Goal: Transaction & Acquisition: Book appointment/travel/reservation

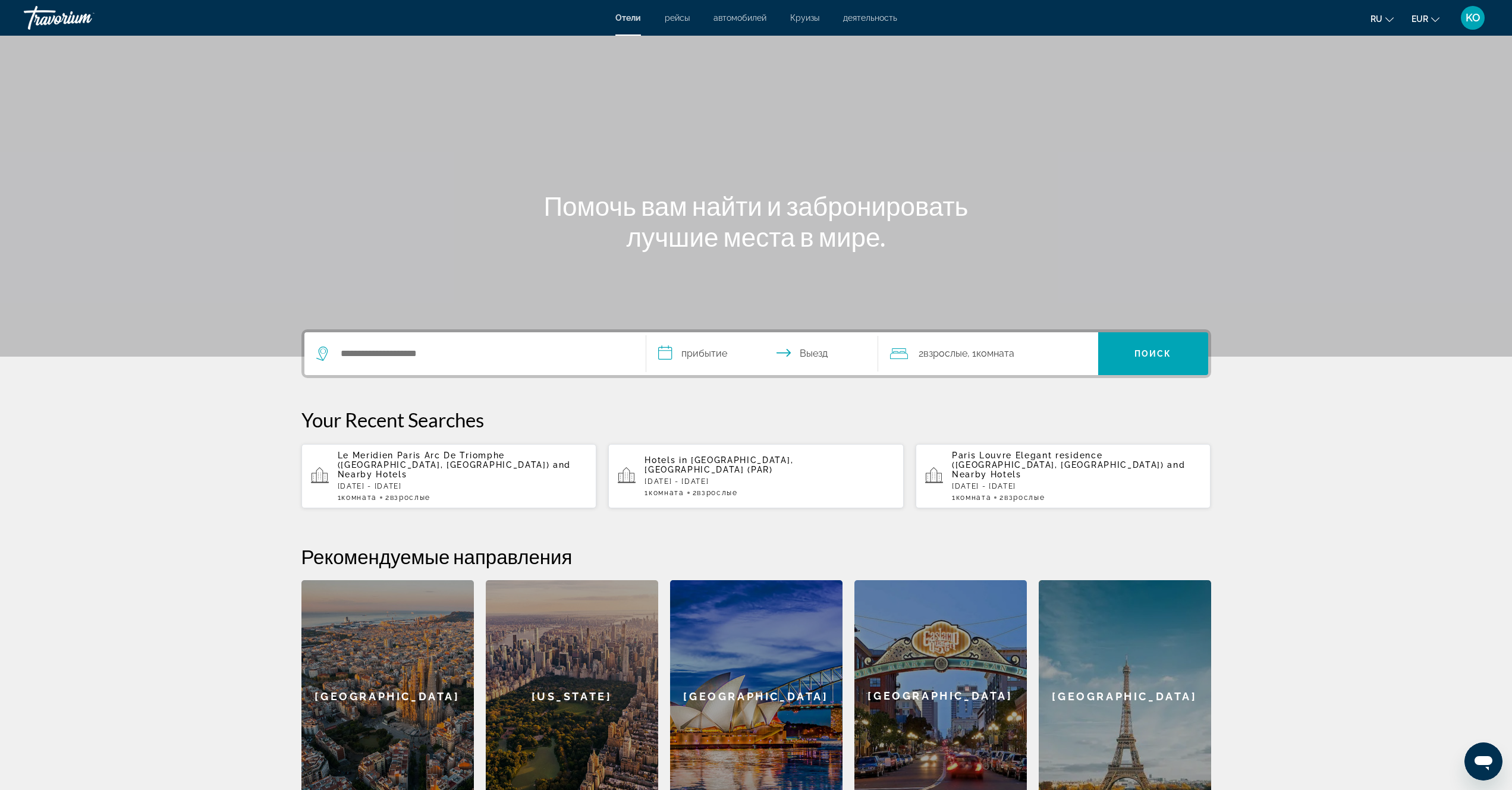
click at [471, 469] on p "Le Meridien Paris Arc De Triomphe ([GEOGRAPHIC_DATA], [GEOGRAPHIC_DATA]) and Ne…" at bounding box center [462, 465] width 249 height 29
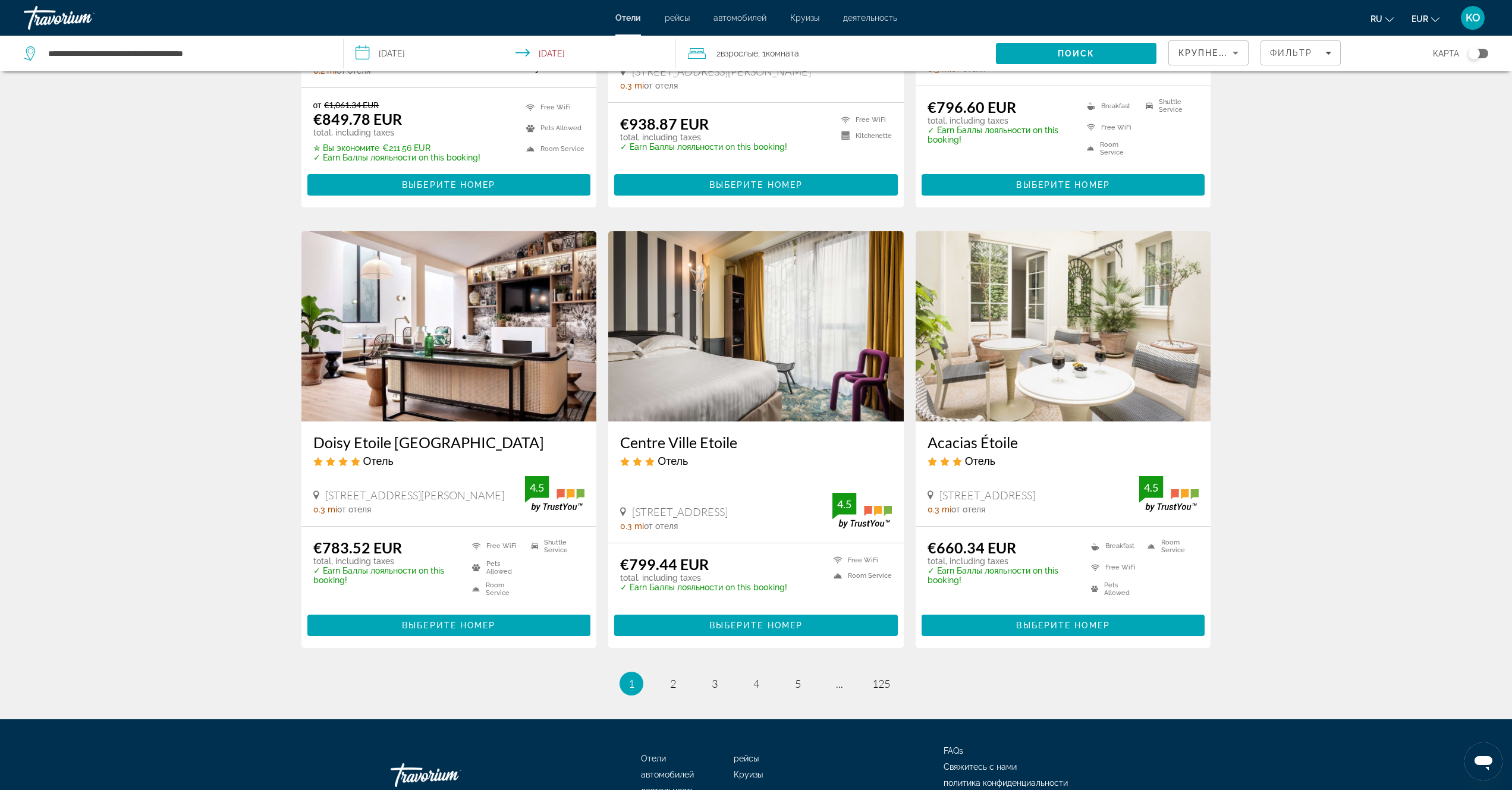
scroll to position [1285, 0]
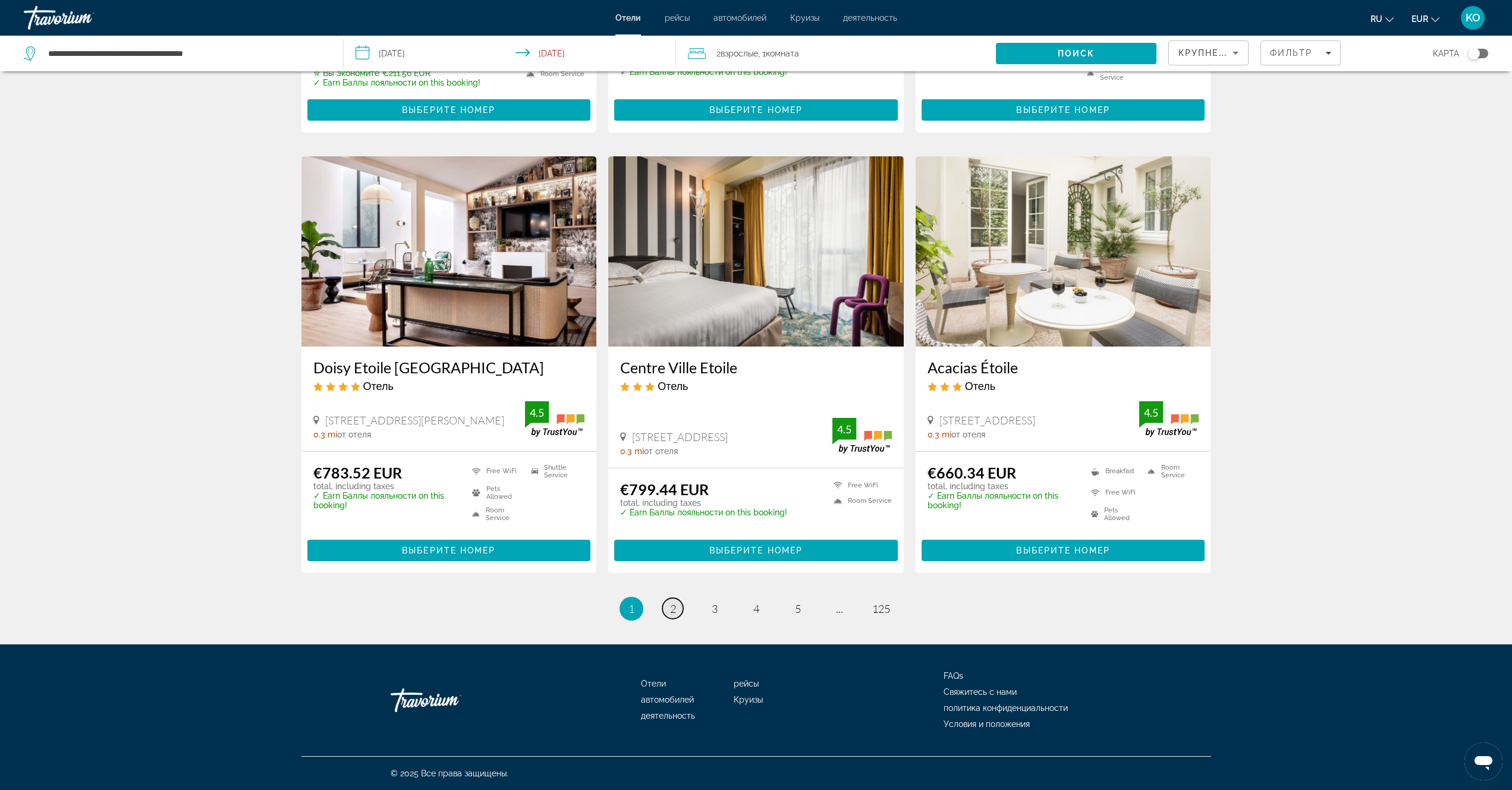
click at [672, 610] on span "2" at bounding box center [673, 609] width 6 height 13
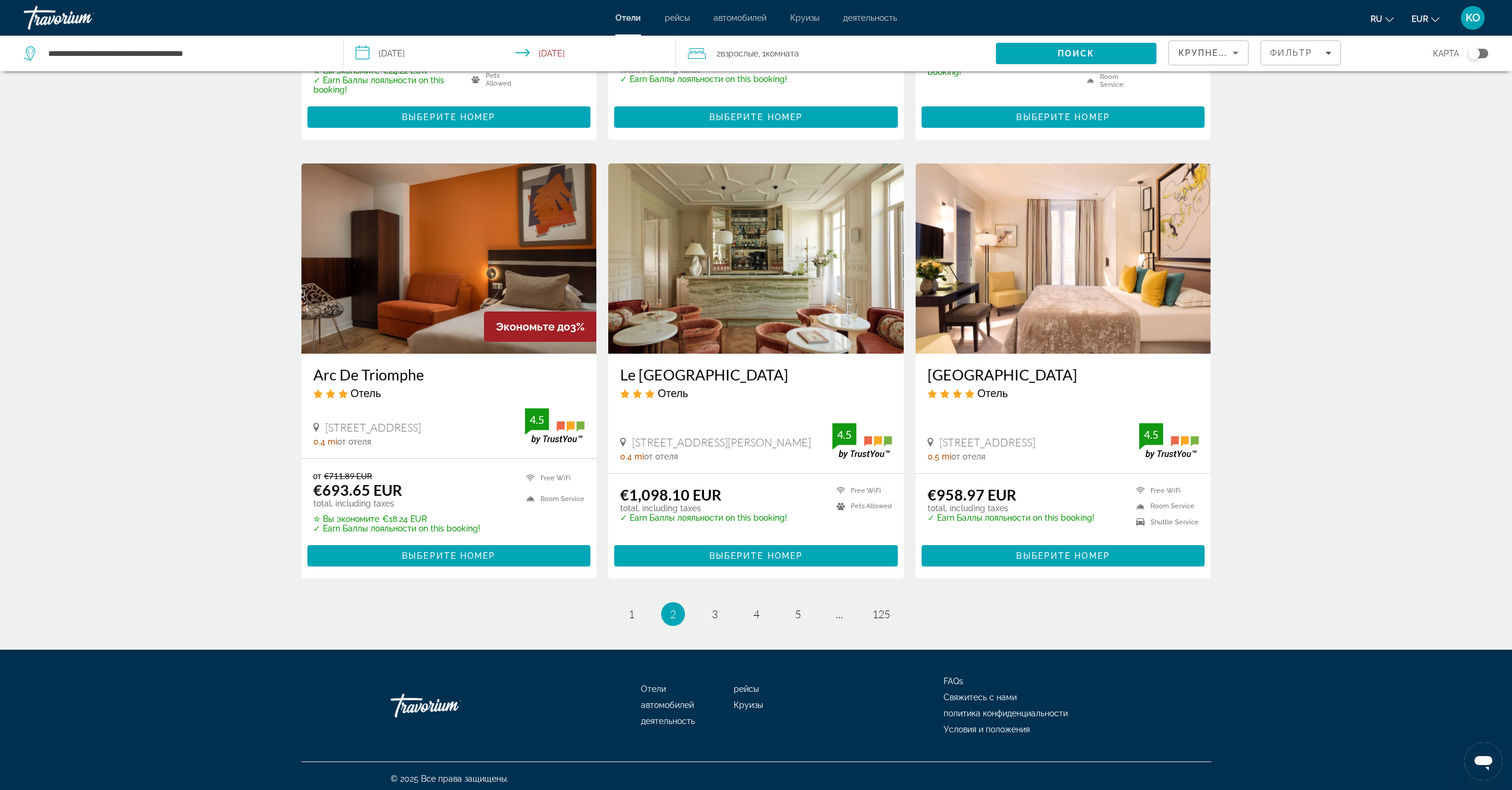
scroll to position [1289, 0]
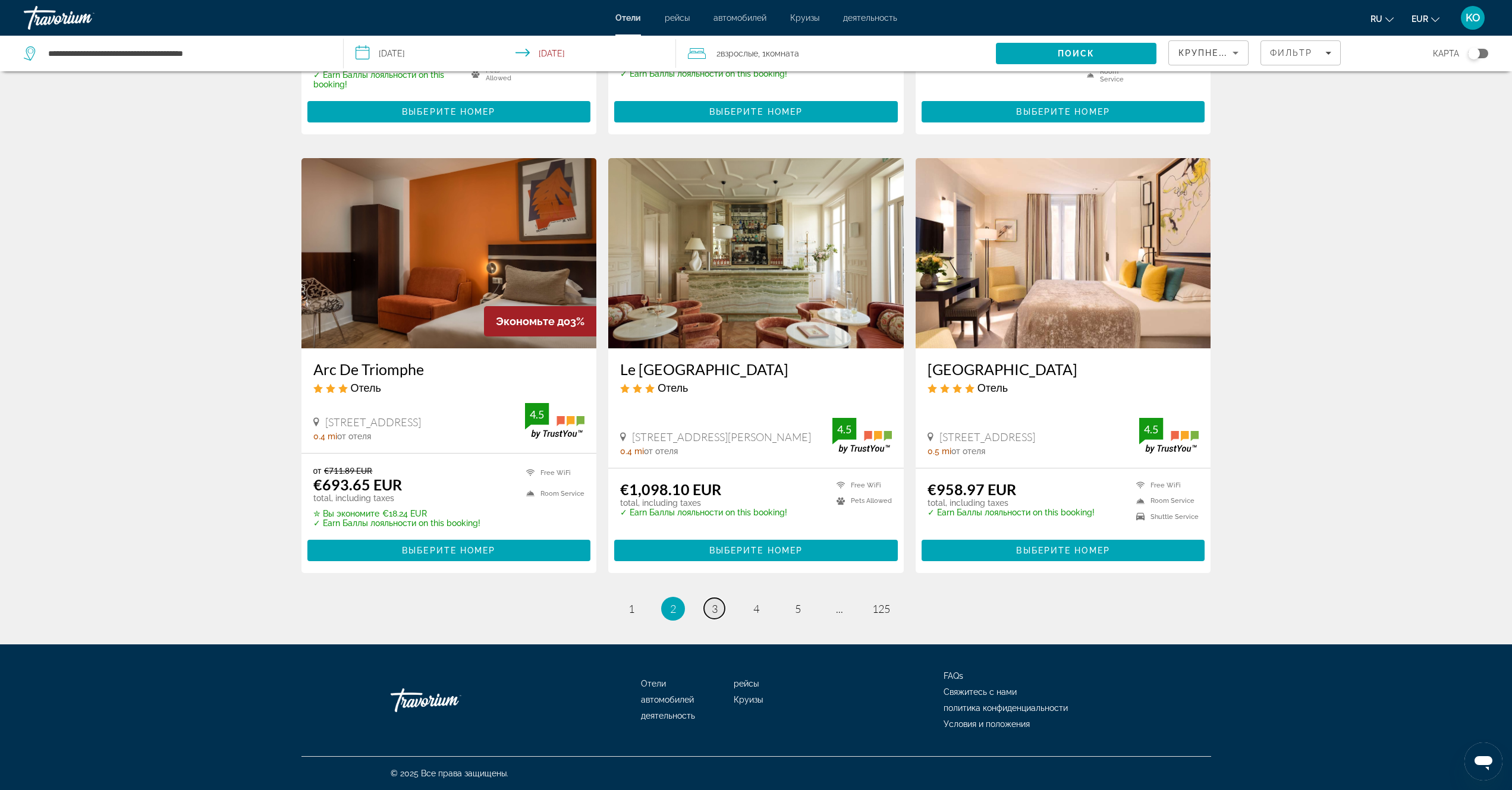
click at [713, 612] on span "3" at bounding box center [714, 609] width 6 height 13
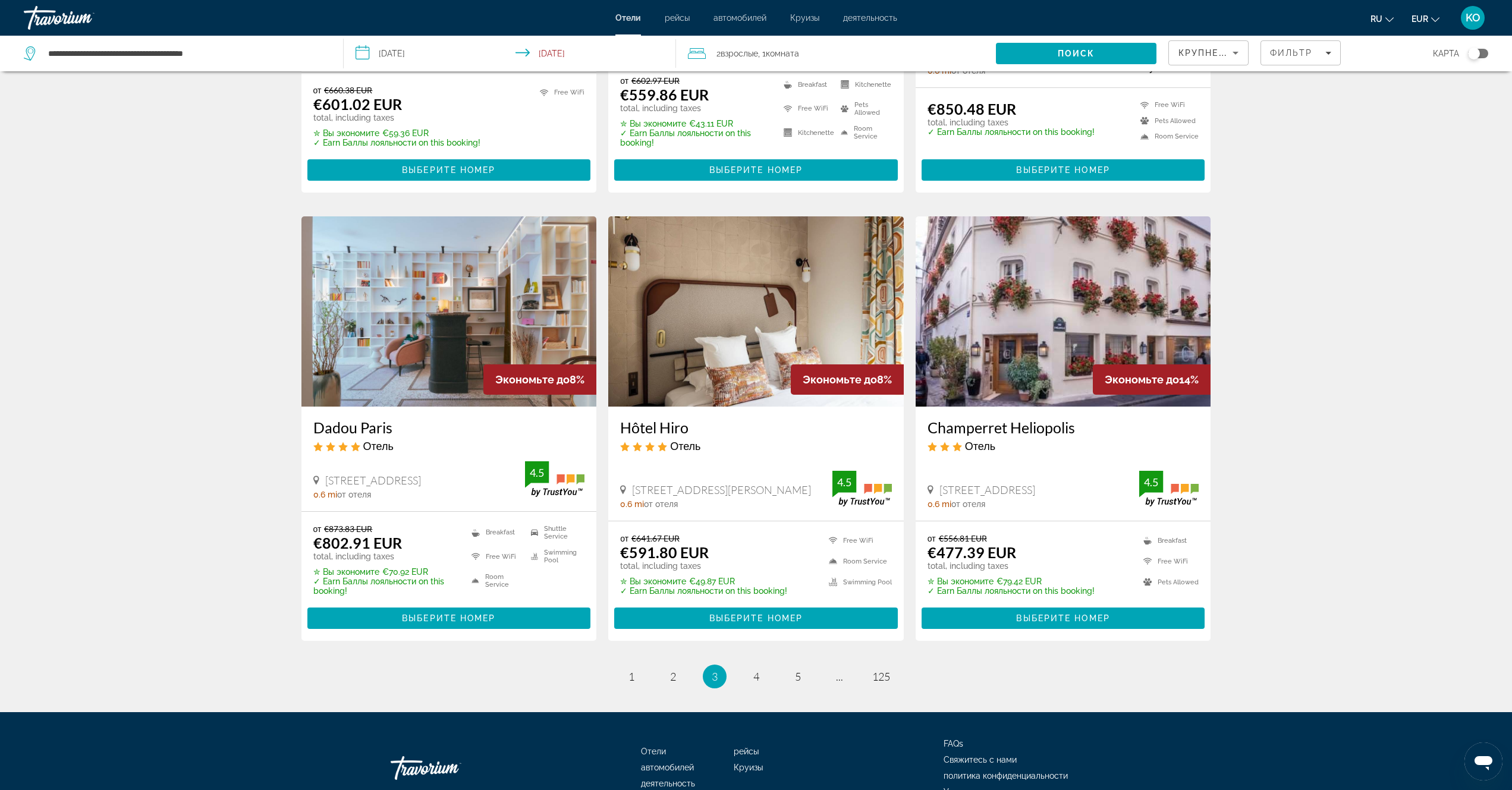
scroll to position [1291, 0]
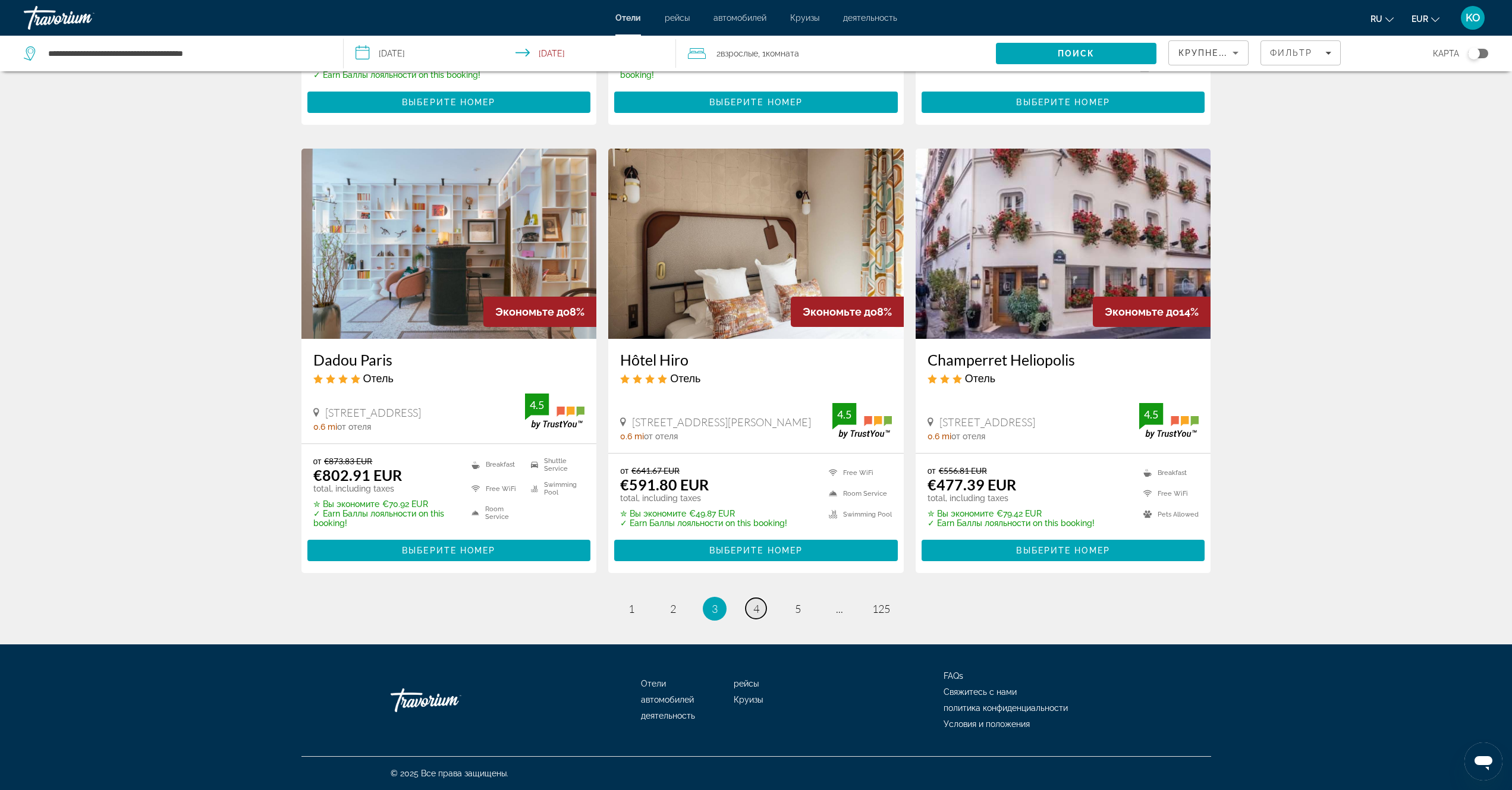
click at [756, 608] on span "4" at bounding box center [756, 609] width 6 height 13
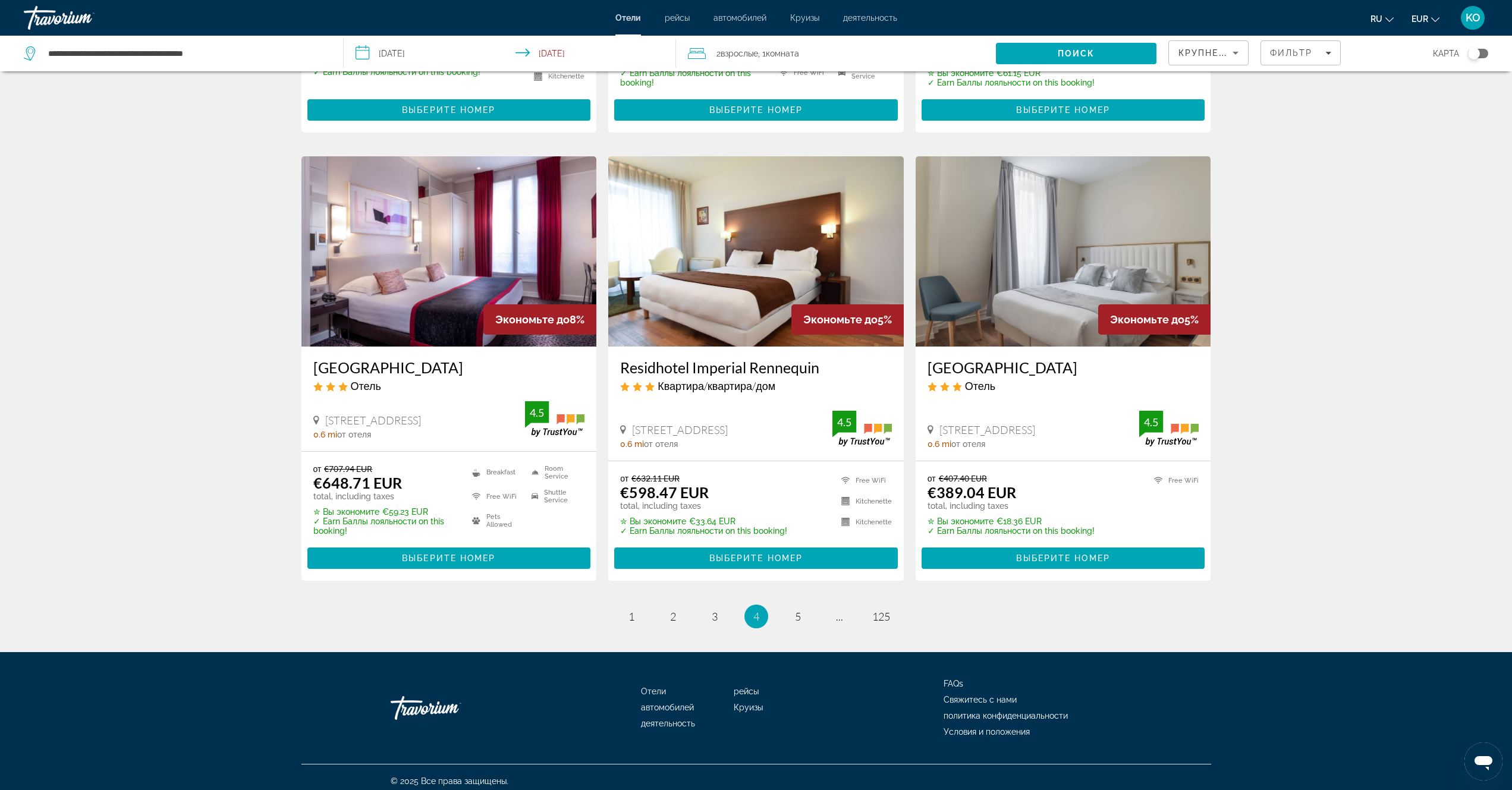
scroll to position [1289, 0]
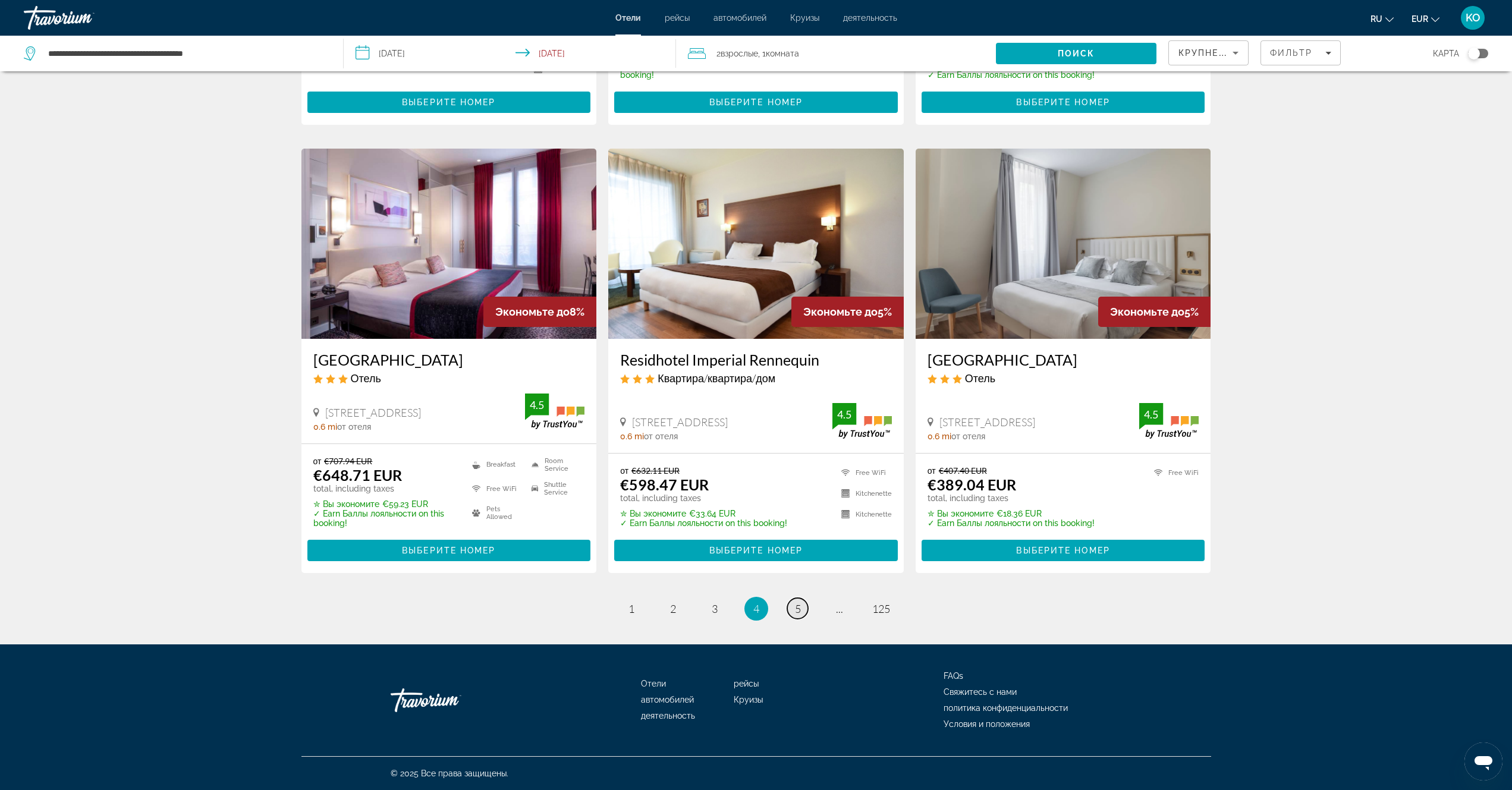
click at [798, 610] on span "5" at bounding box center [798, 609] width 6 height 13
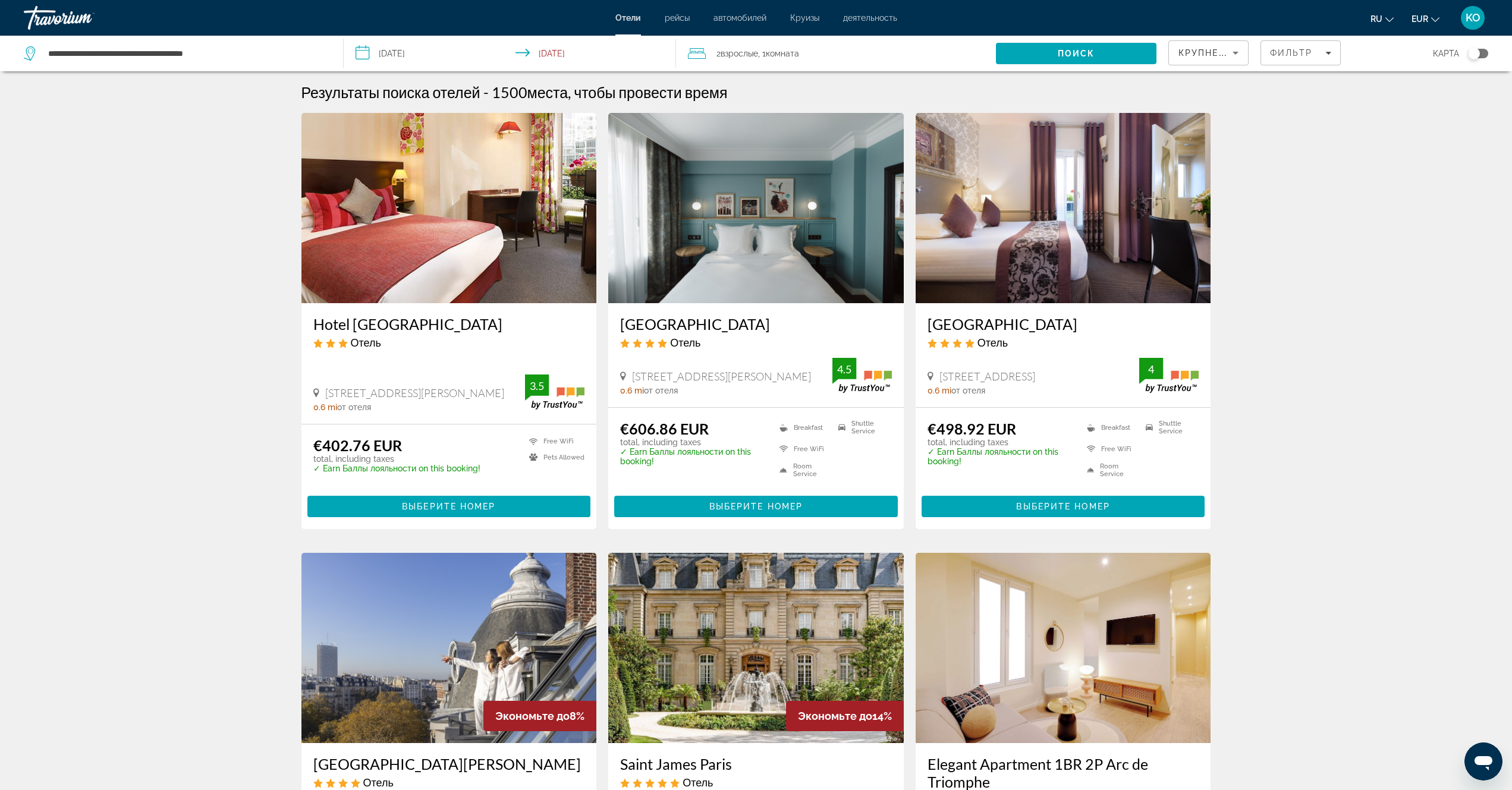
click at [1053, 226] on img "Main content" at bounding box center [1064, 208] width 295 height 190
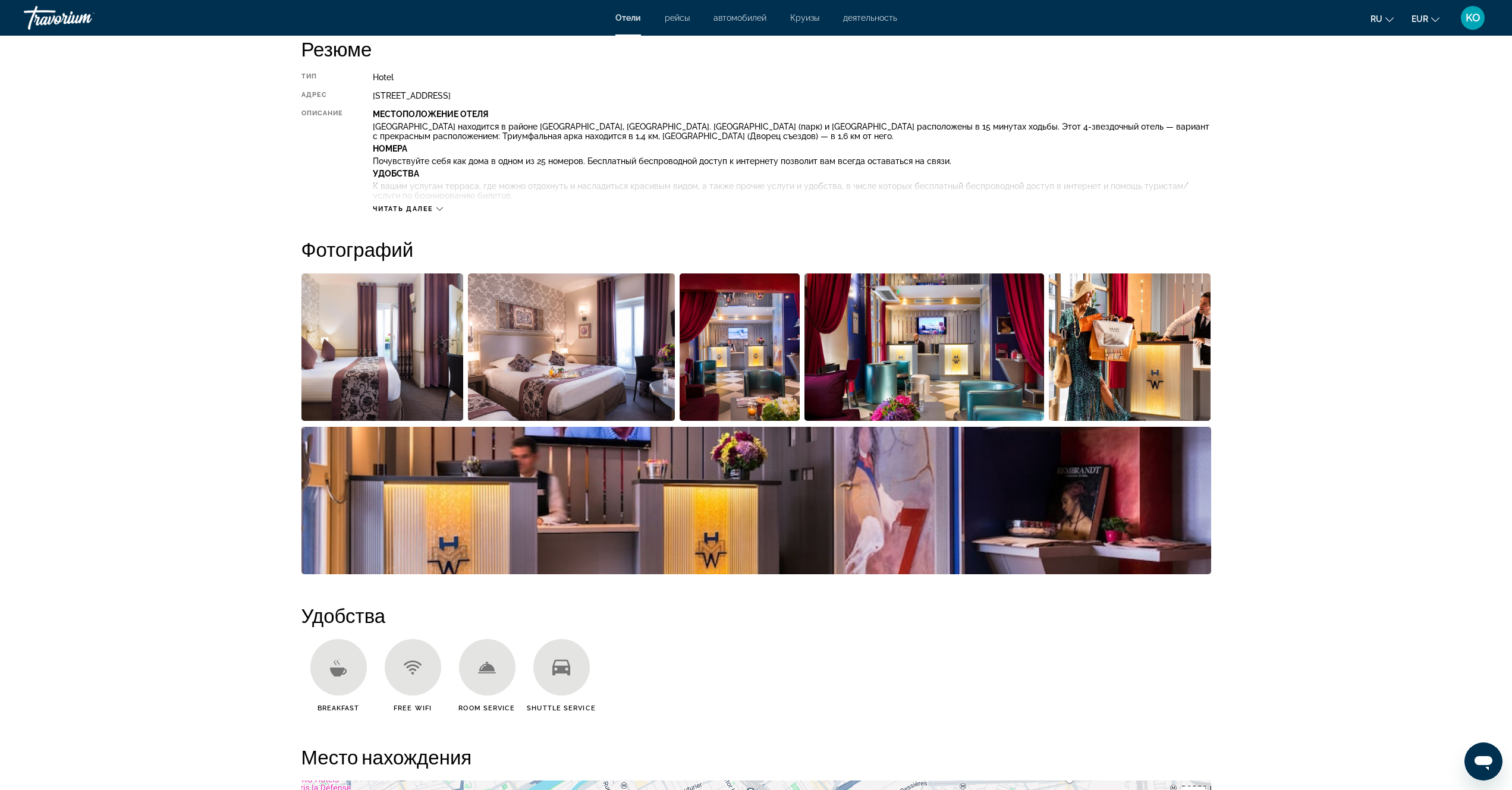
scroll to position [416, 0]
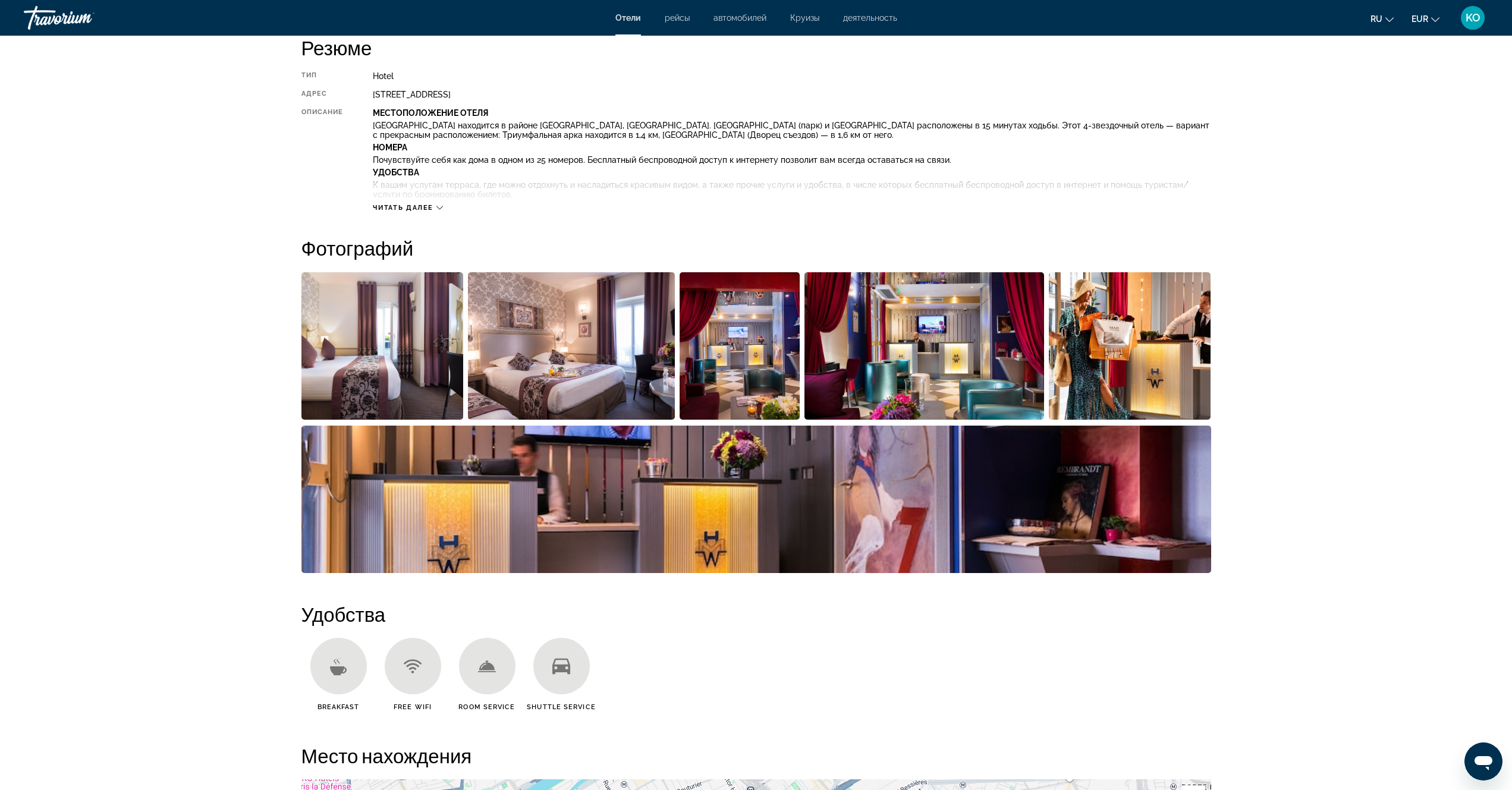
click at [401, 352] on img "Open full-screen image slider" at bounding box center [382, 346] width 162 height 148
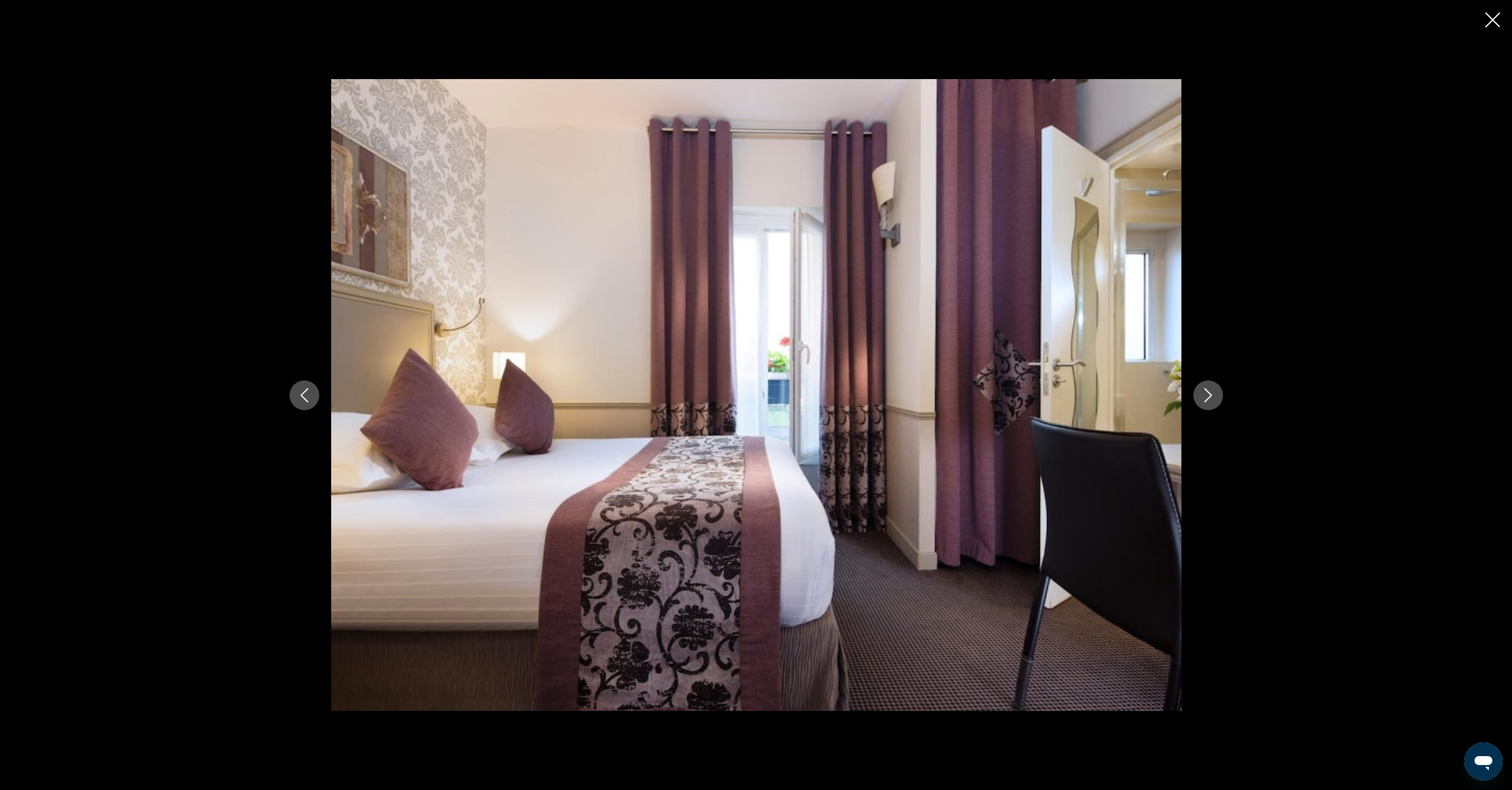
click at [1201, 406] on button "Next image" at bounding box center [1208, 395] width 29 height 29
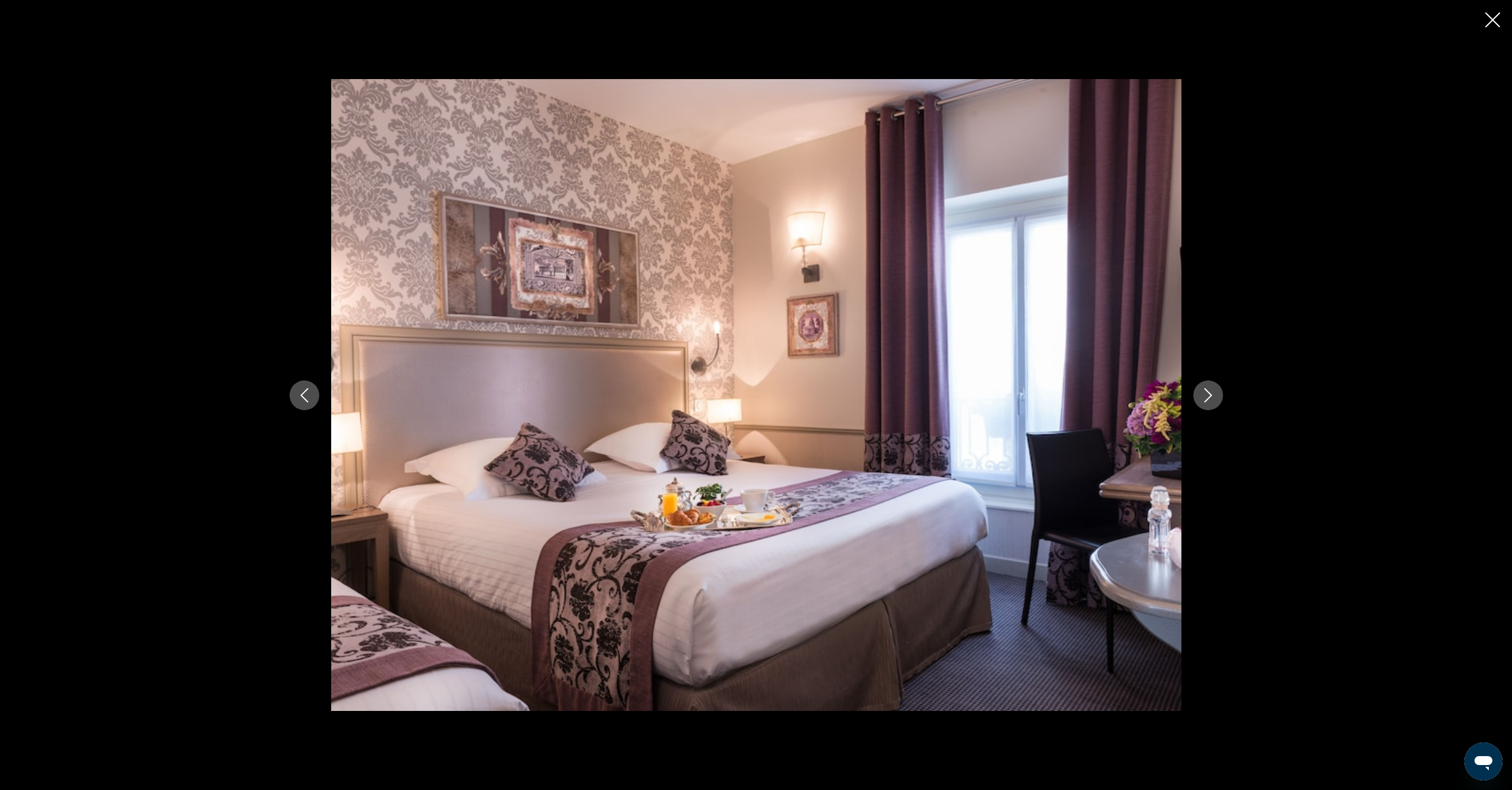
click at [1201, 406] on button "Next image" at bounding box center [1208, 395] width 29 height 29
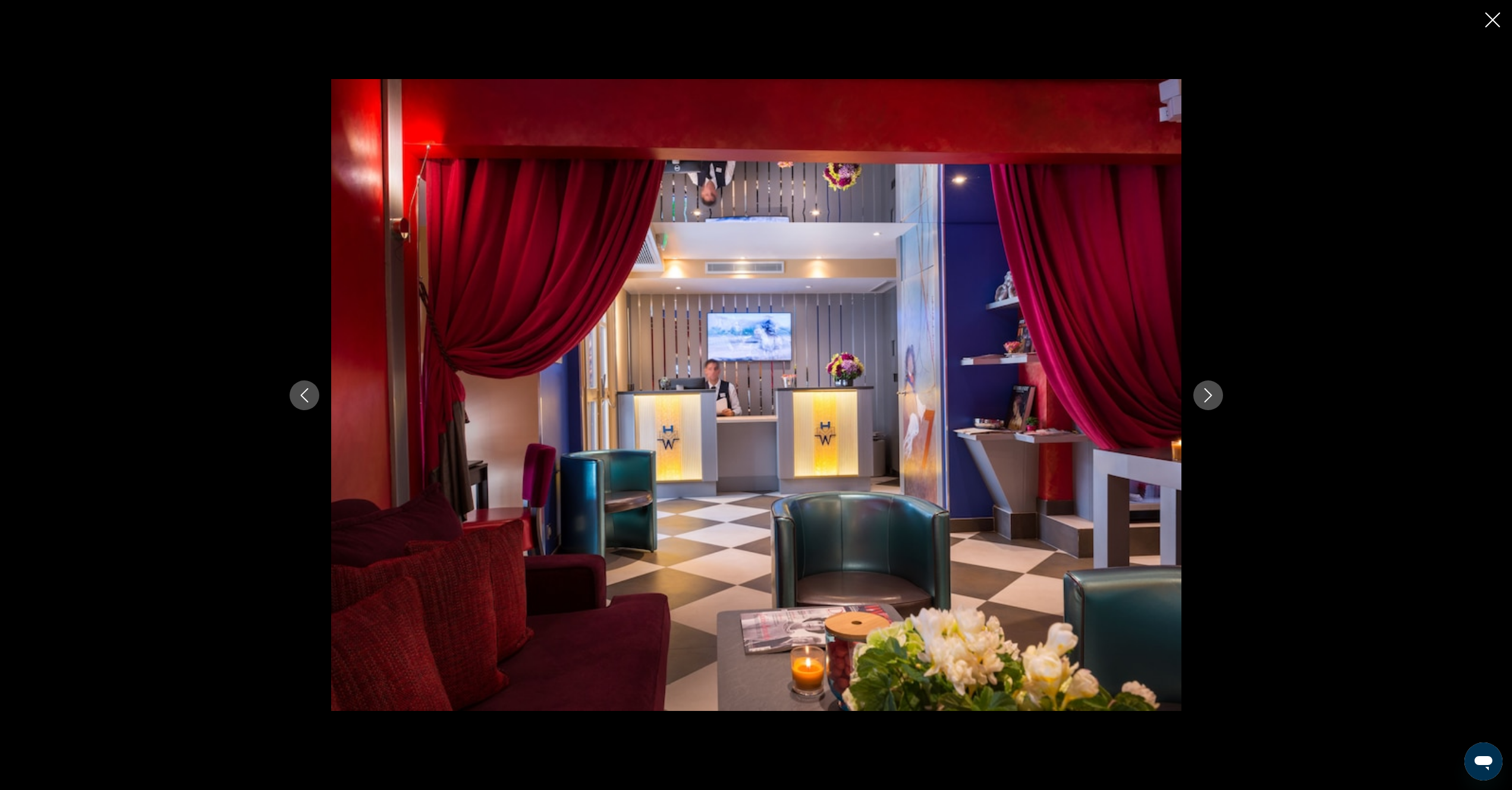
click at [1209, 409] on button "Next image" at bounding box center [1208, 395] width 29 height 29
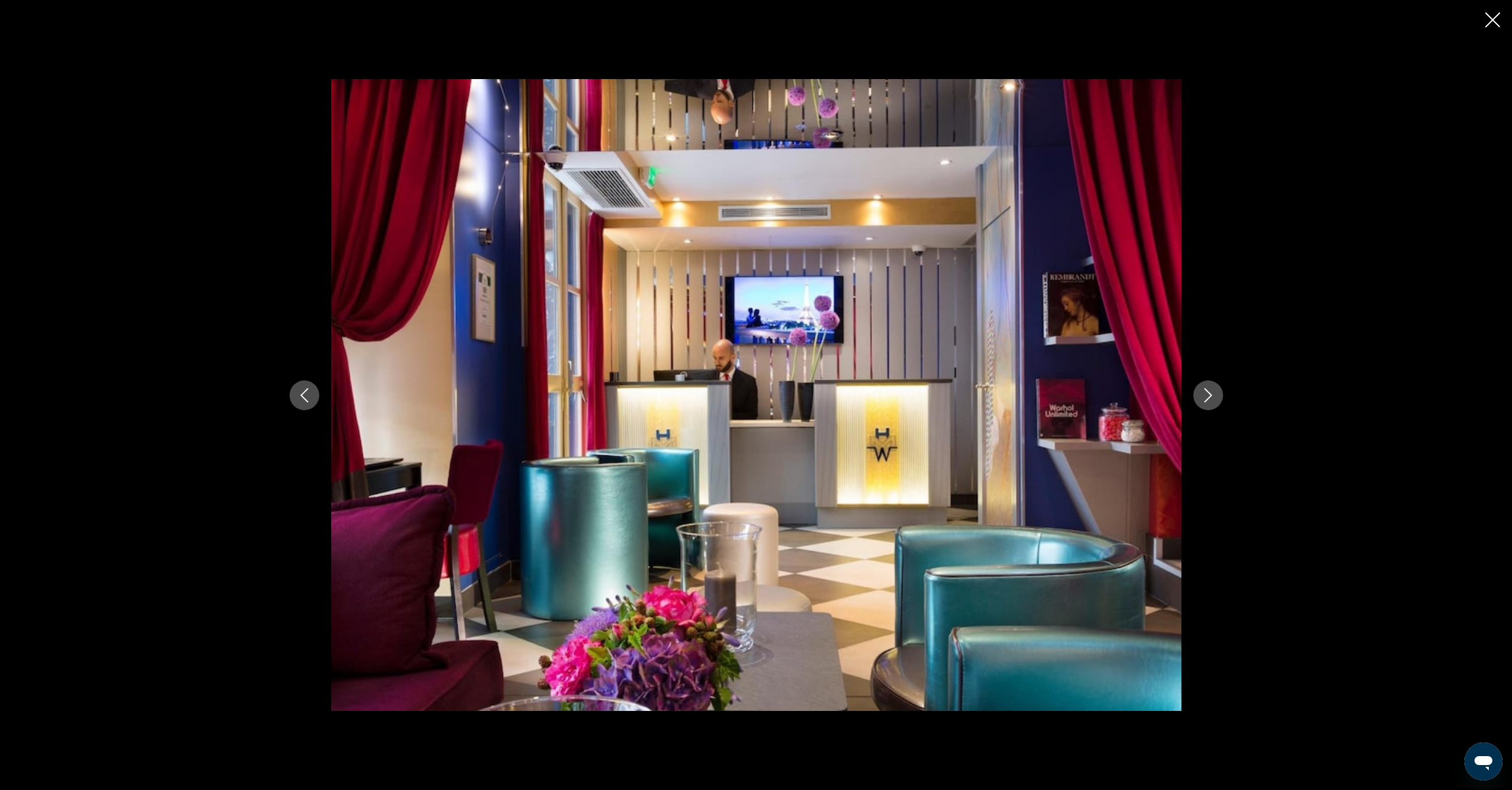
click at [1209, 409] on button "Next image" at bounding box center [1208, 395] width 29 height 29
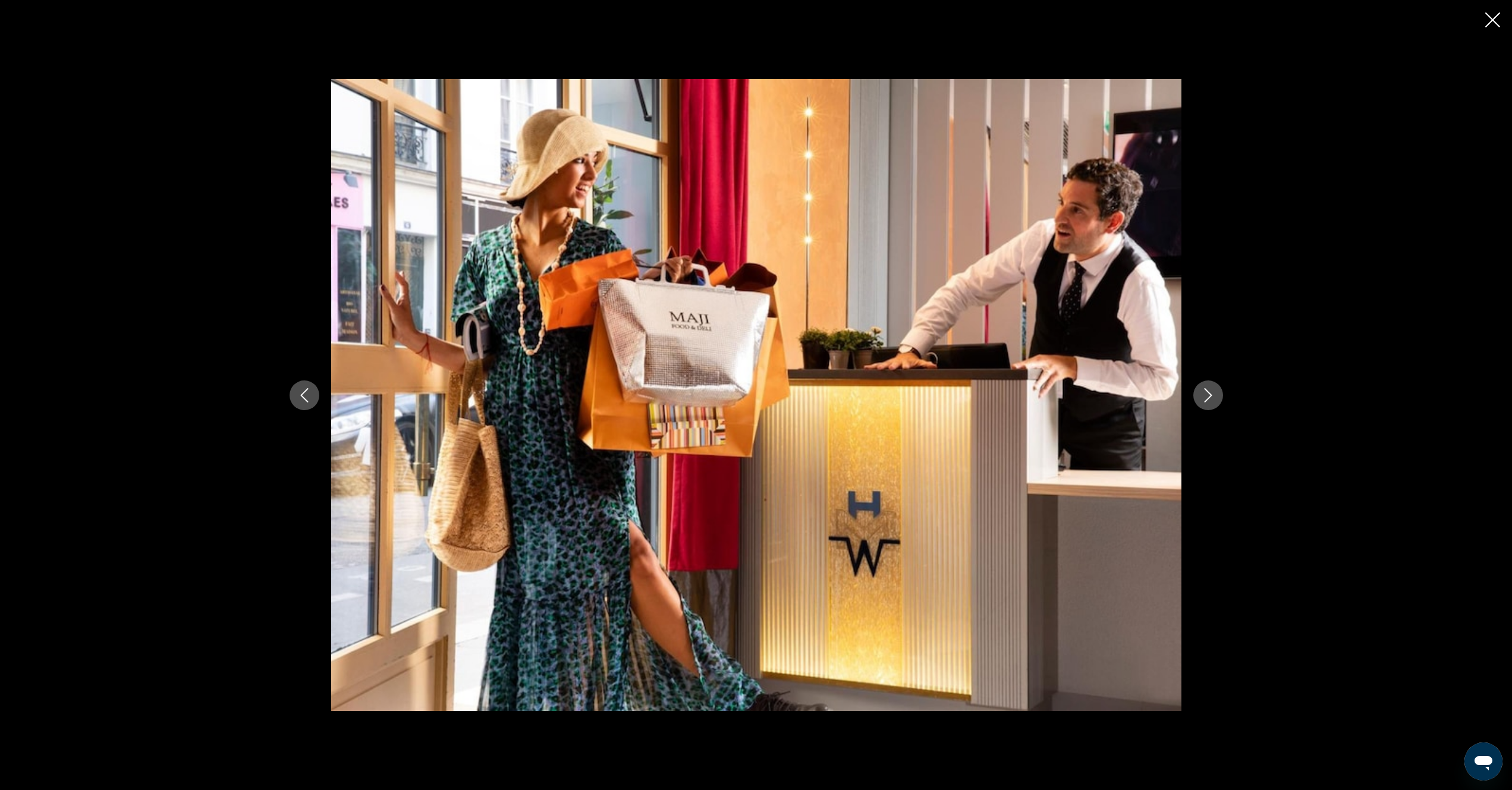
click at [1209, 409] on button "Next image" at bounding box center [1208, 395] width 29 height 29
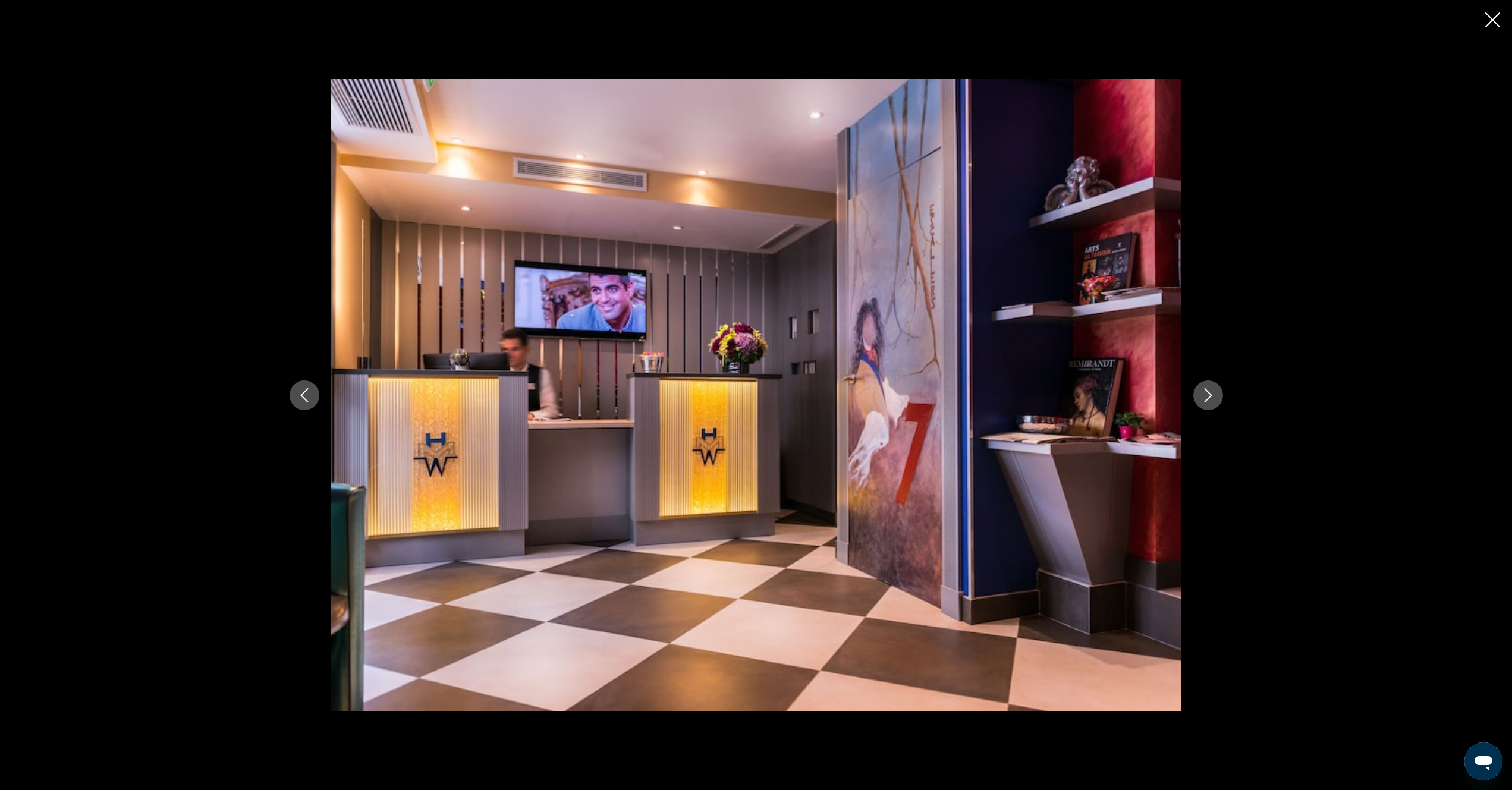
click at [1209, 409] on button "Next image" at bounding box center [1208, 395] width 29 height 29
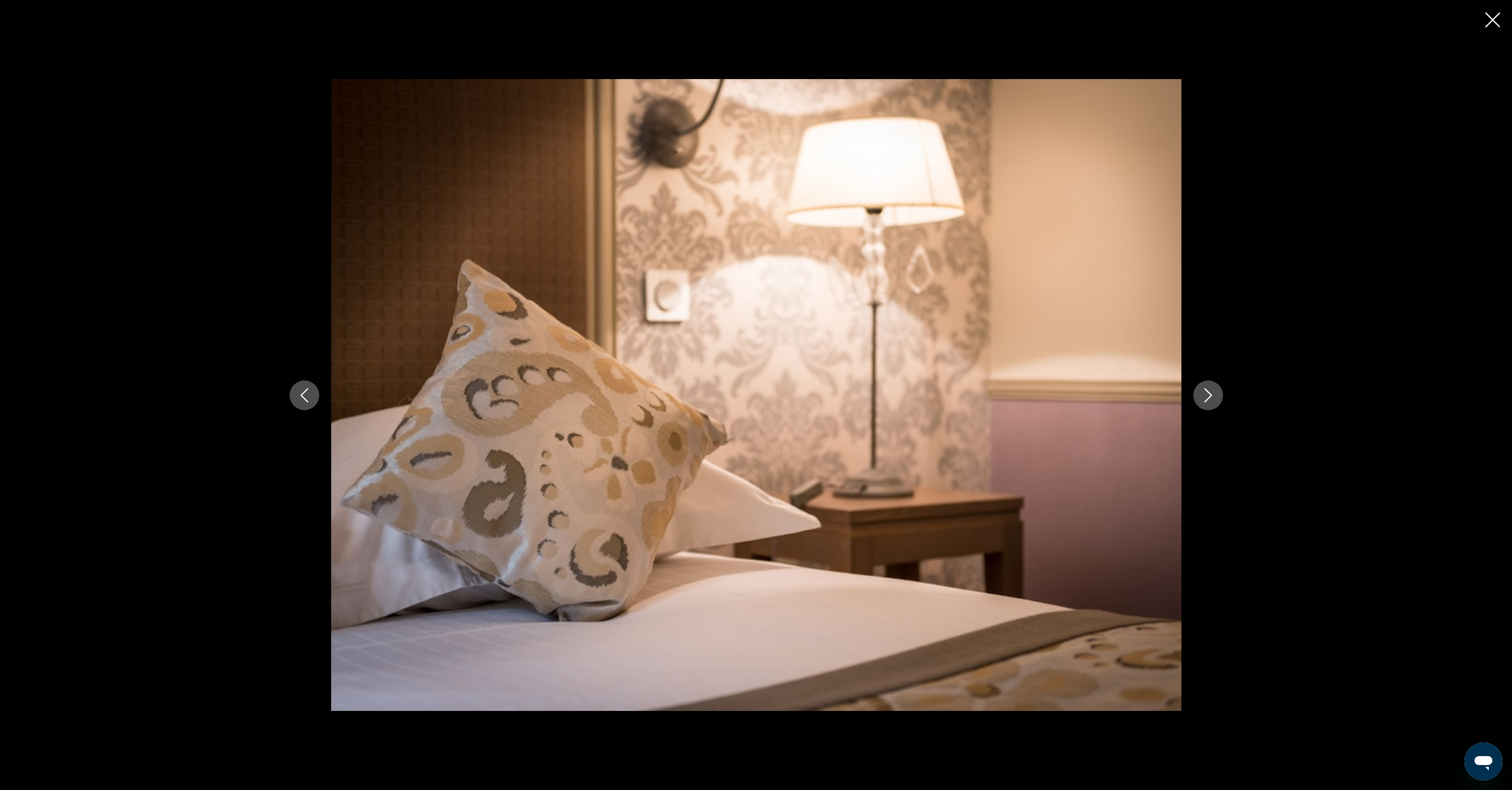
click at [1209, 409] on button "Next image" at bounding box center [1208, 395] width 29 height 29
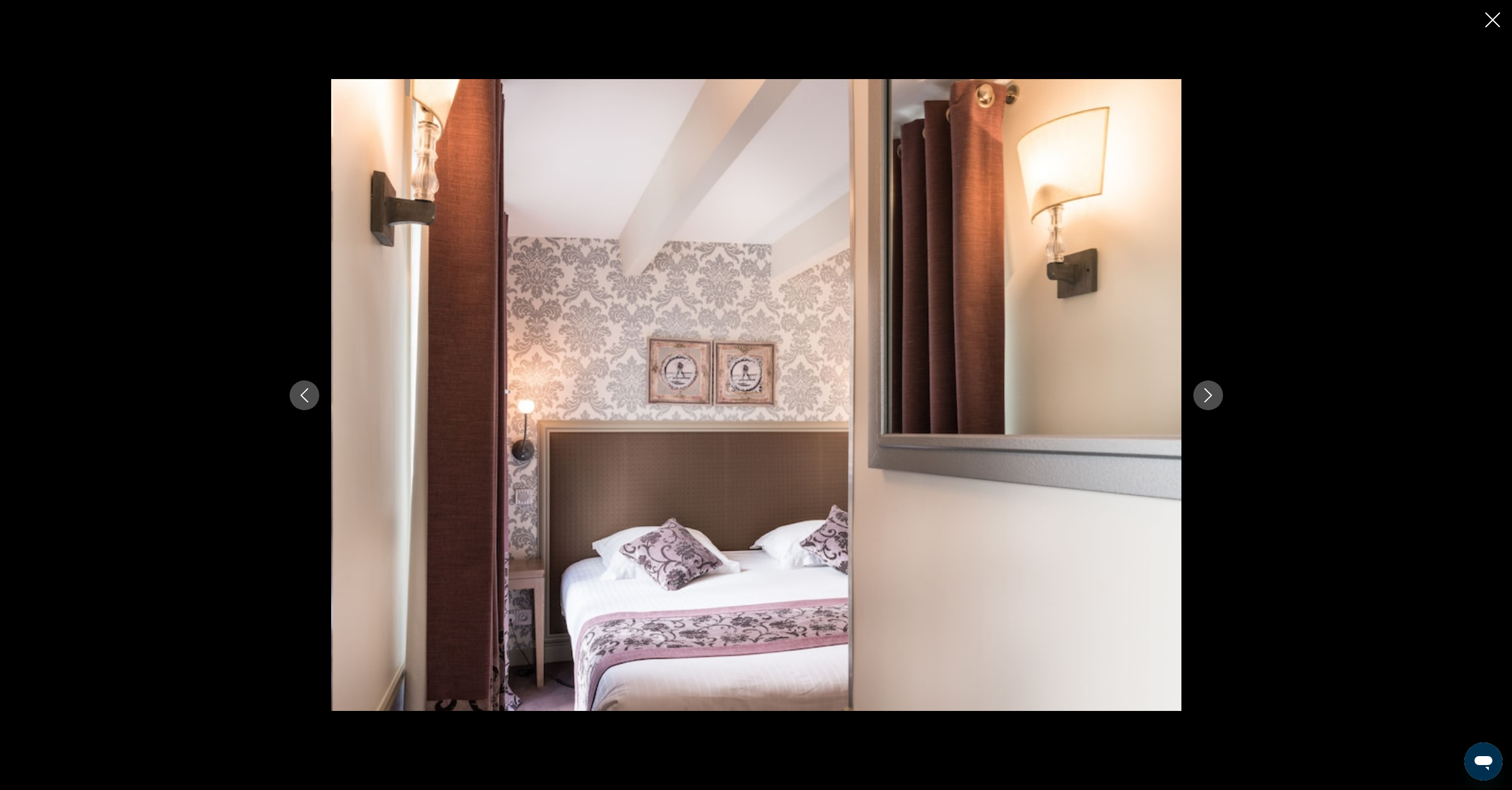
click at [1209, 409] on button "Next image" at bounding box center [1208, 395] width 29 height 29
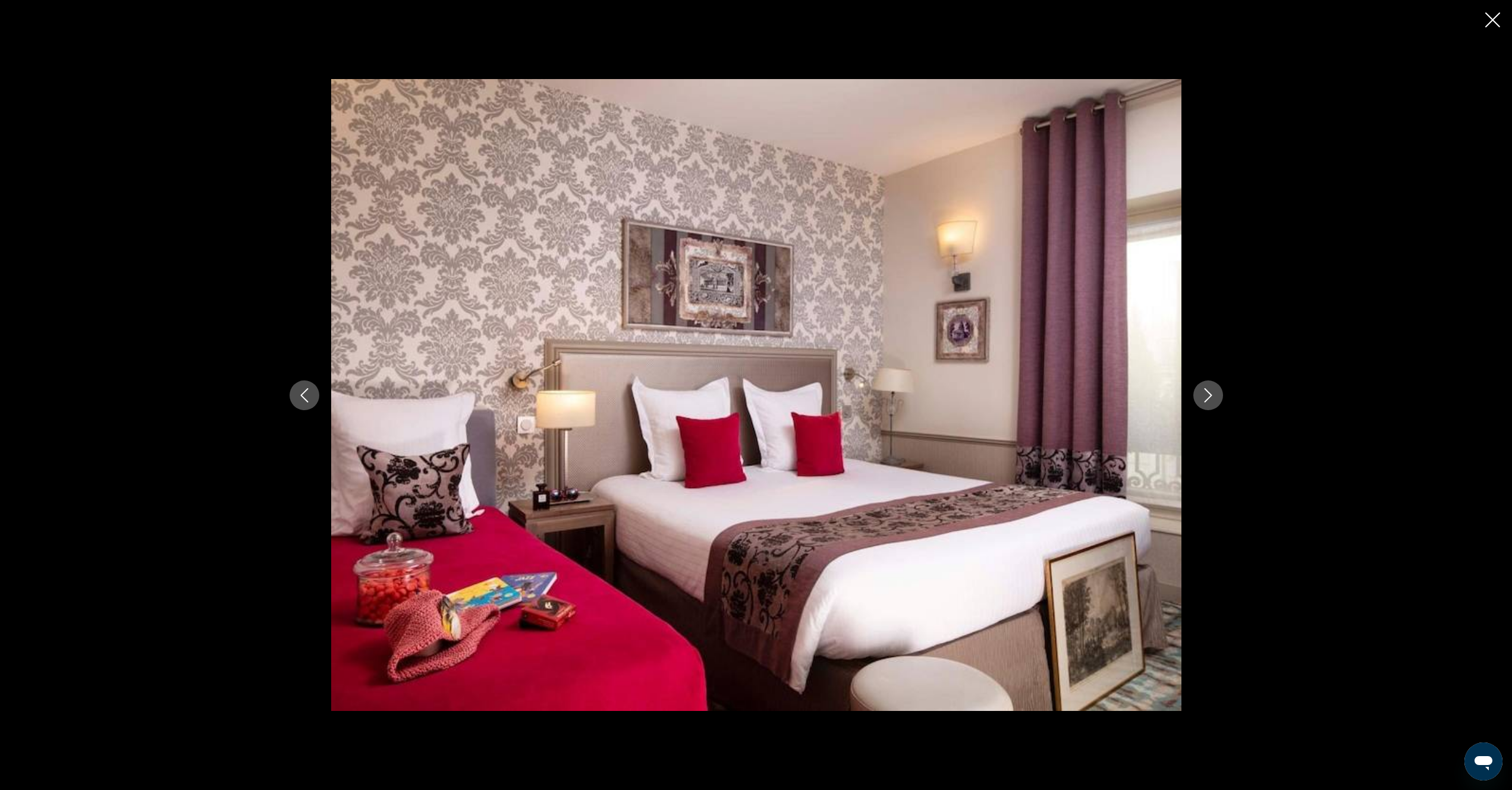
click at [1209, 409] on button "Next image" at bounding box center [1208, 395] width 29 height 29
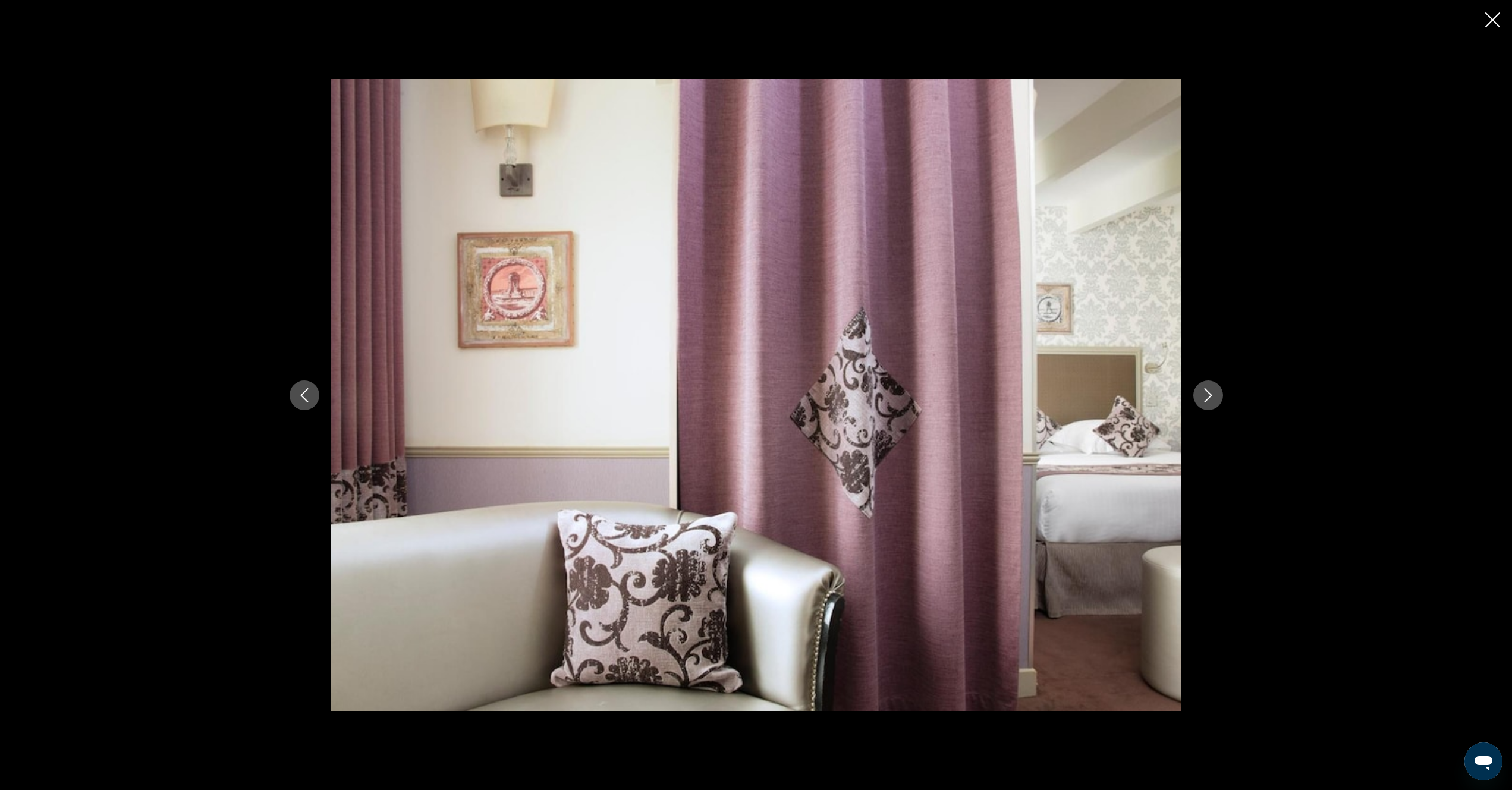
click at [1209, 409] on button "Next image" at bounding box center [1208, 395] width 29 height 29
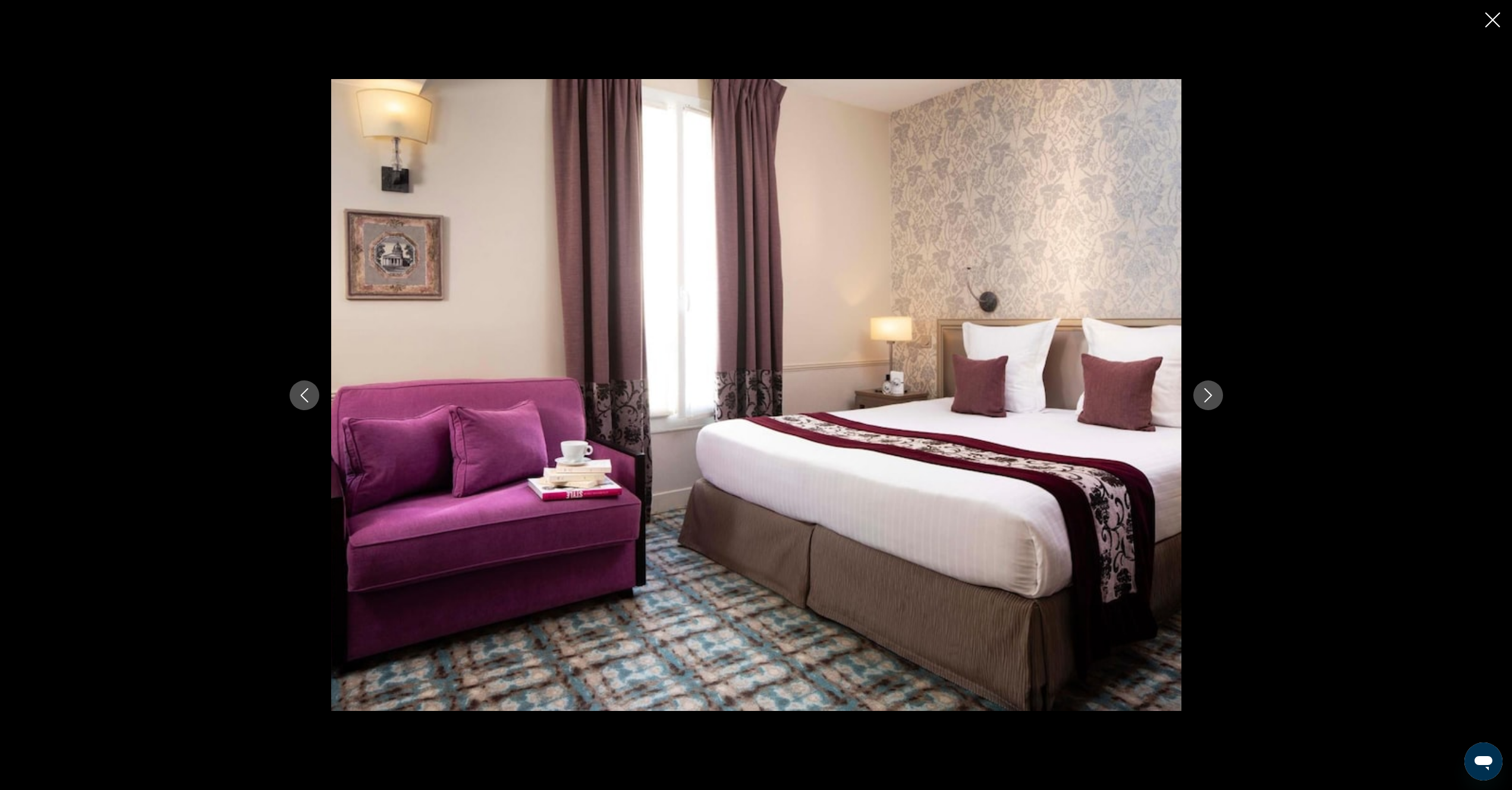
click at [1205, 411] on div "prev next" at bounding box center [756, 395] width 957 height 632
click at [1208, 403] on button "Next image" at bounding box center [1208, 395] width 29 height 29
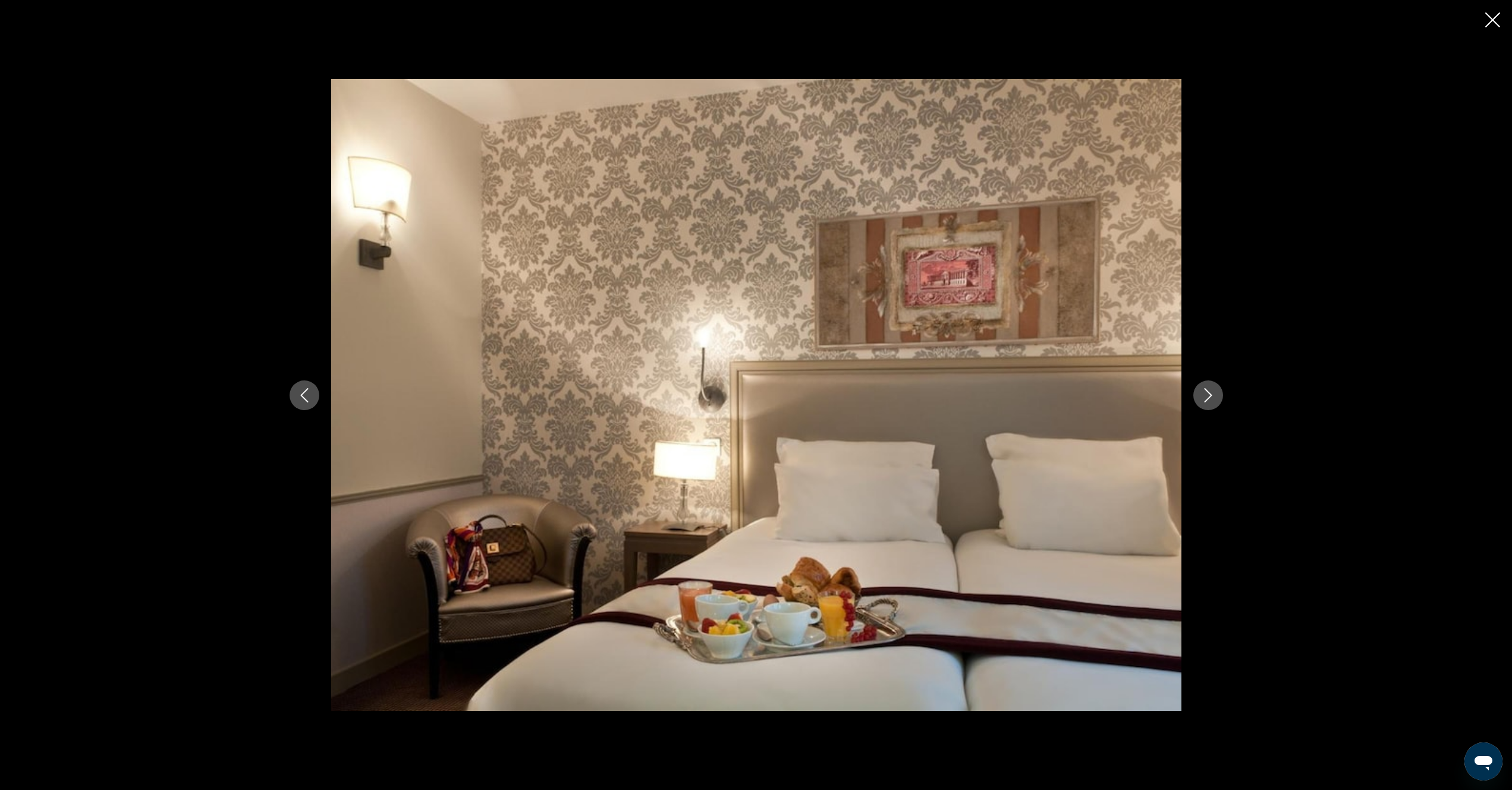
click at [1204, 401] on icon "Next image" at bounding box center [1208, 395] width 14 height 14
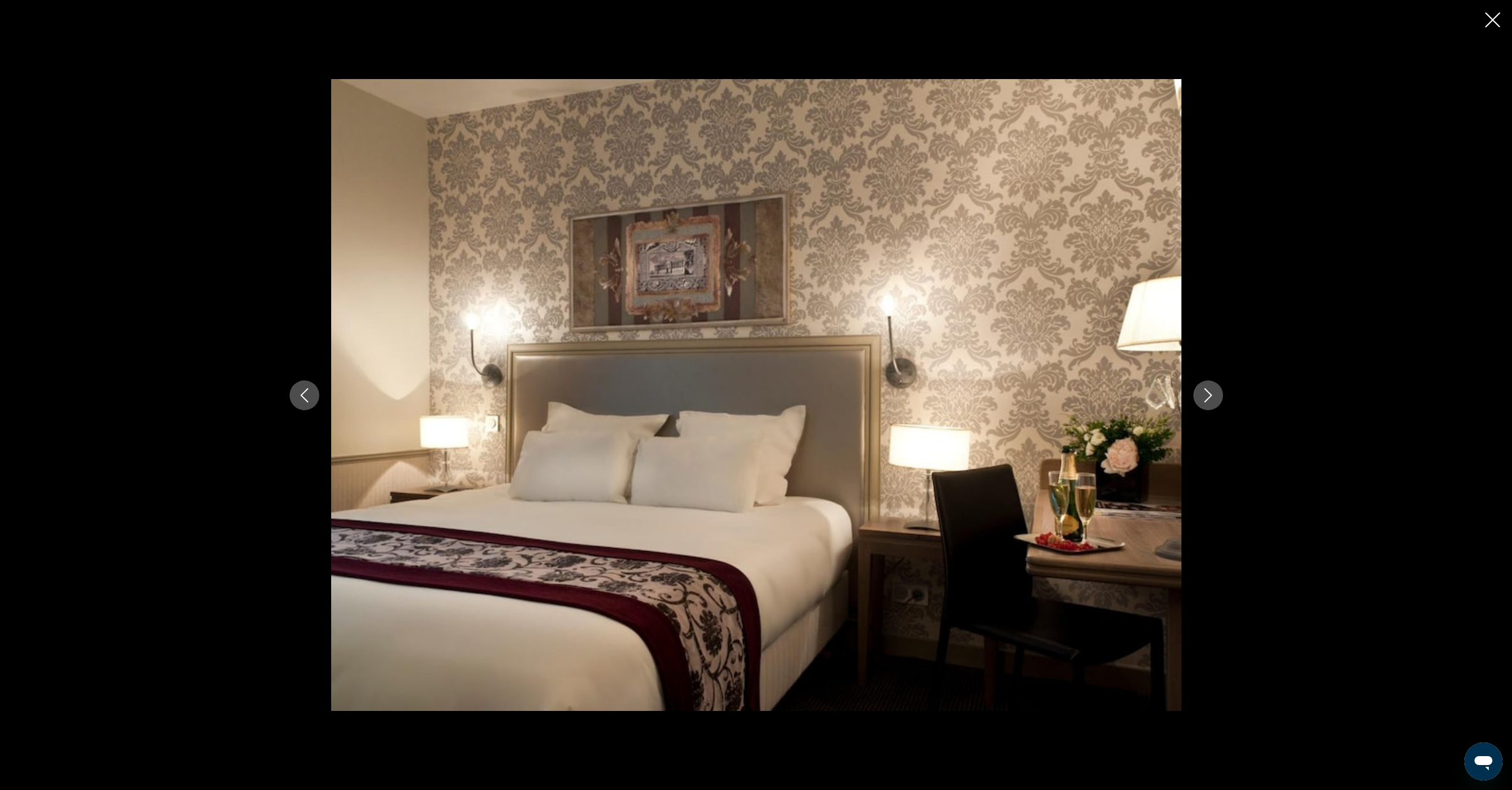
click at [1204, 401] on icon "Next image" at bounding box center [1208, 395] width 14 height 14
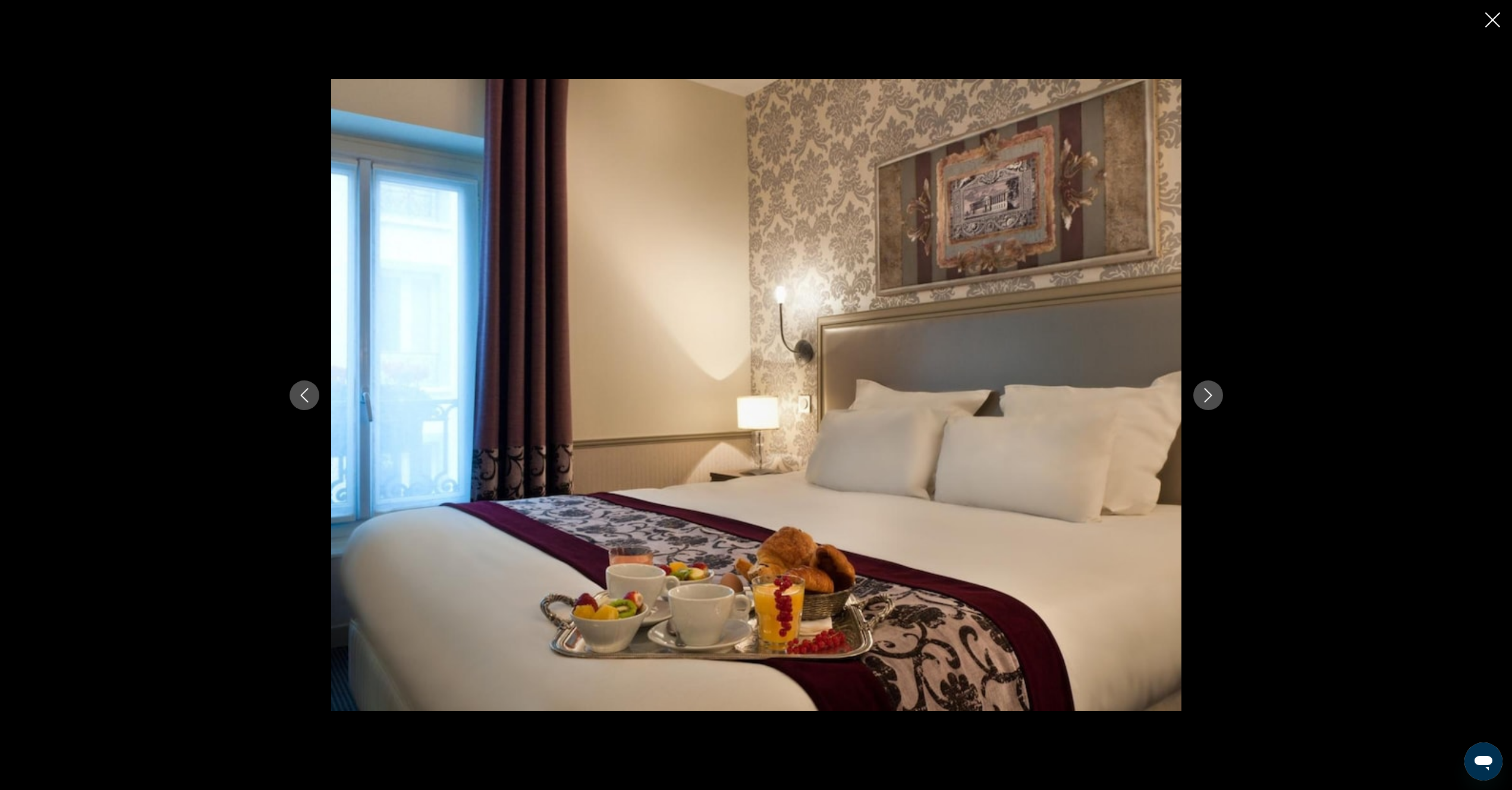
click at [1204, 401] on icon "Next image" at bounding box center [1208, 395] width 14 height 14
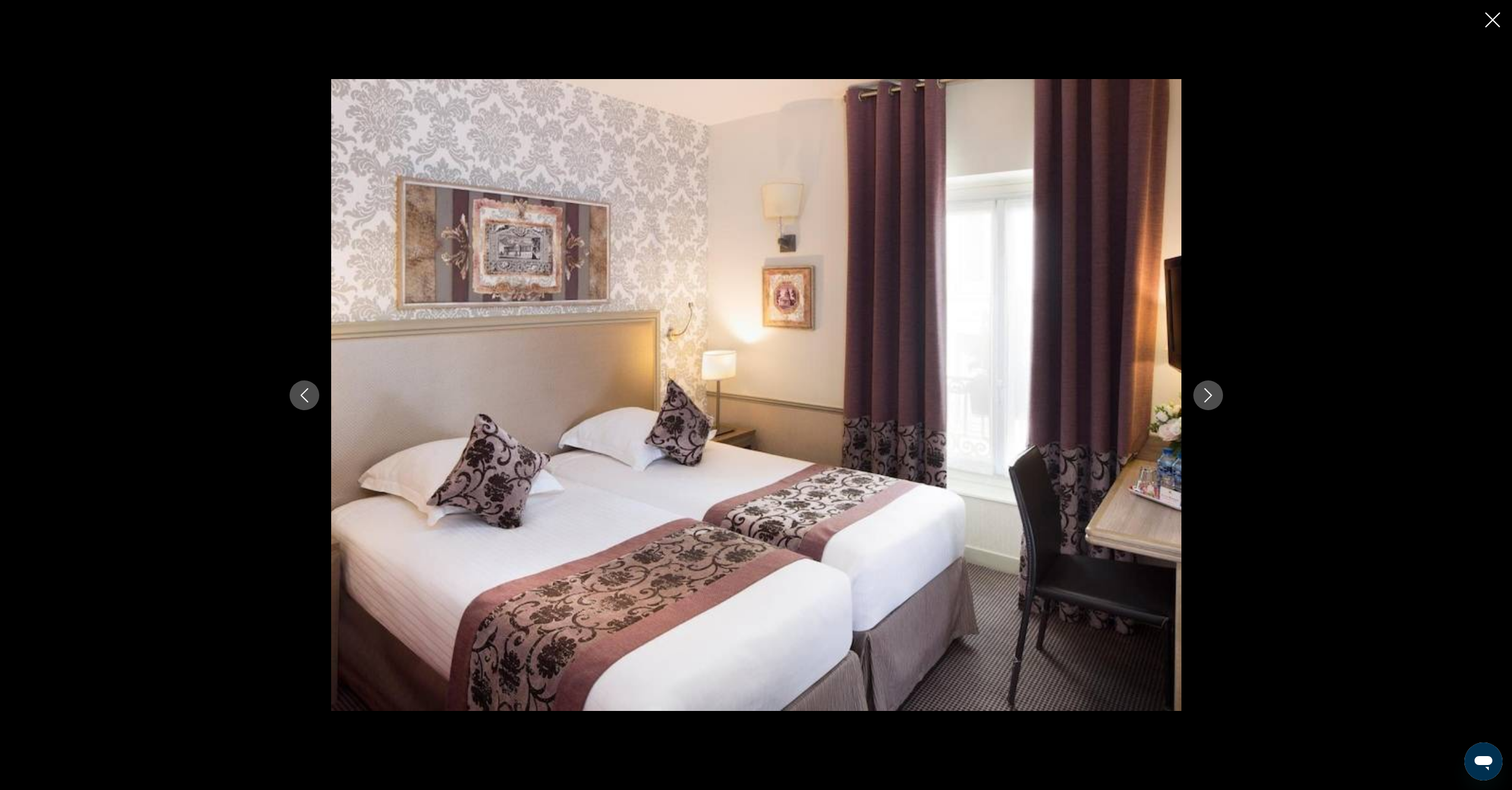
click at [1206, 399] on icon "Next image" at bounding box center [1208, 395] width 14 height 14
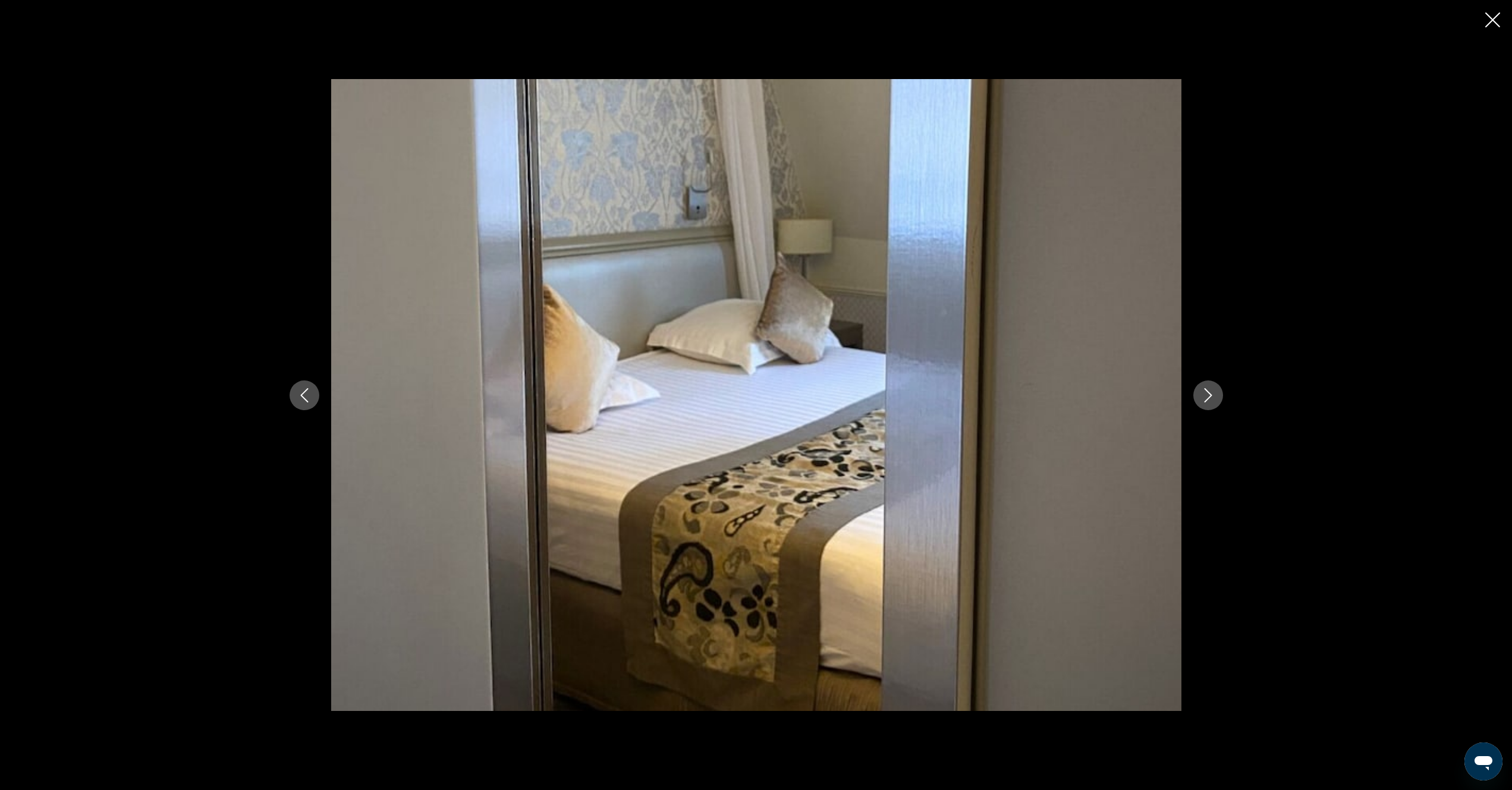
click at [1206, 399] on icon "Next image" at bounding box center [1208, 395] width 14 height 14
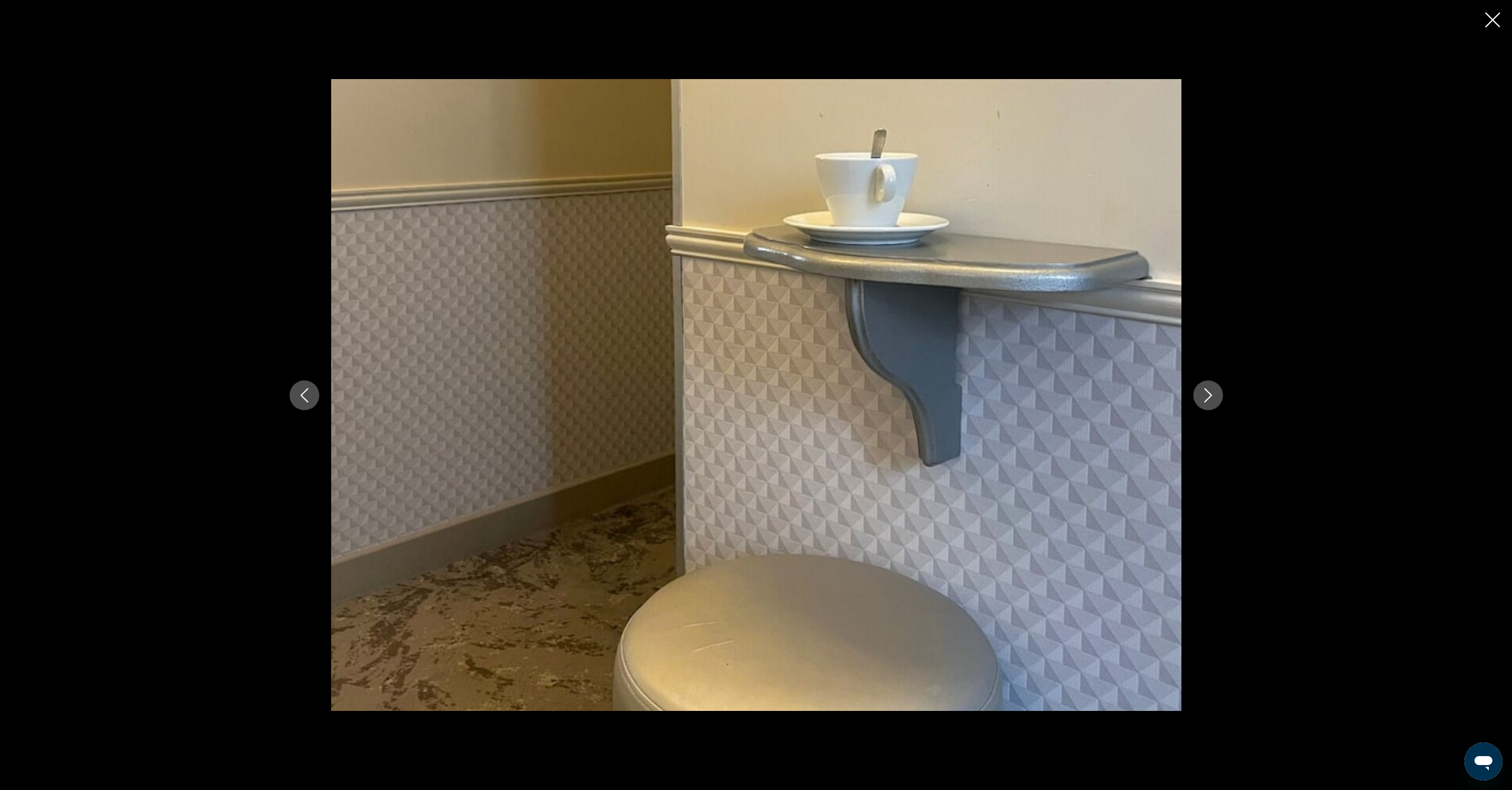
click at [1205, 399] on icon "Next image" at bounding box center [1208, 395] width 14 height 14
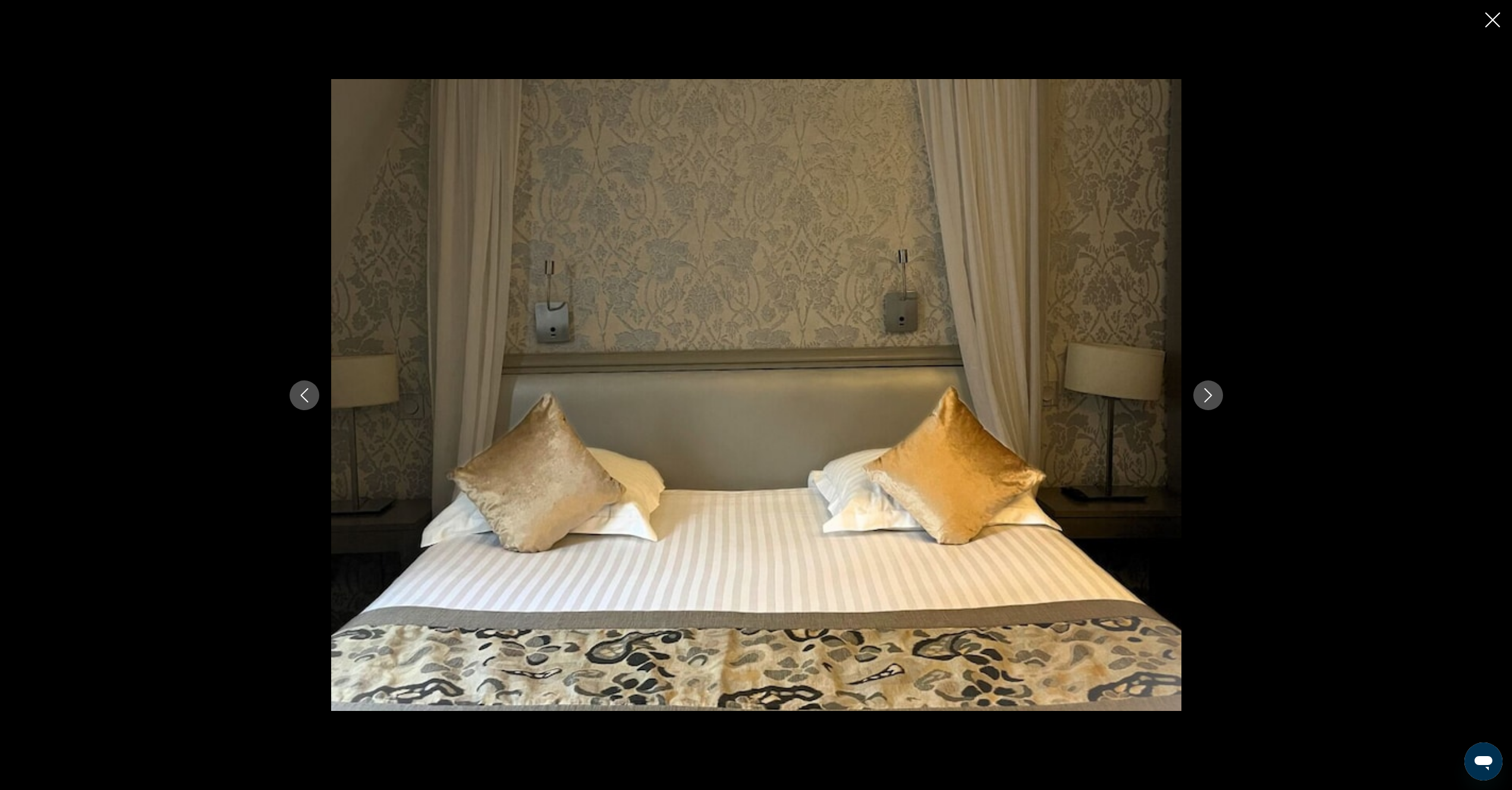
click at [1204, 399] on icon "Next image" at bounding box center [1208, 395] width 14 height 14
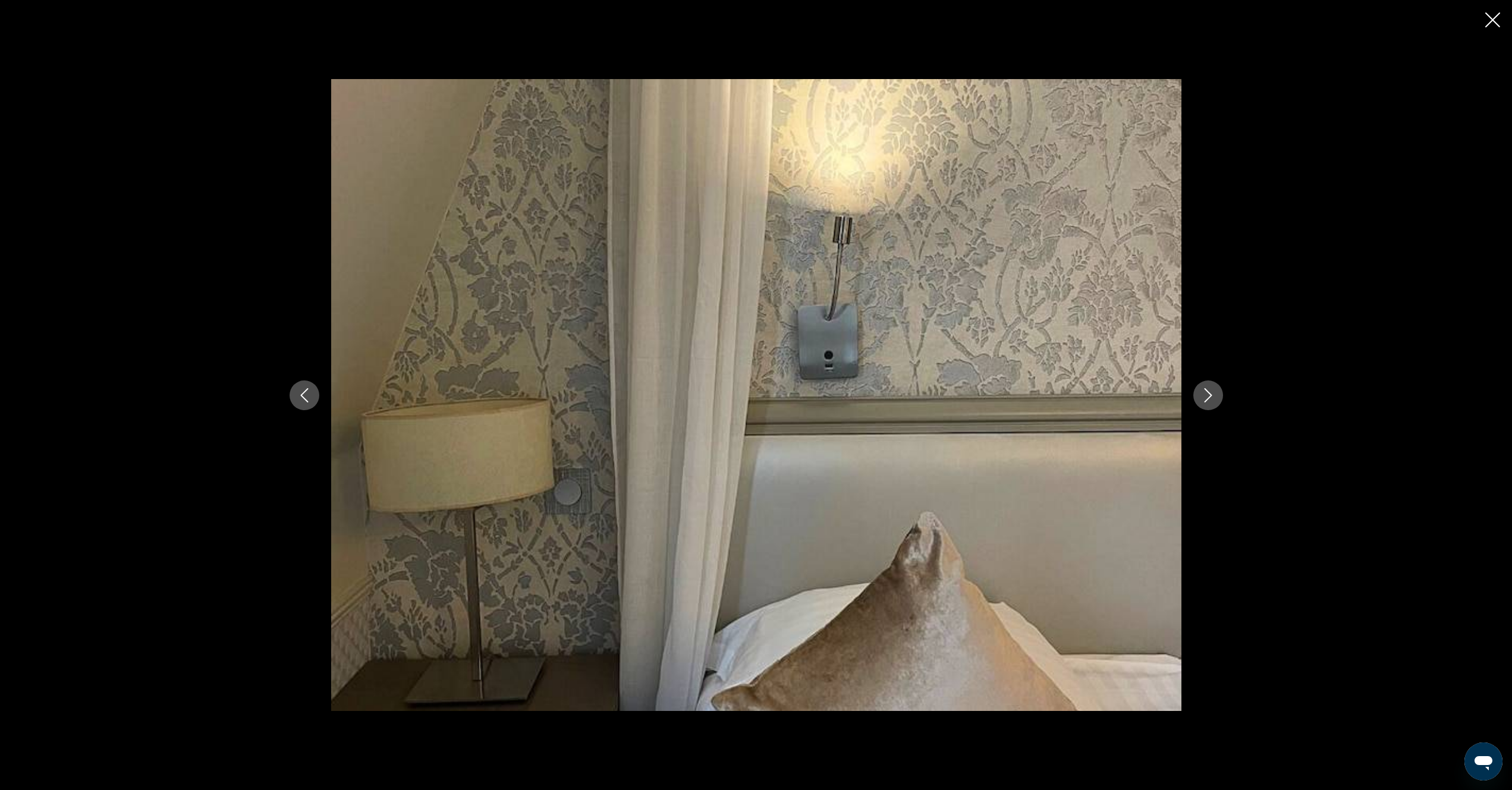
click at [1204, 399] on icon "Next image" at bounding box center [1208, 395] width 14 height 14
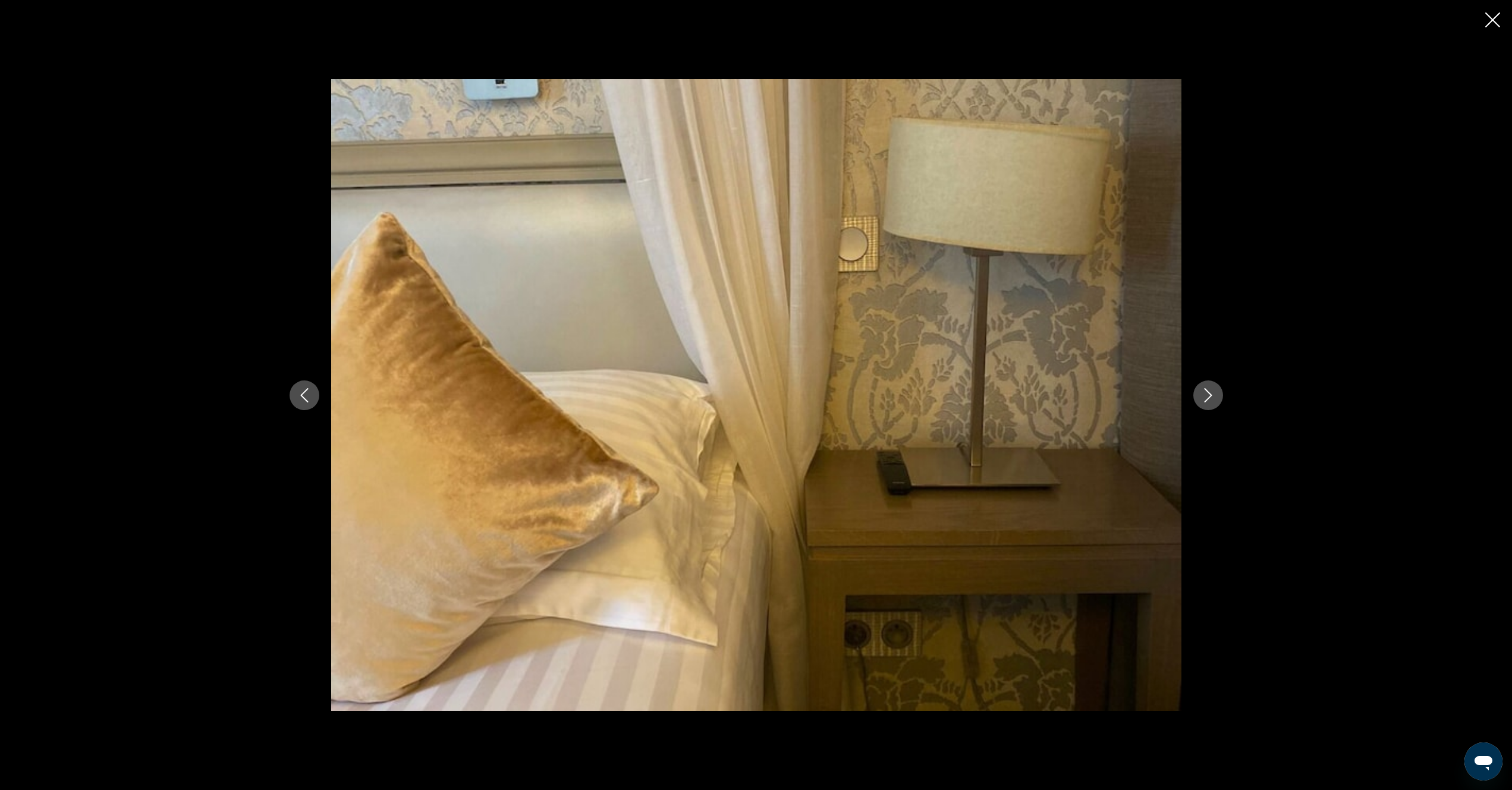
click at [1204, 400] on icon "Next image" at bounding box center [1208, 395] width 14 height 14
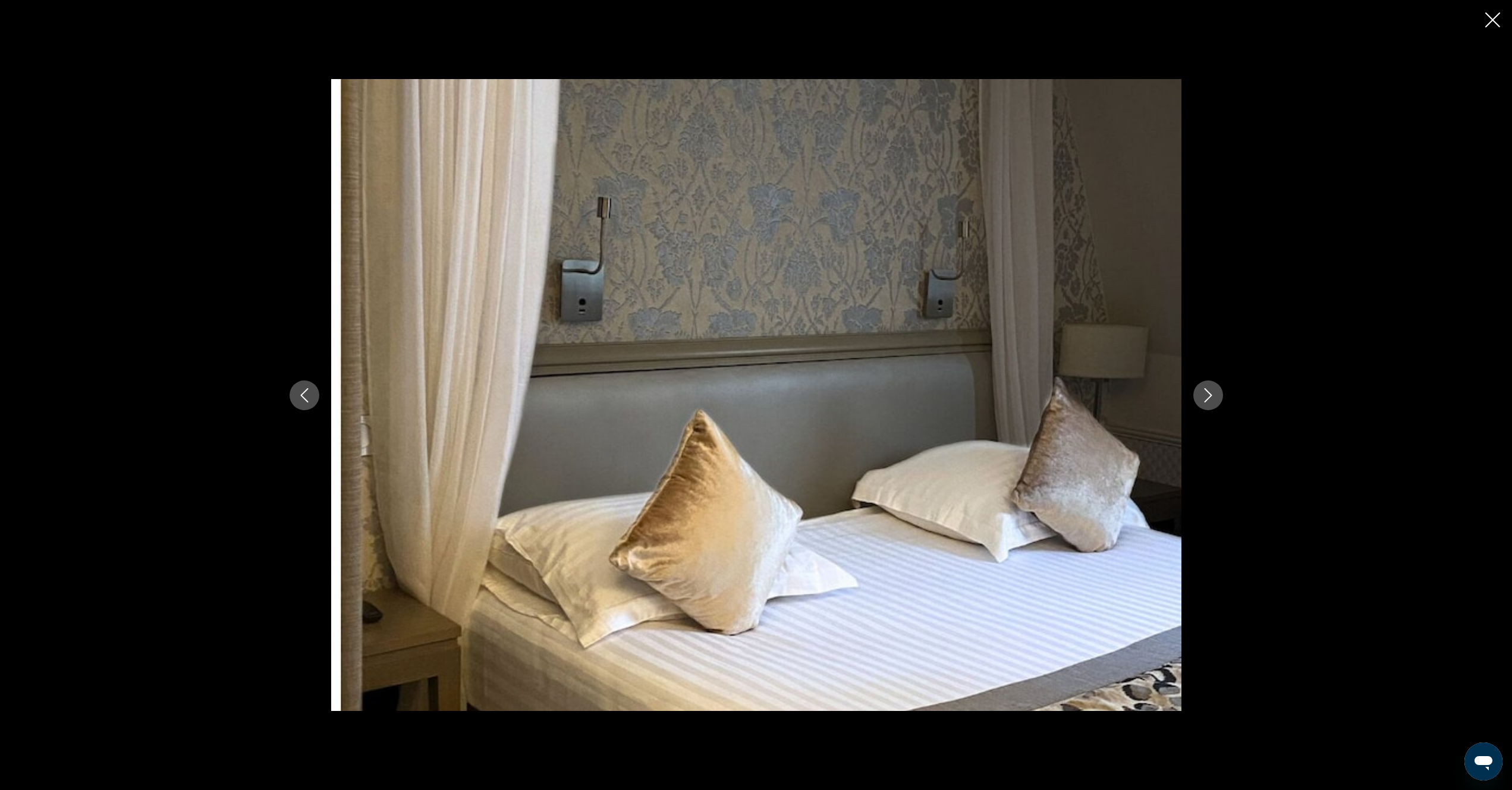
click at [1204, 400] on icon "Next image" at bounding box center [1208, 395] width 14 height 14
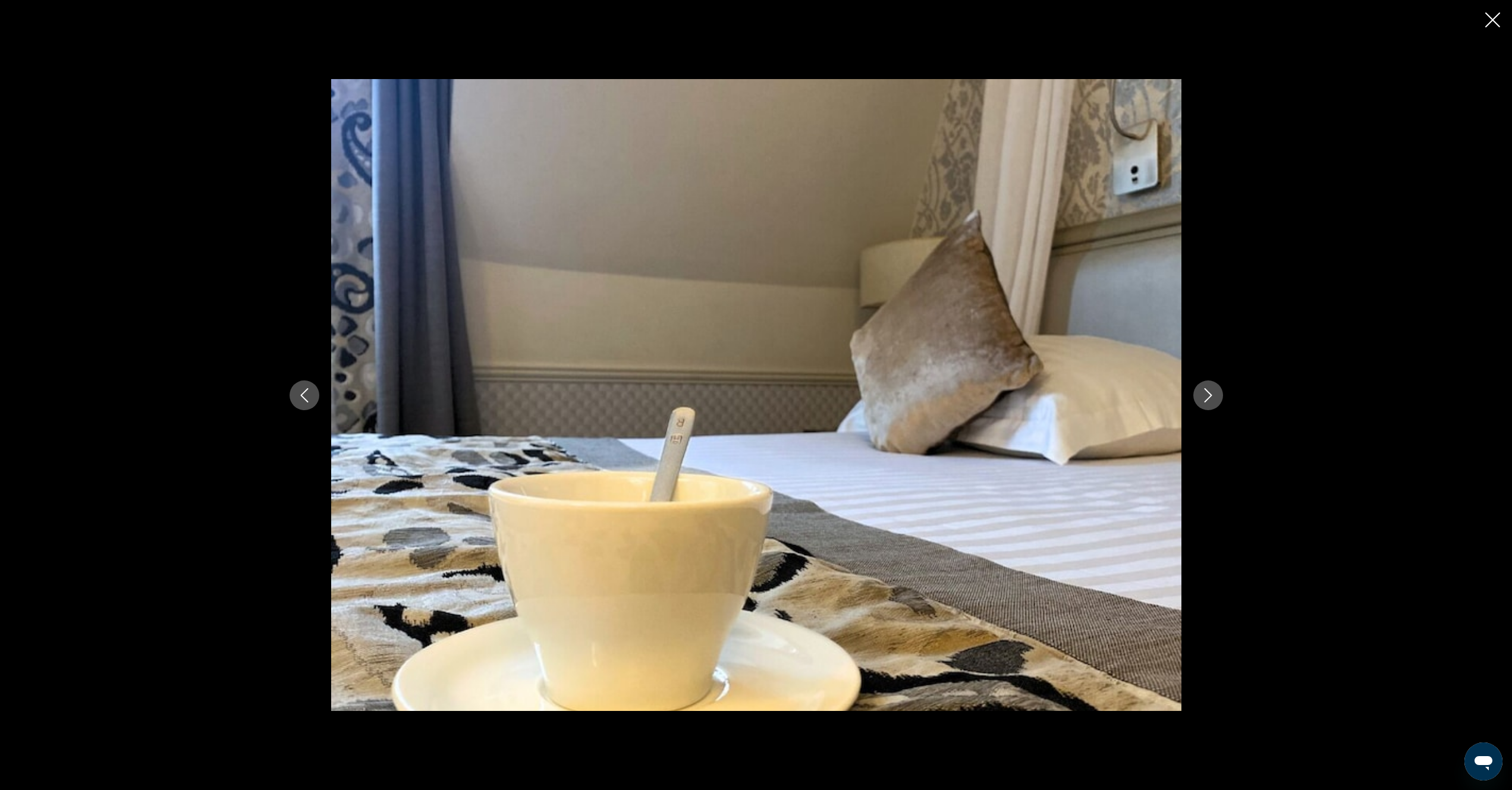
click at [1204, 400] on icon "Next image" at bounding box center [1208, 395] width 14 height 14
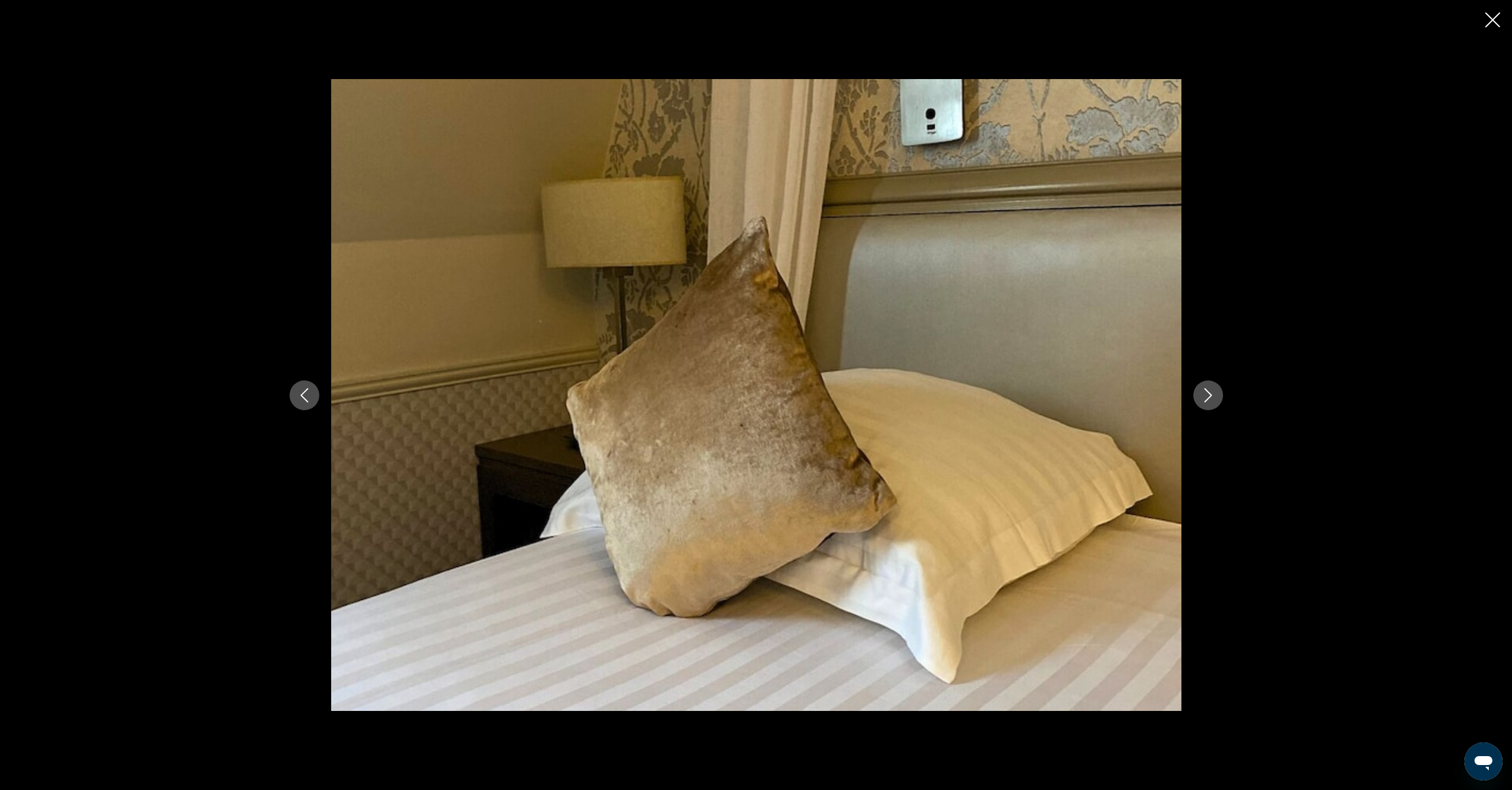
click at [1204, 400] on icon "Next image" at bounding box center [1208, 395] width 14 height 14
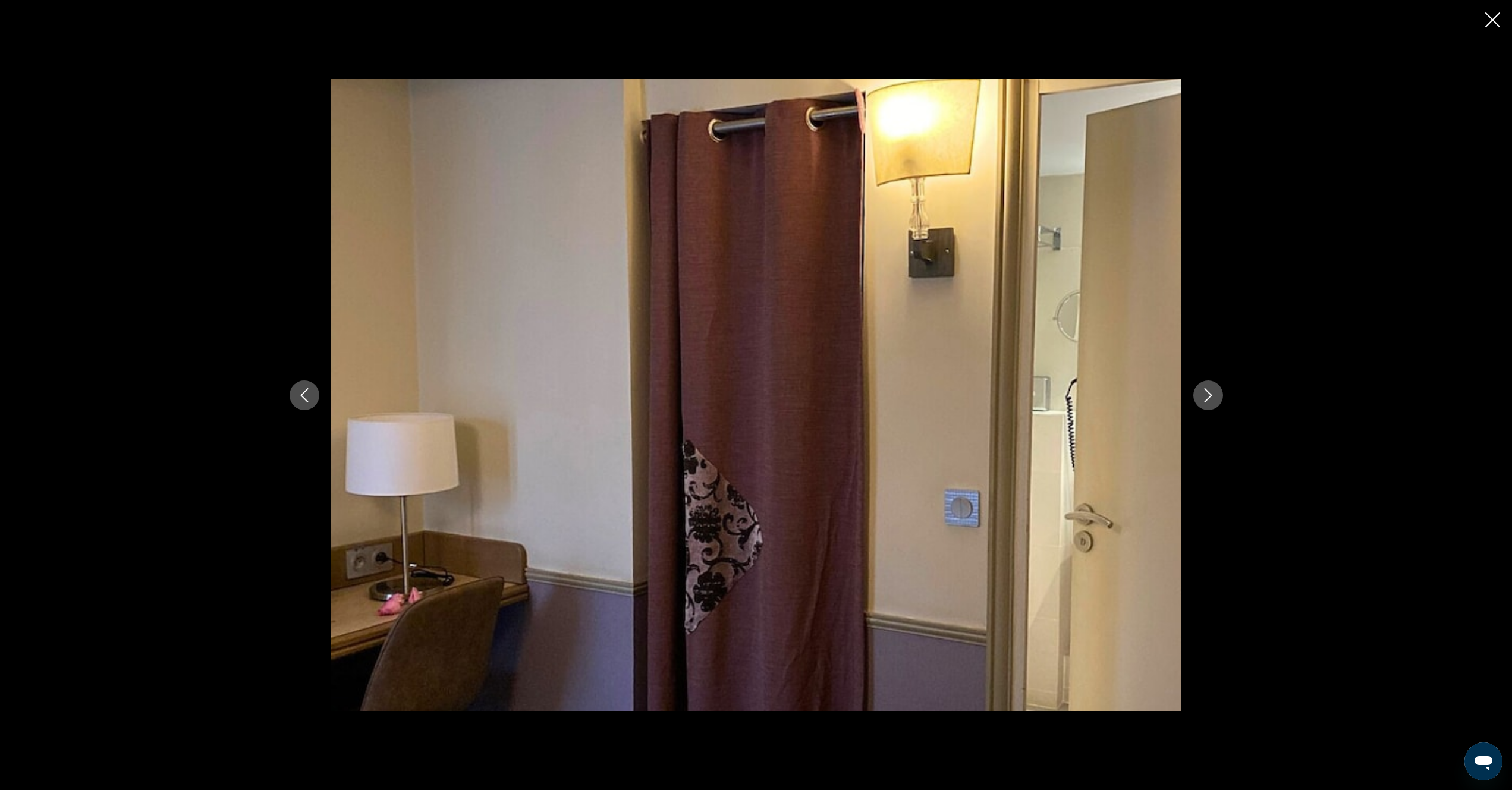
click at [1204, 400] on icon "Next image" at bounding box center [1208, 395] width 14 height 14
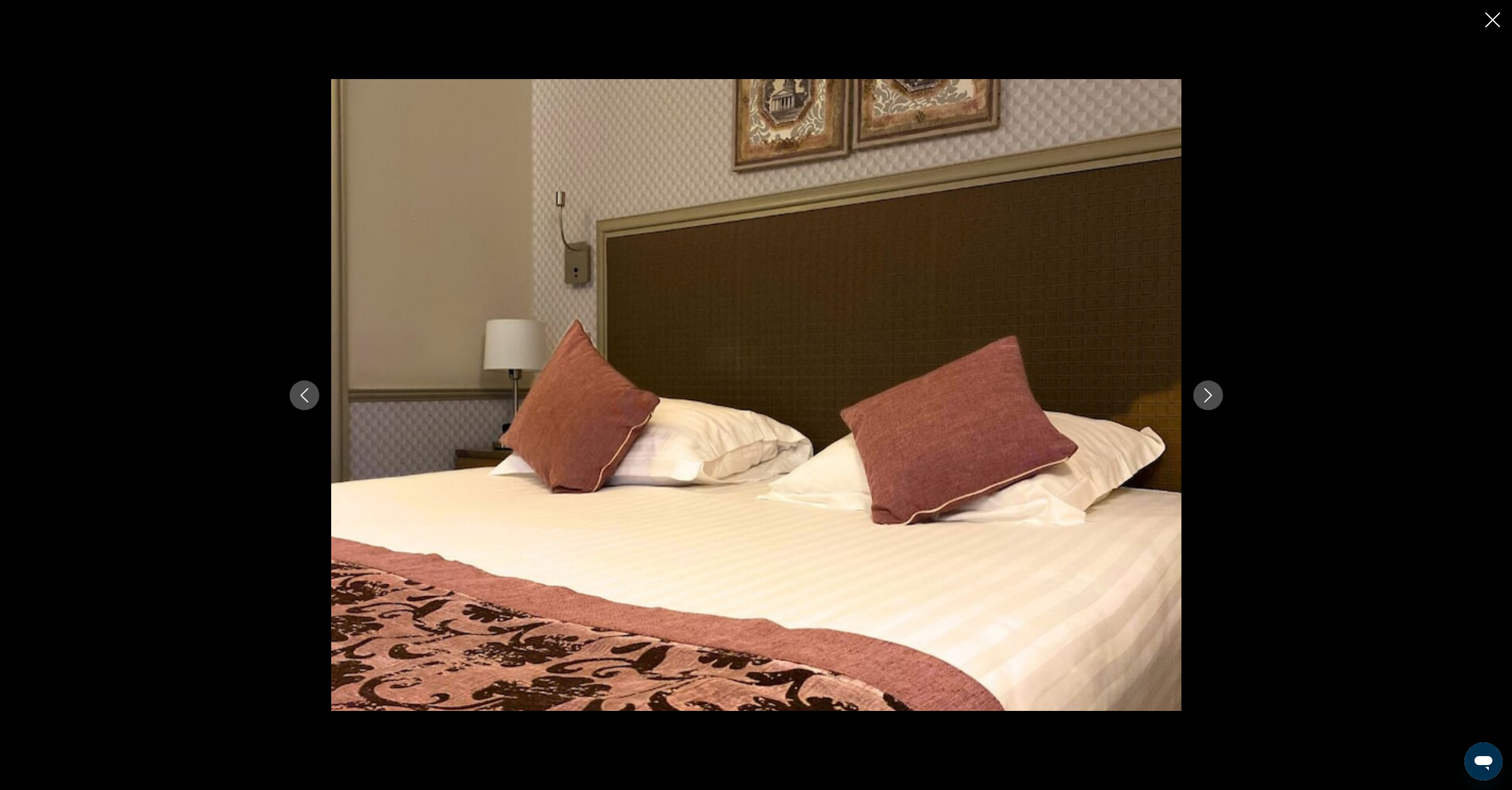
click at [1204, 400] on icon "Next image" at bounding box center [1208, 395] width 14 height 14
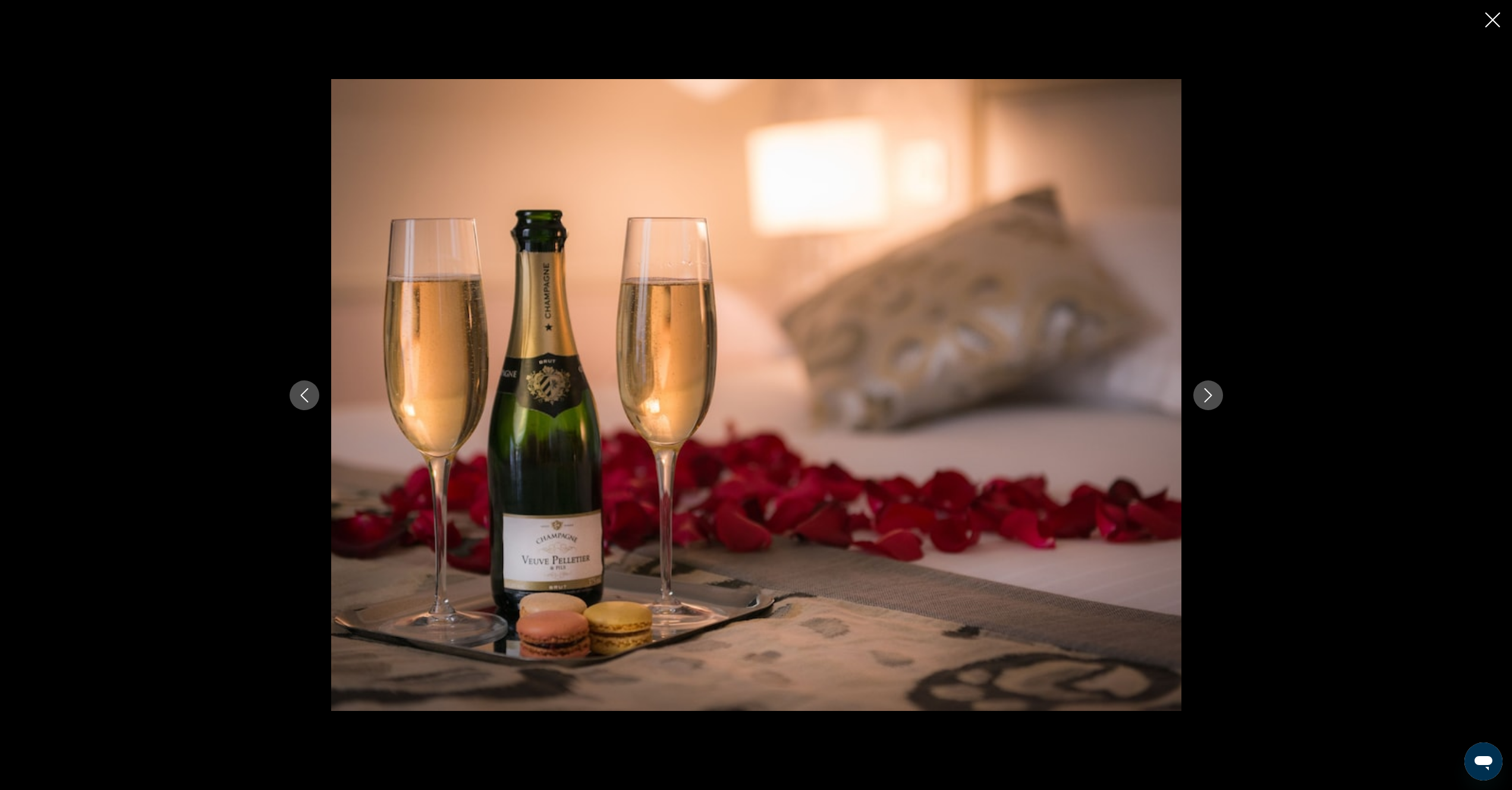
click at [1204, 400] on icon "Next image" at bounding box center [1208, 395] width 14 height 14
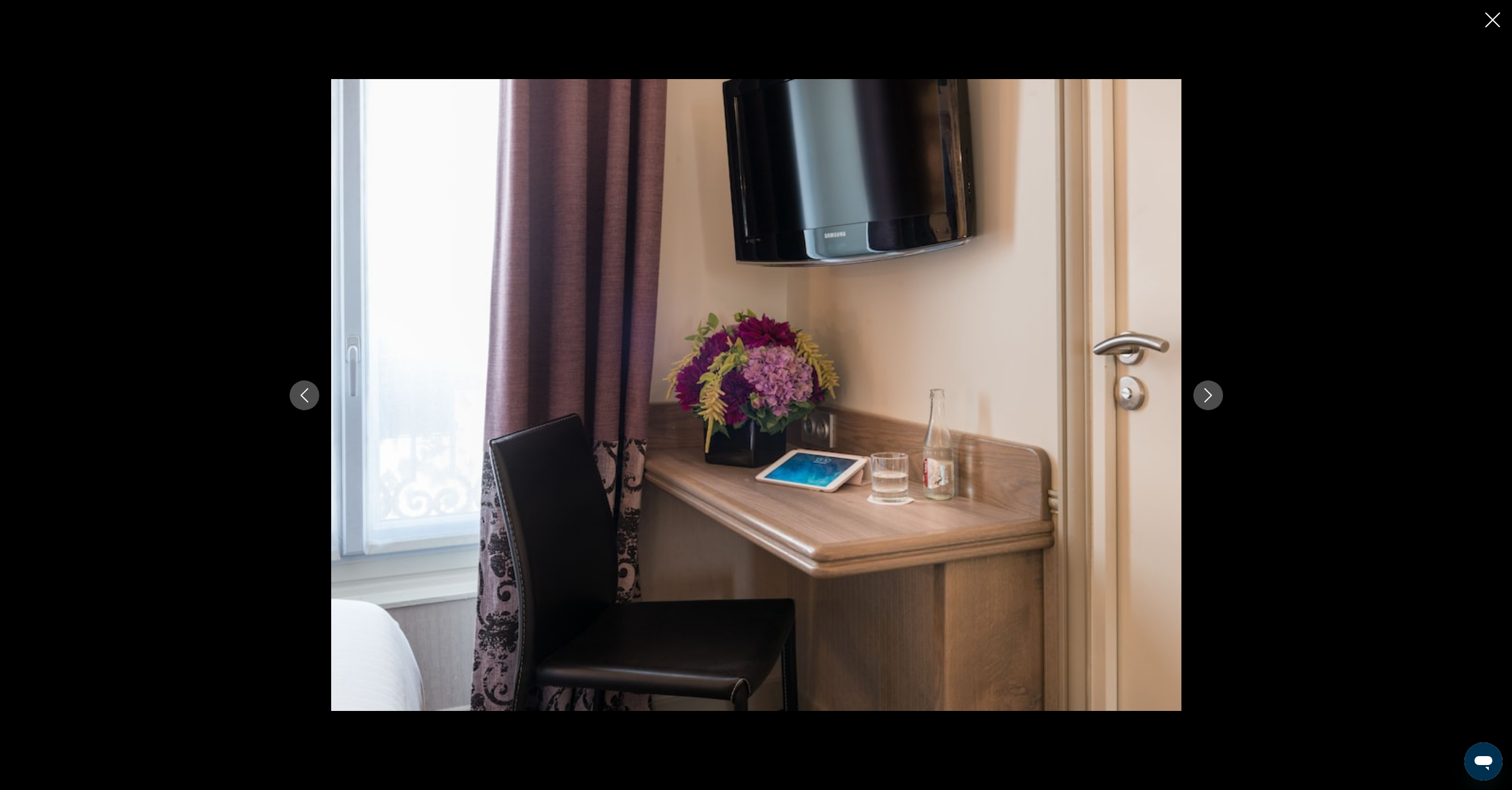
click at [1204, 400] on icon "Next image" at bounding box center [1208, 395] width 14 height 14
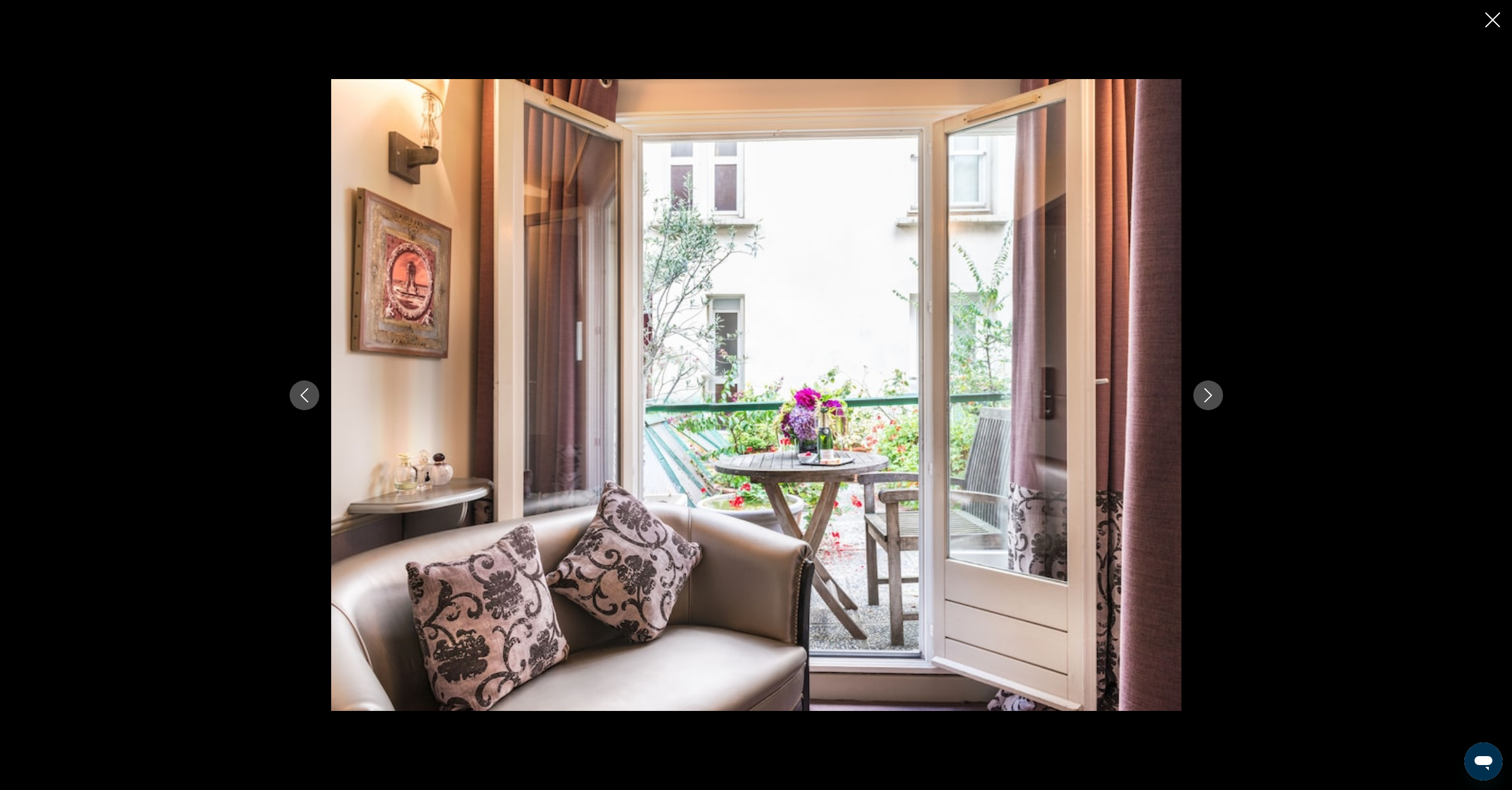
click at [1204, 400] on icon "Next image" at bounding box center [1208, 395] width 14 height 14
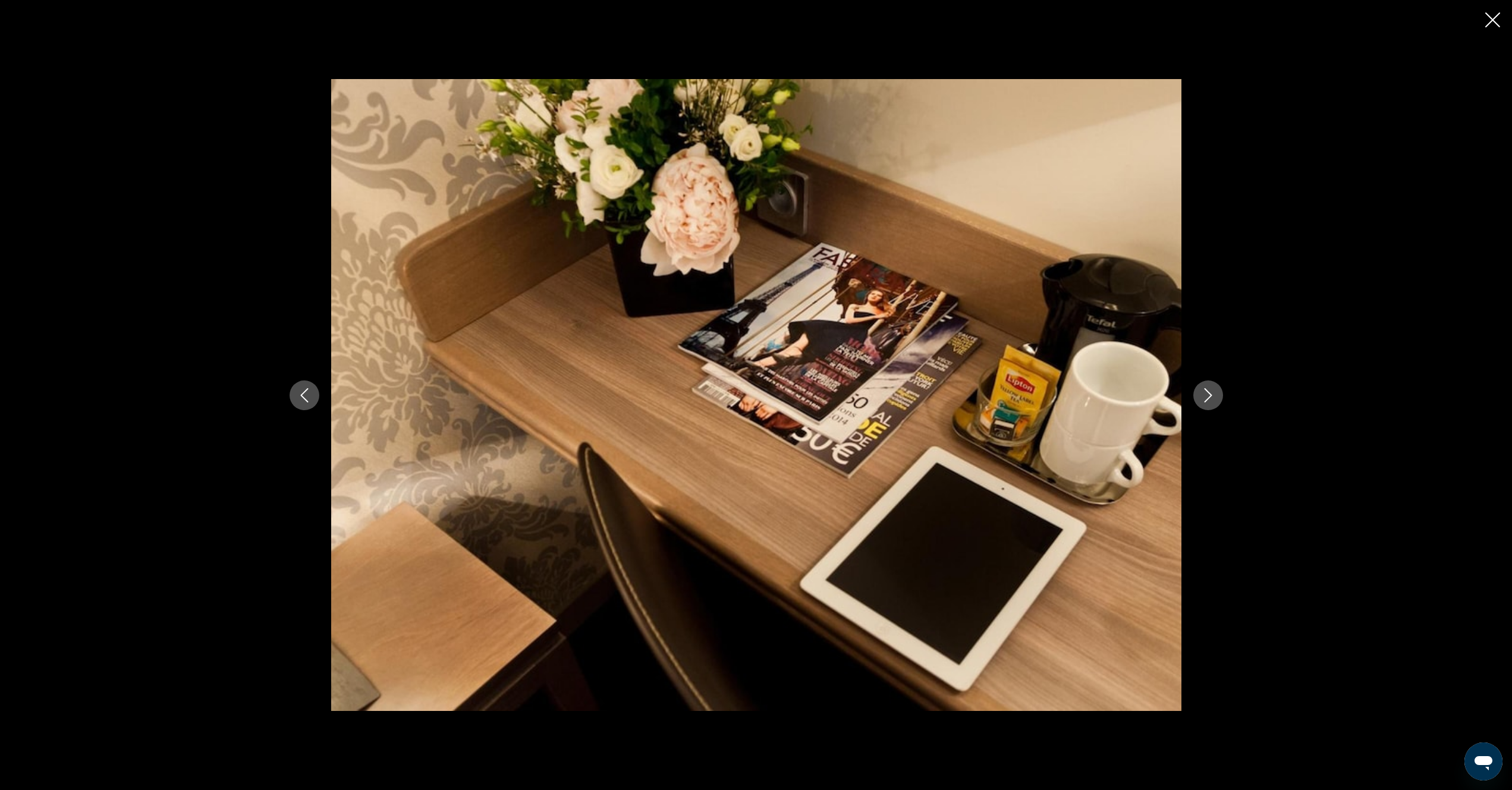
click at [1204, 400] on icon "Next image" at bounding box center [1208, 395] width 14 height 14
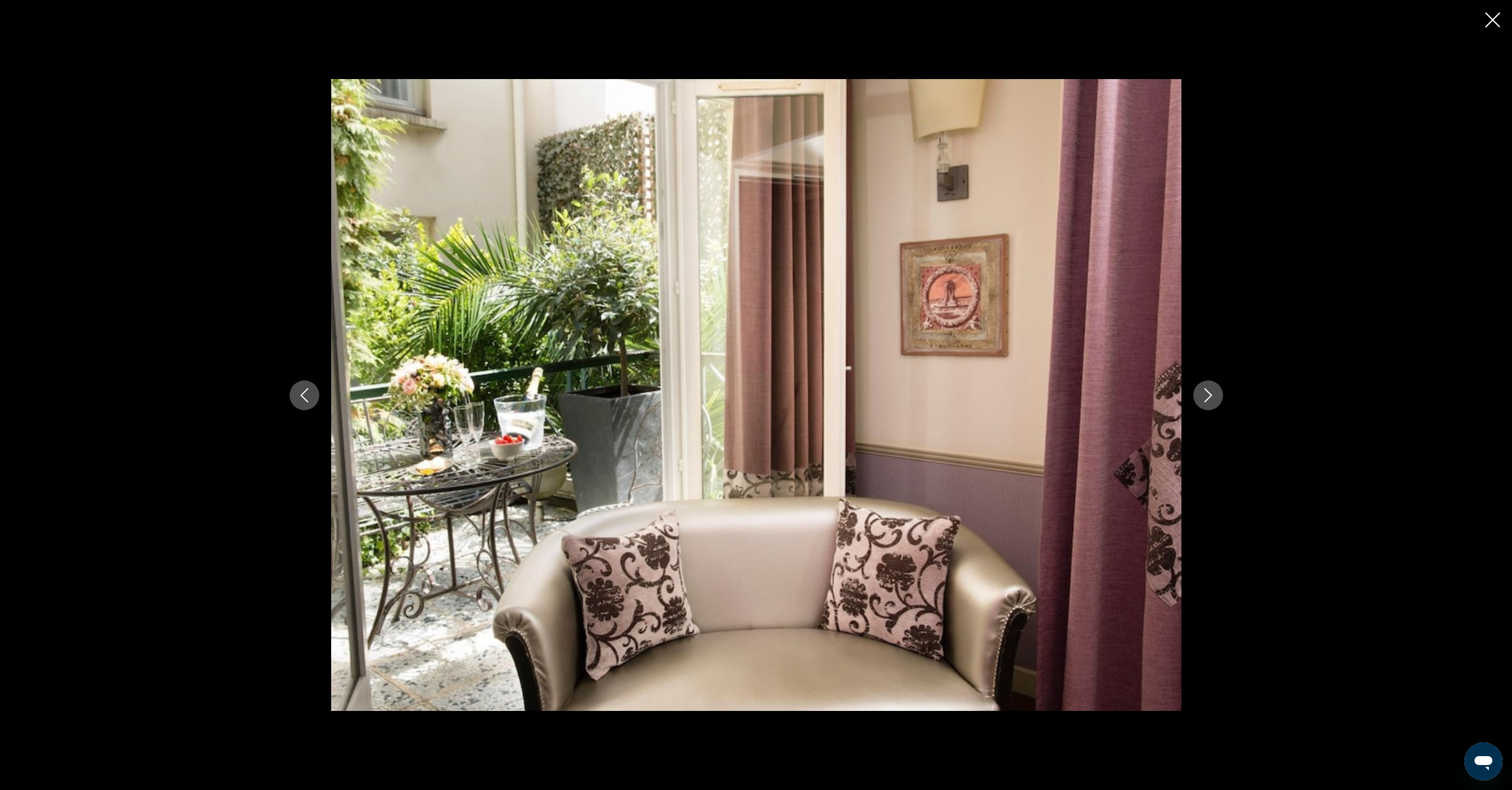
click at [1204, 400] on icon "Next image" at bounding box center [1208, 395] width 14 height 14
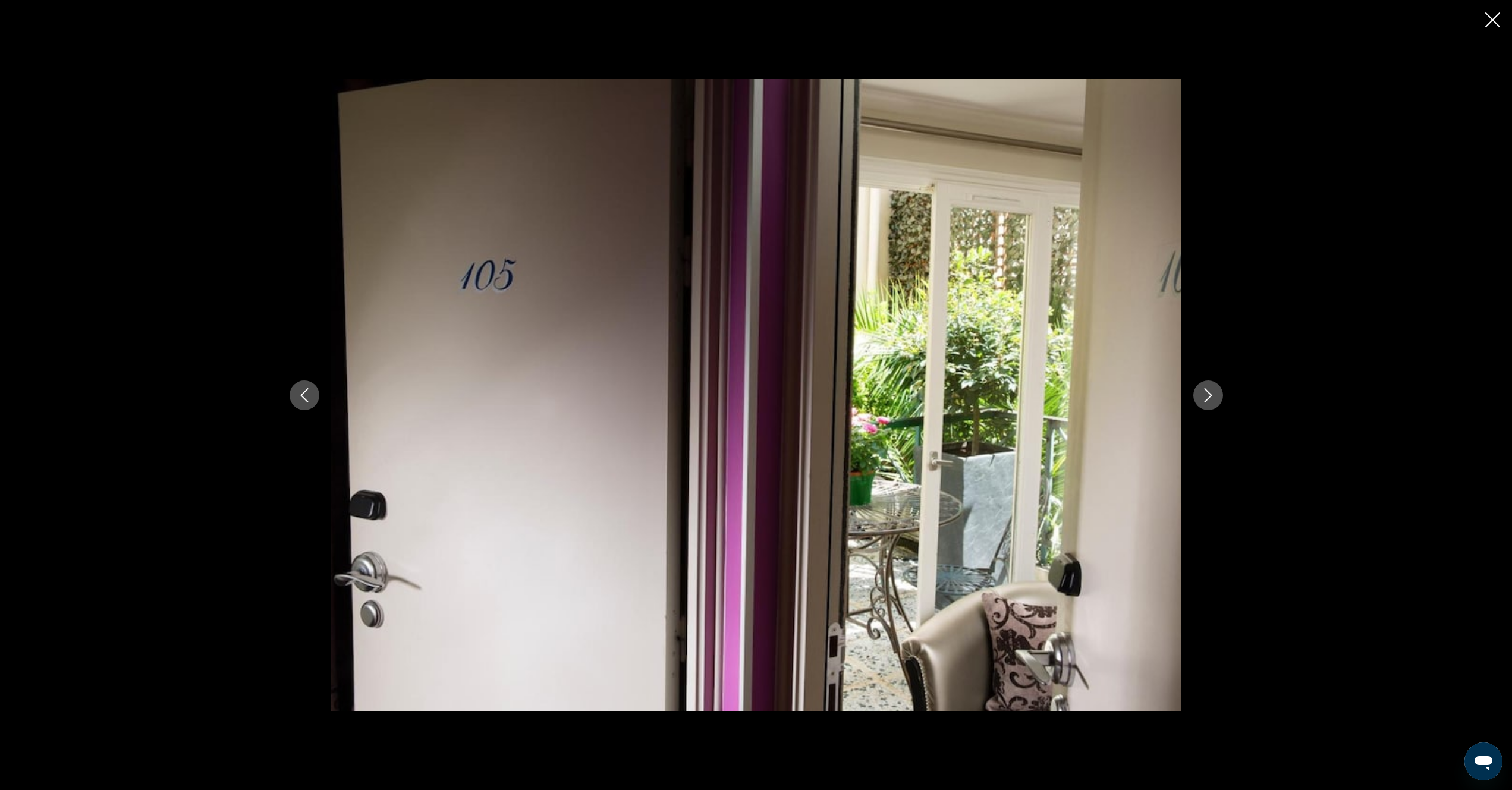
click at [1204, 400] on icon "Next image" at bounding box center [1208, 395] width 14 height 14
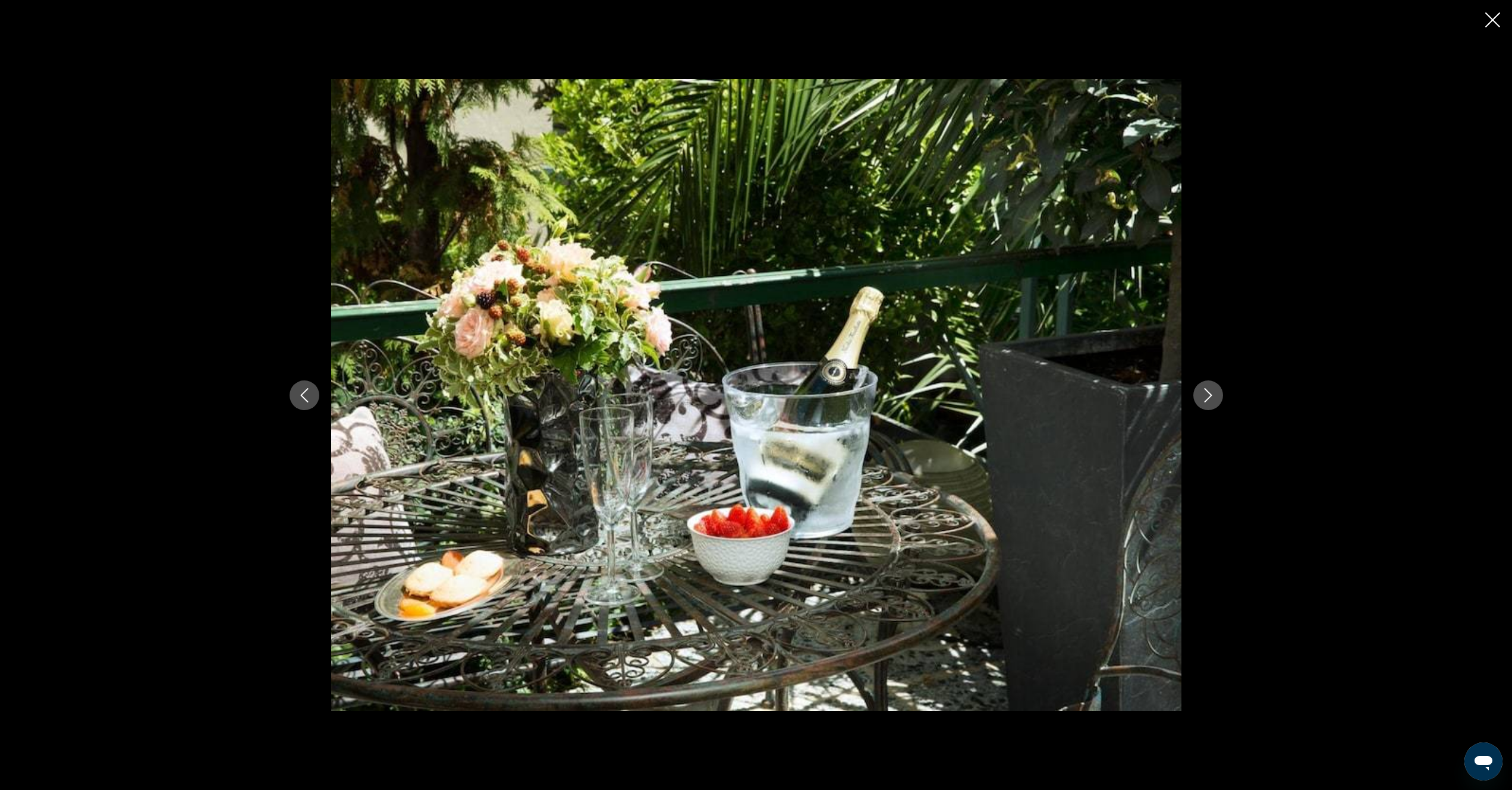
click at [1204, 400] on icon "Next image" at bounding box center [1208, 395] width 14 height 14
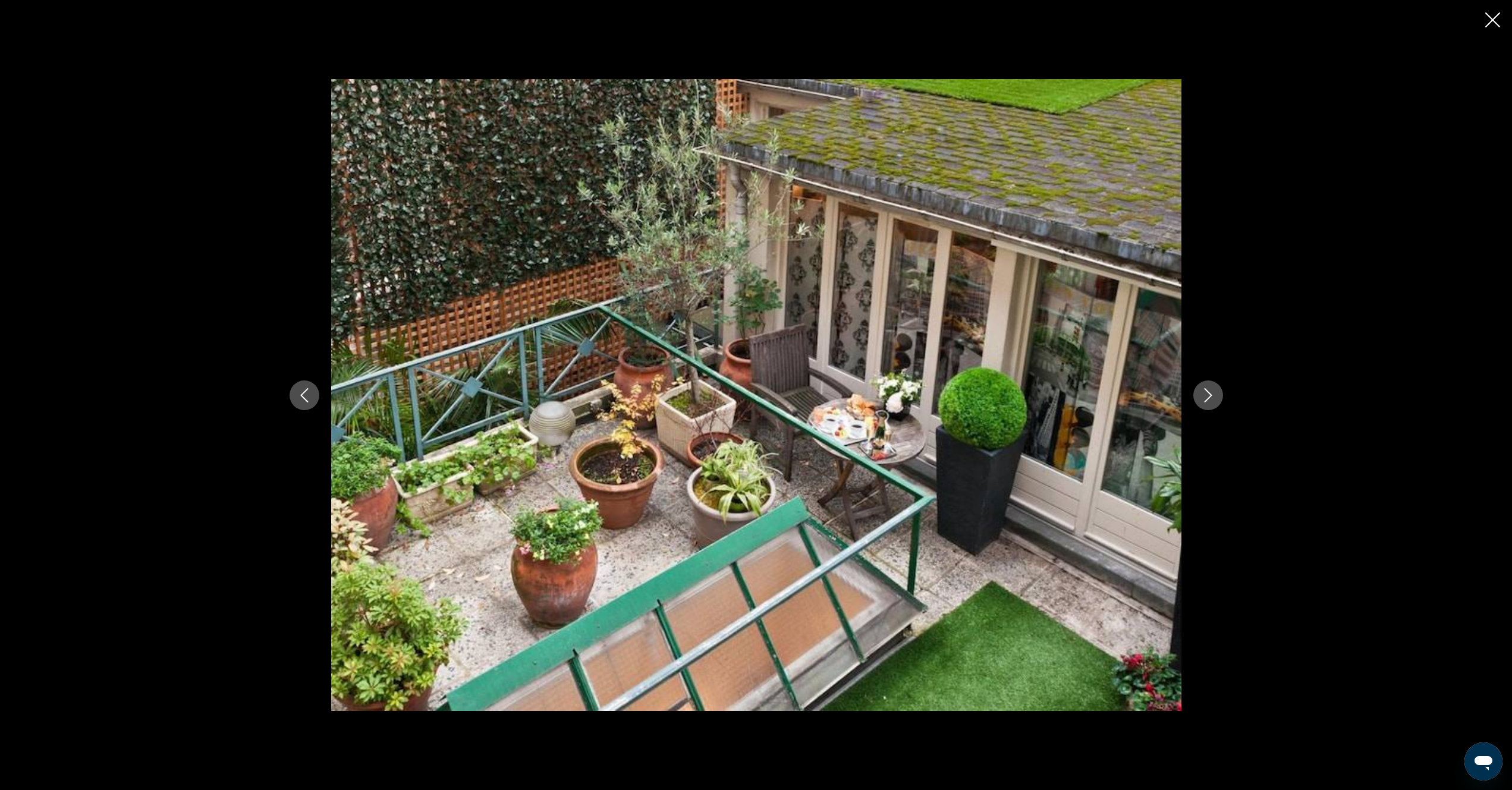
click at [1204, 400] on icon "Next image" at bounding box center [1208, 395] width 14 height 14
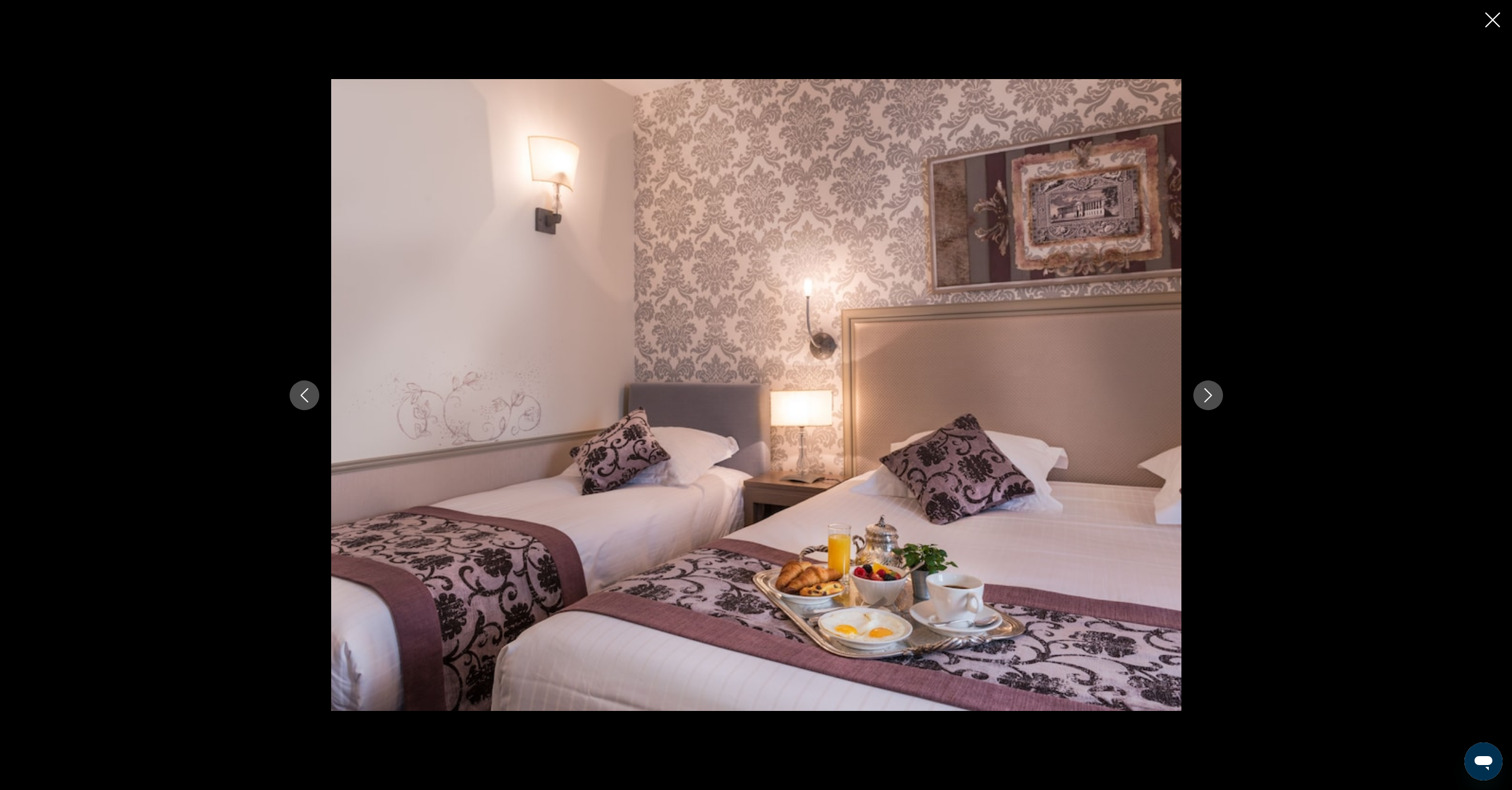
click at [1204, 400] on icon "Next image" at bounding box center [1208, 395] width 14 height 14
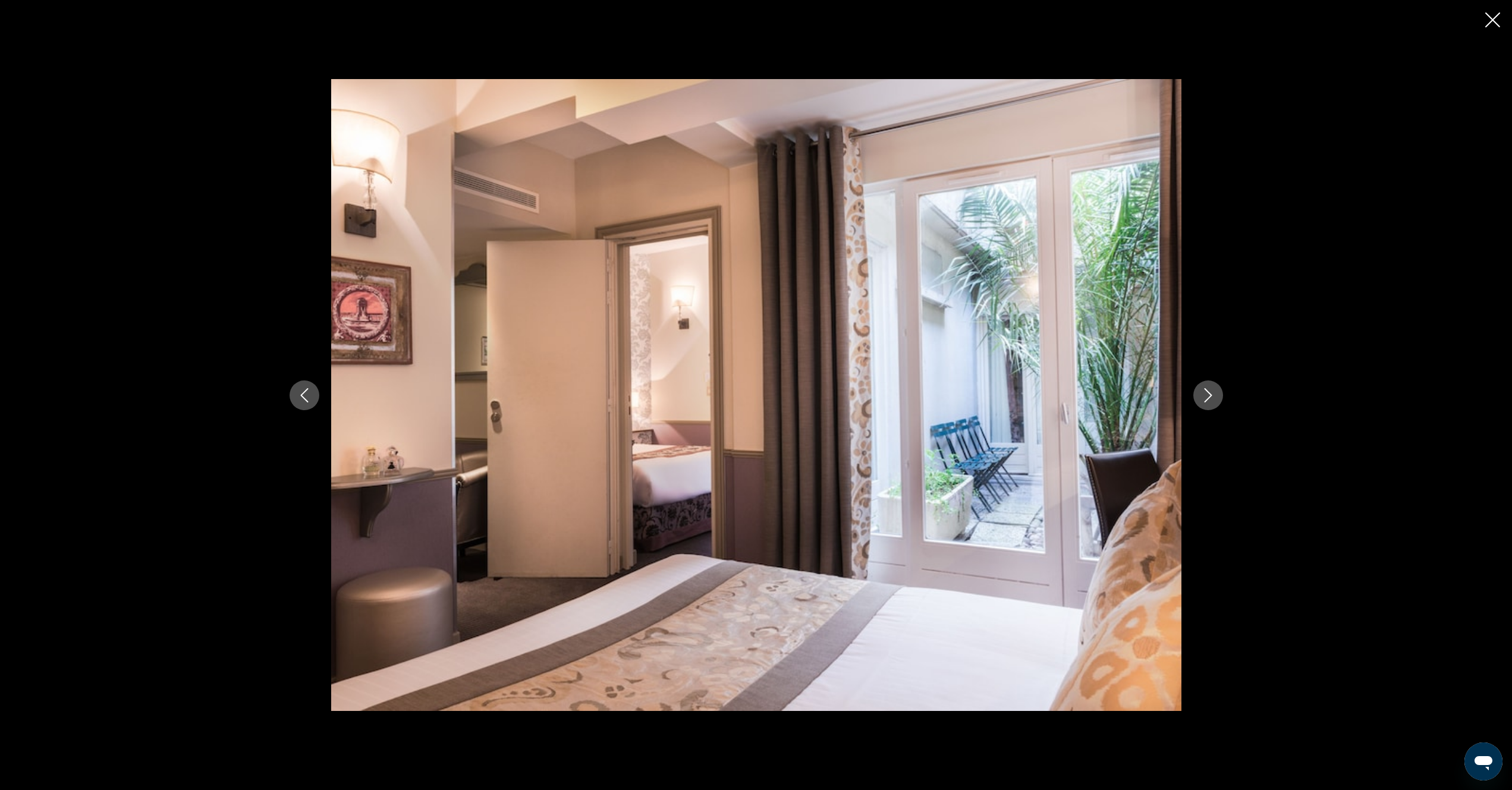
click at [1204, 400] on icon "Next image" at bounding box center [1208, 395] width 14 height 14
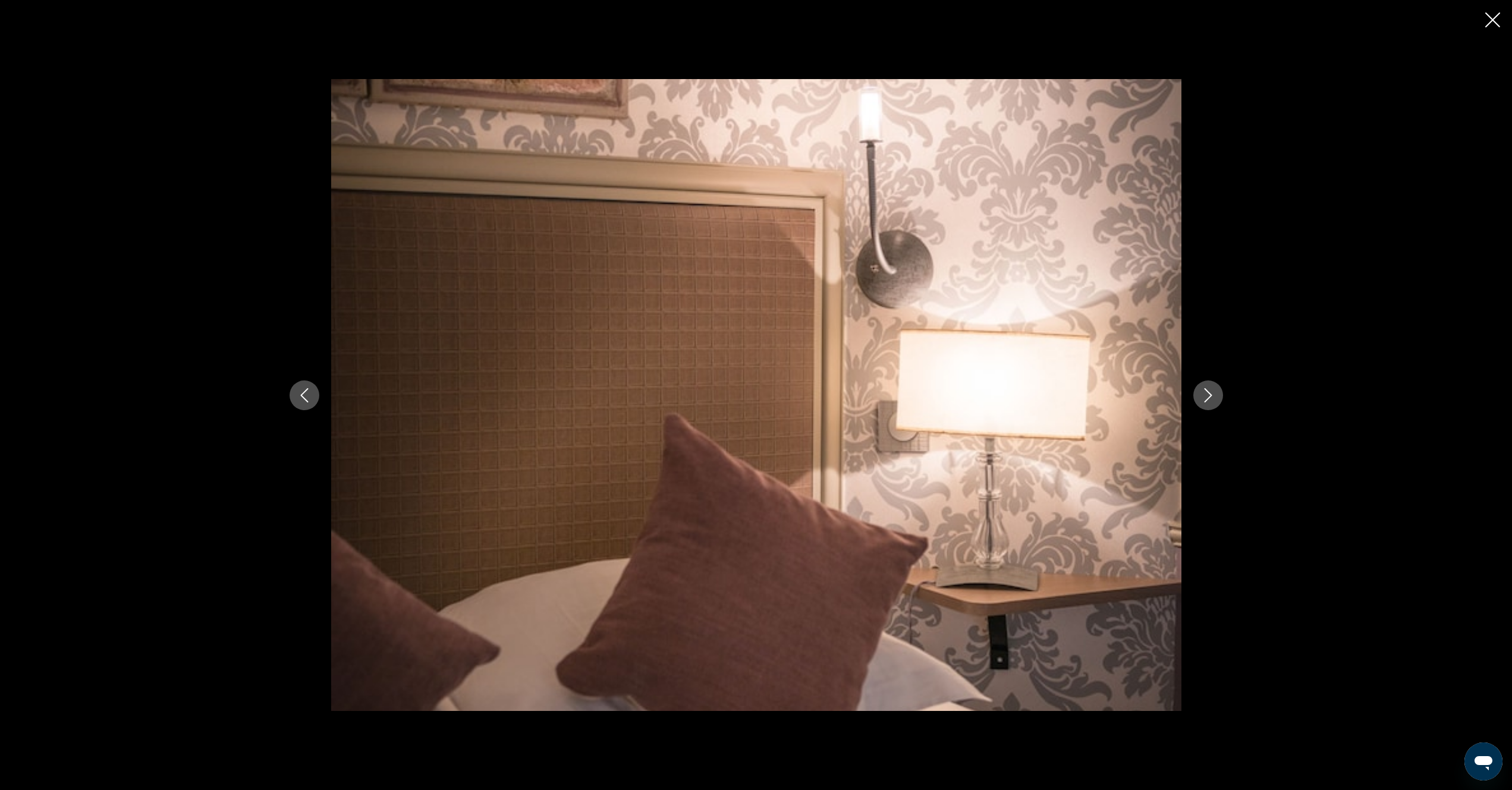
click at [1204, 400] on icon "Next image" at bounding box center [1208, 395] width 14 height 14
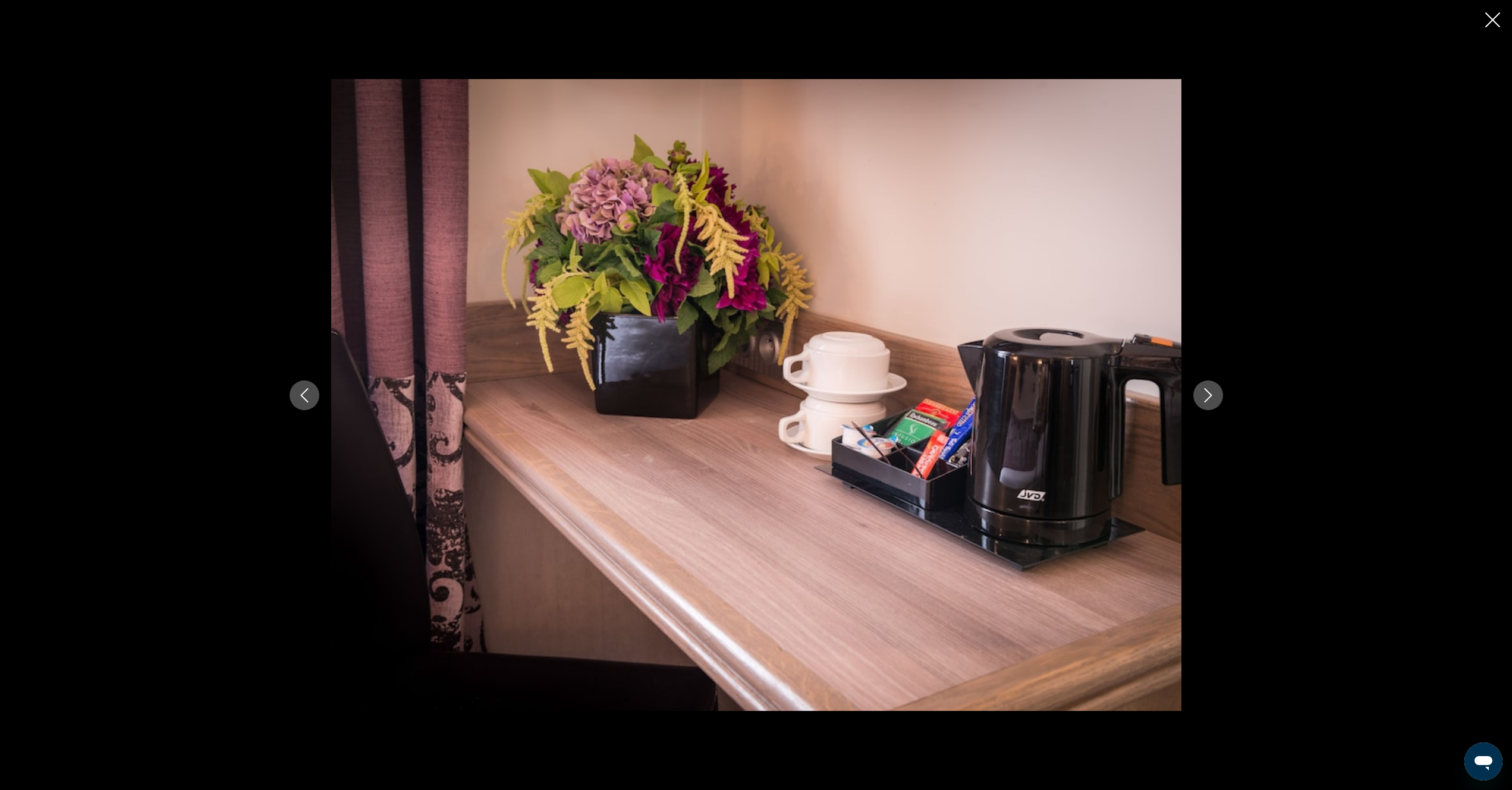
click at [1204, 400] on icon "Next image" at bounding box center [1208, 395] width 14 height 14
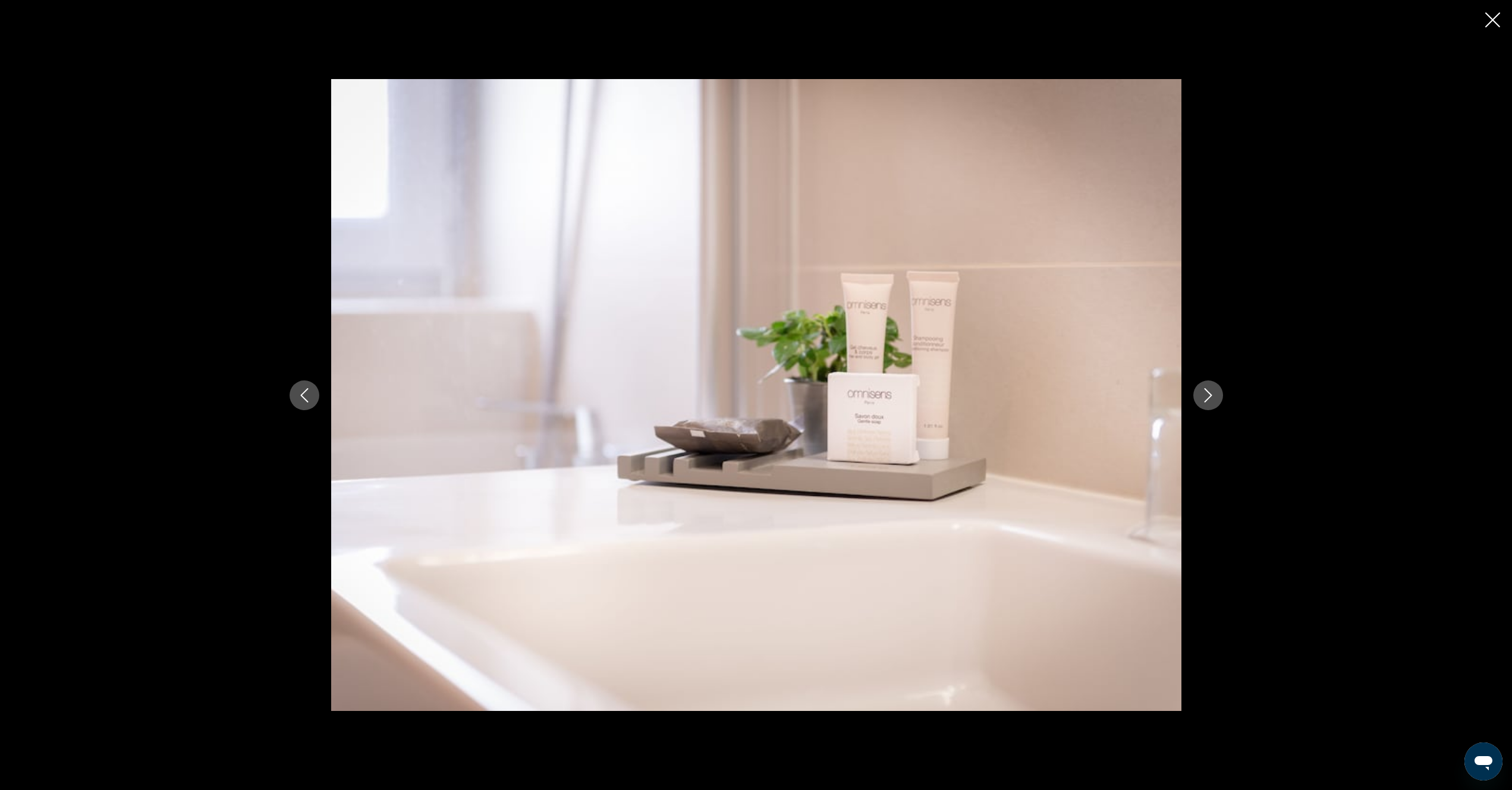
drag, startPoint x: 1496, startPoint y: 19, endPoint x: 1450, endPoint y: 59, distance: 61.0
click at [1490, 24] on icon "Close slideshow" at bounding box center [1492, 20] width 15 height 15
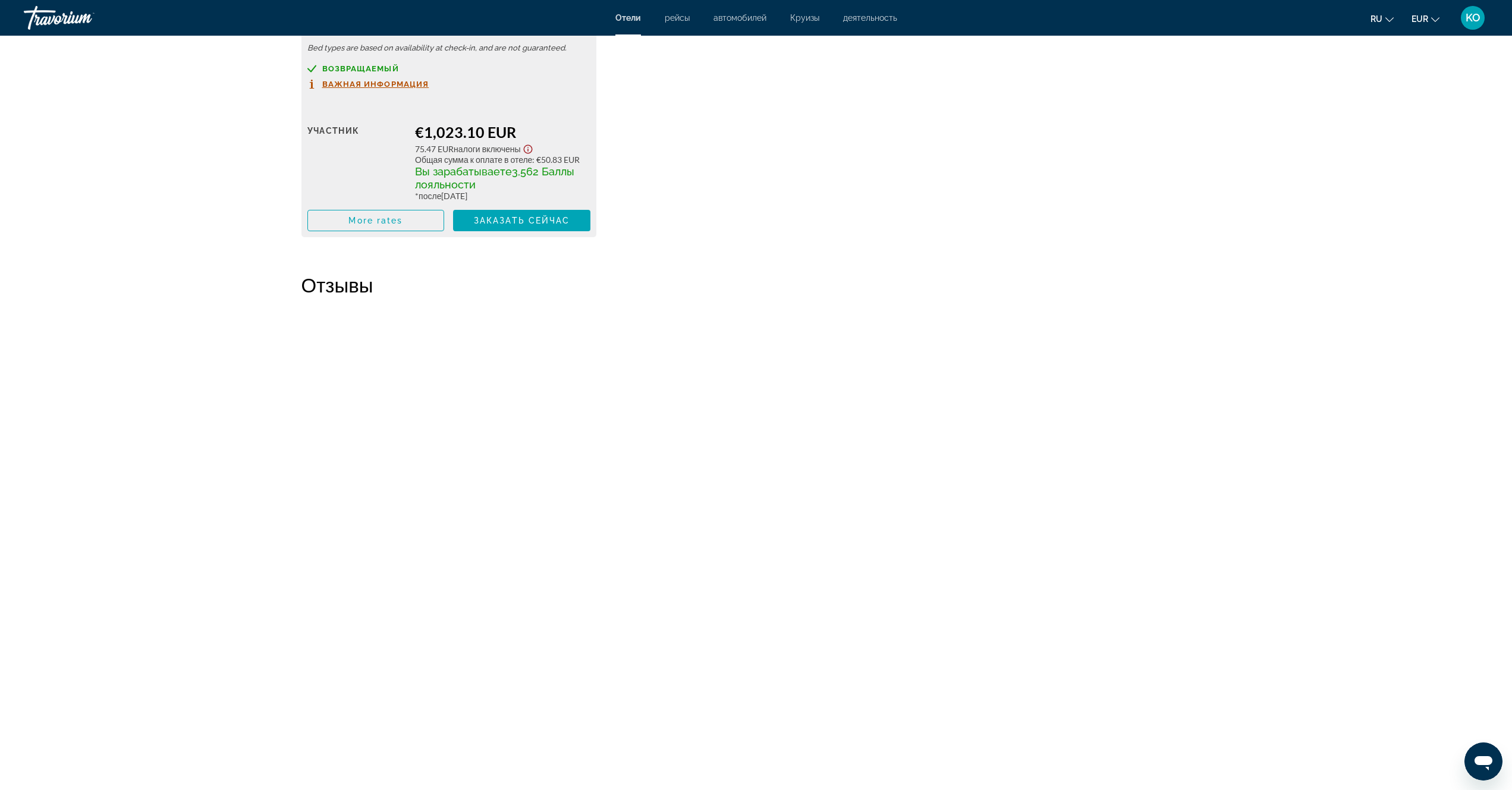
scroll to position [2902, 0]
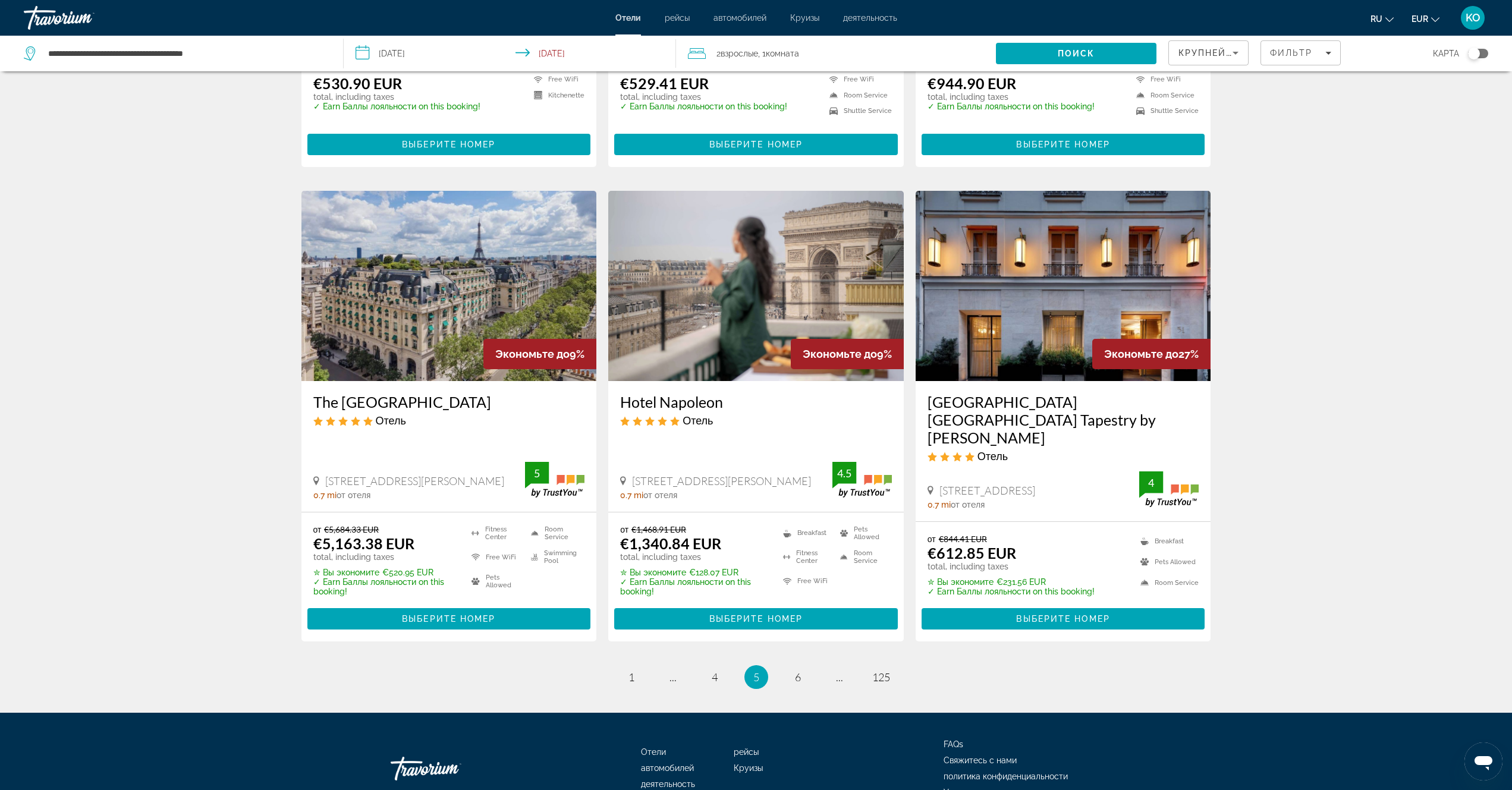
scroll to position [1284, 0]
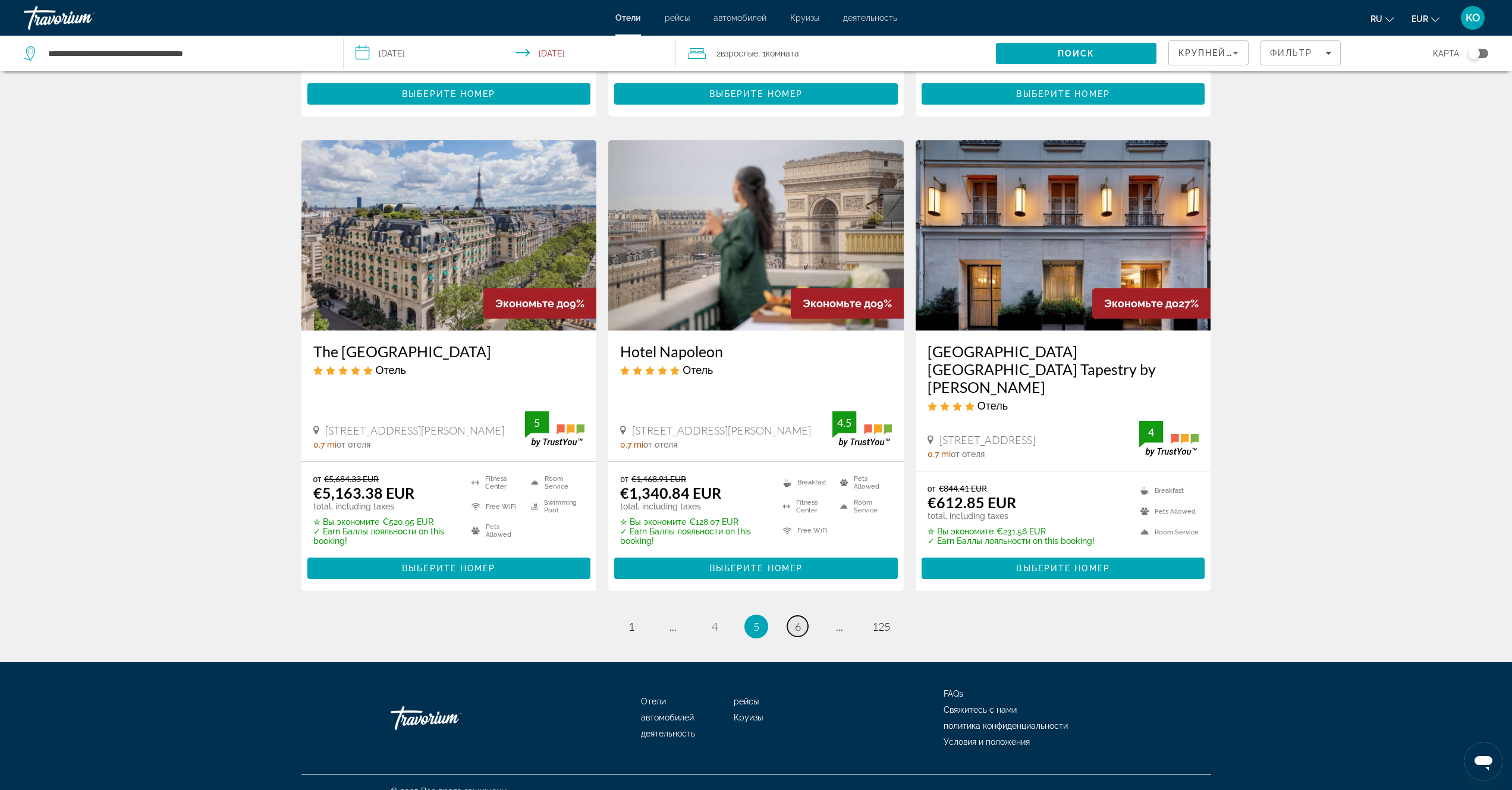
click at [796, 620] on span "6" at bounding box center [798, 627] width 6 height 13
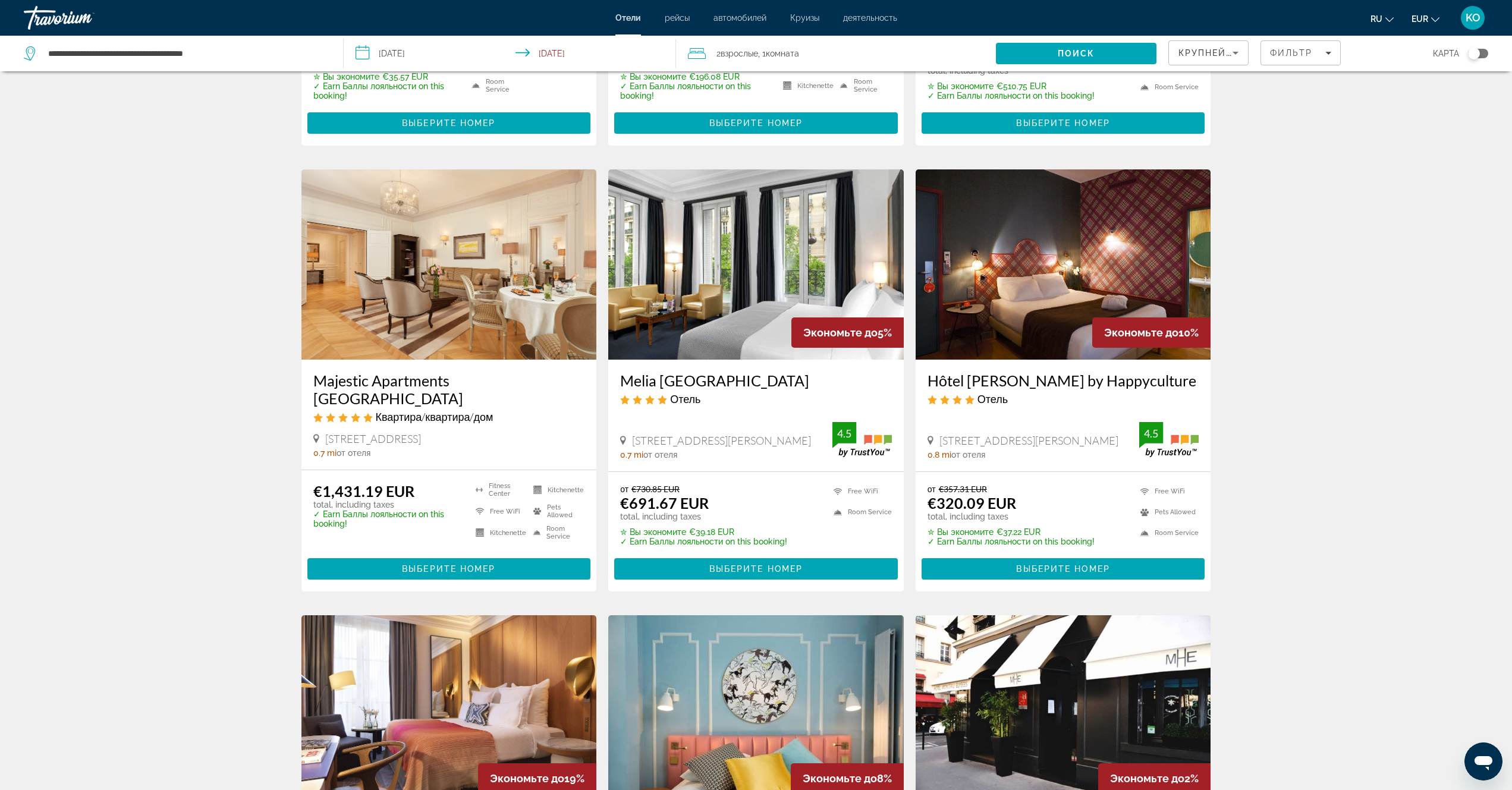
scroll to position [892, 0]
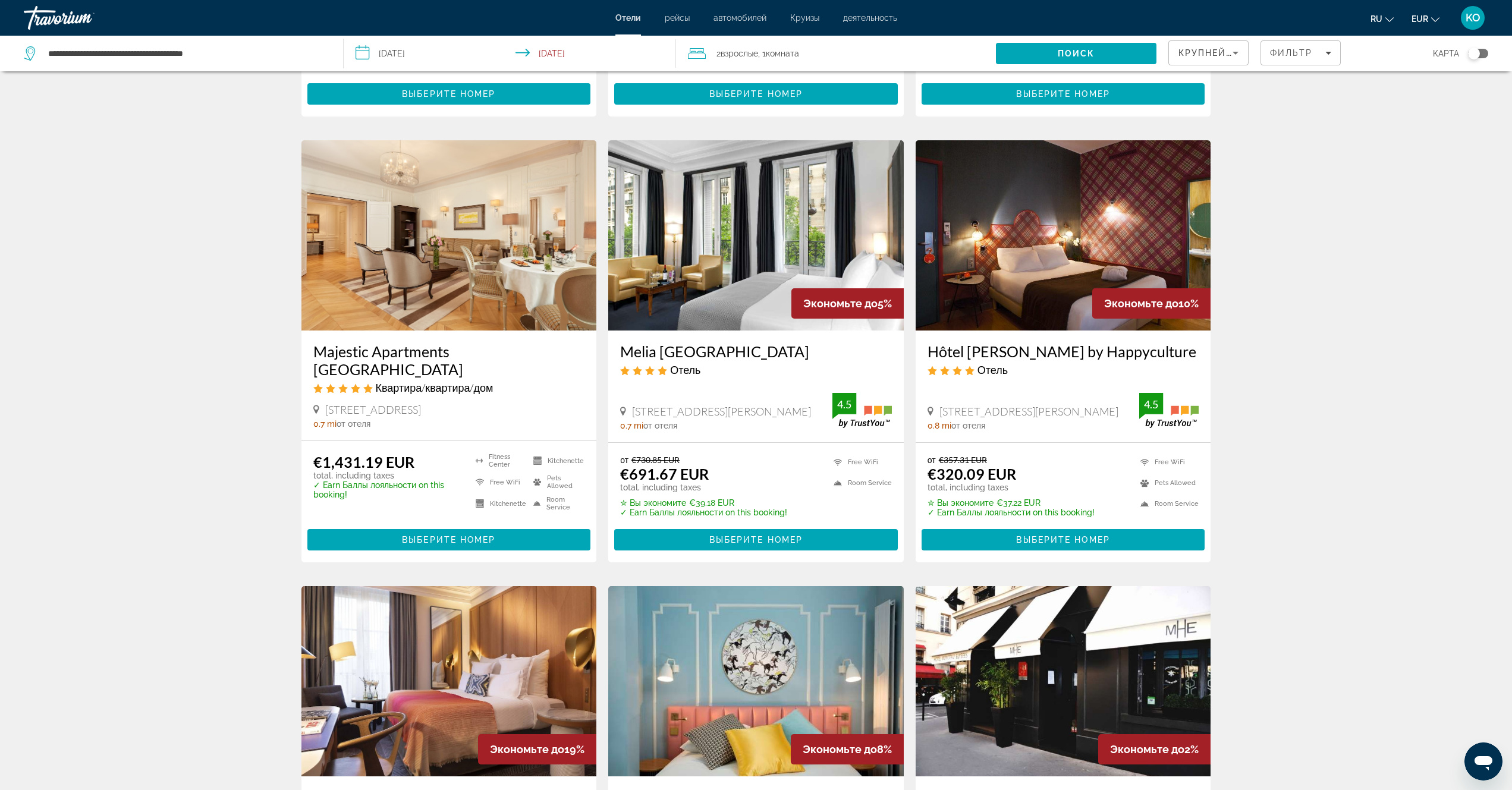
click at [1036, 274] on img "Main content" at bounding box center [1064, 235] width 295 height 190
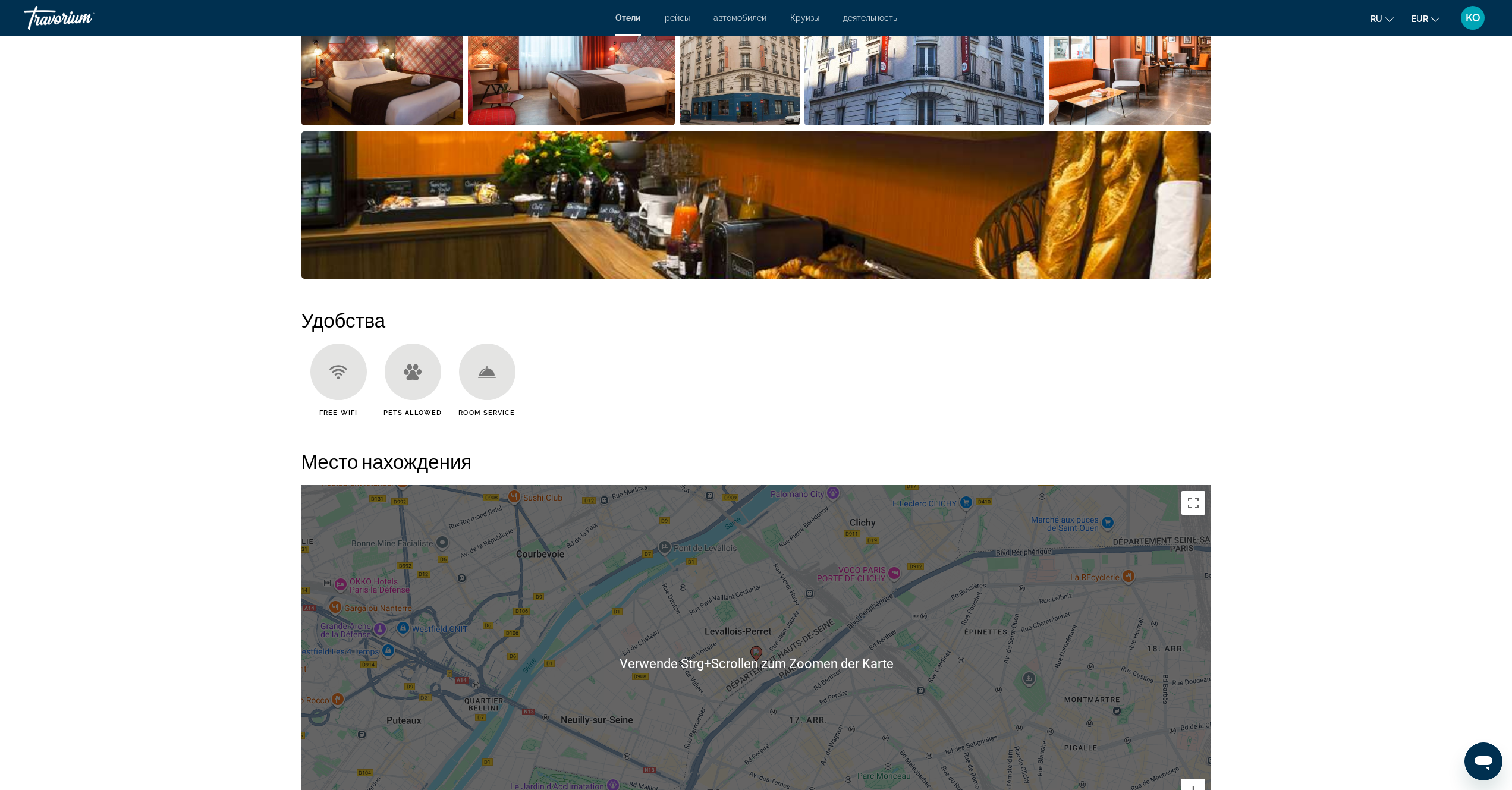
scroll to position [832, 0]
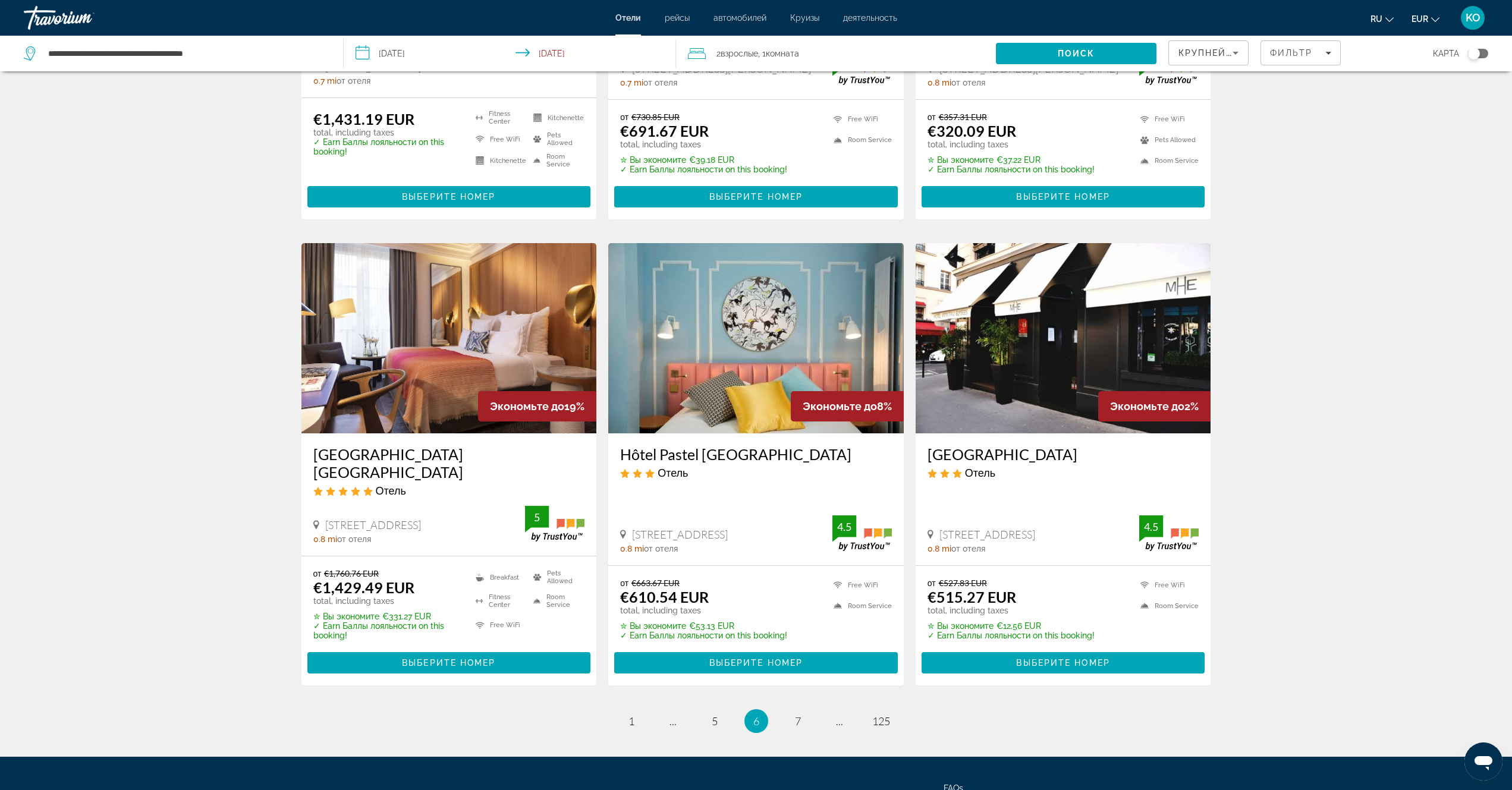
scroll to position [1299, 0]
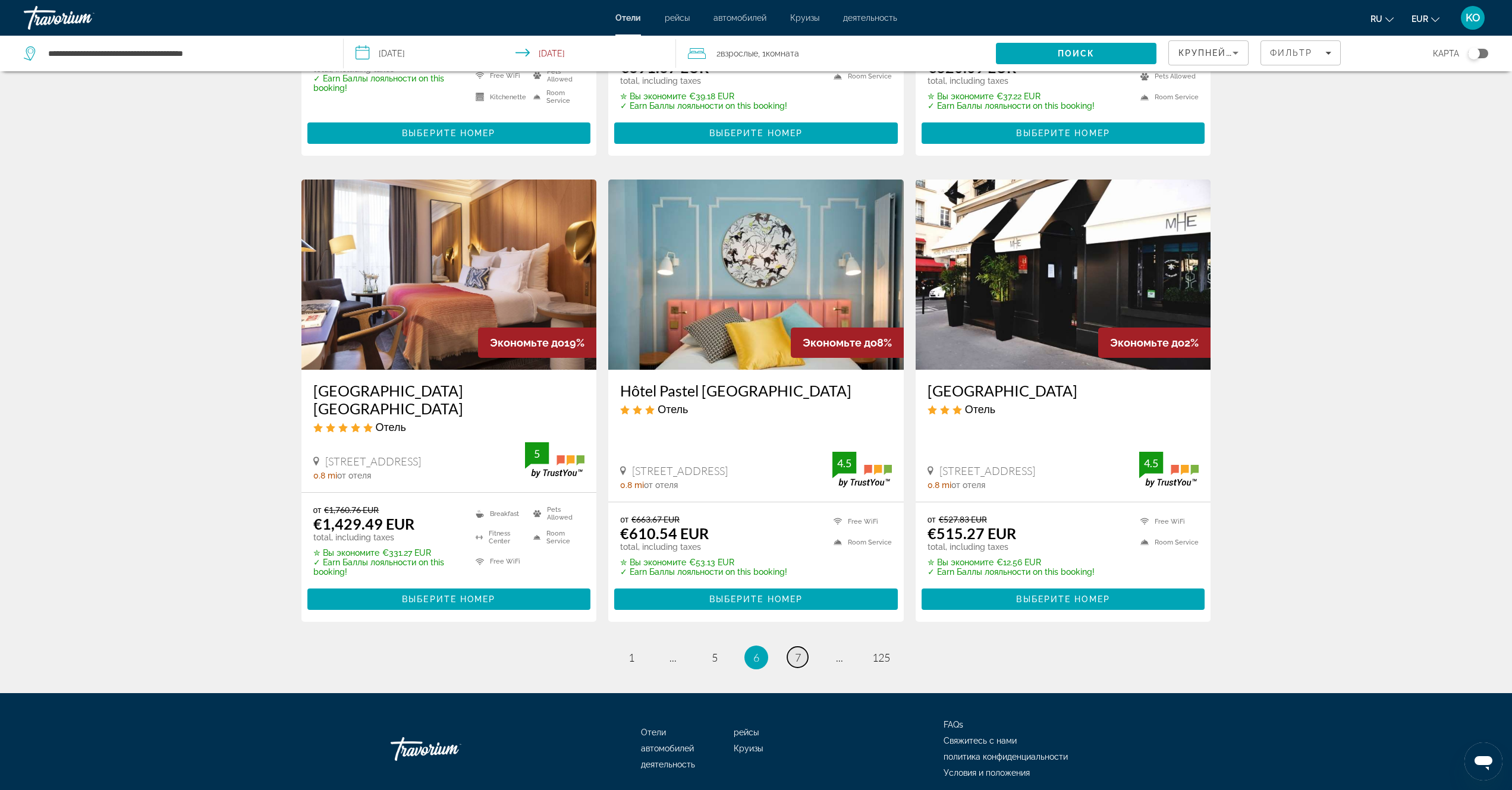
click at [797, 651] on span "7" at bounding box center [798, 658] width 6 height 13
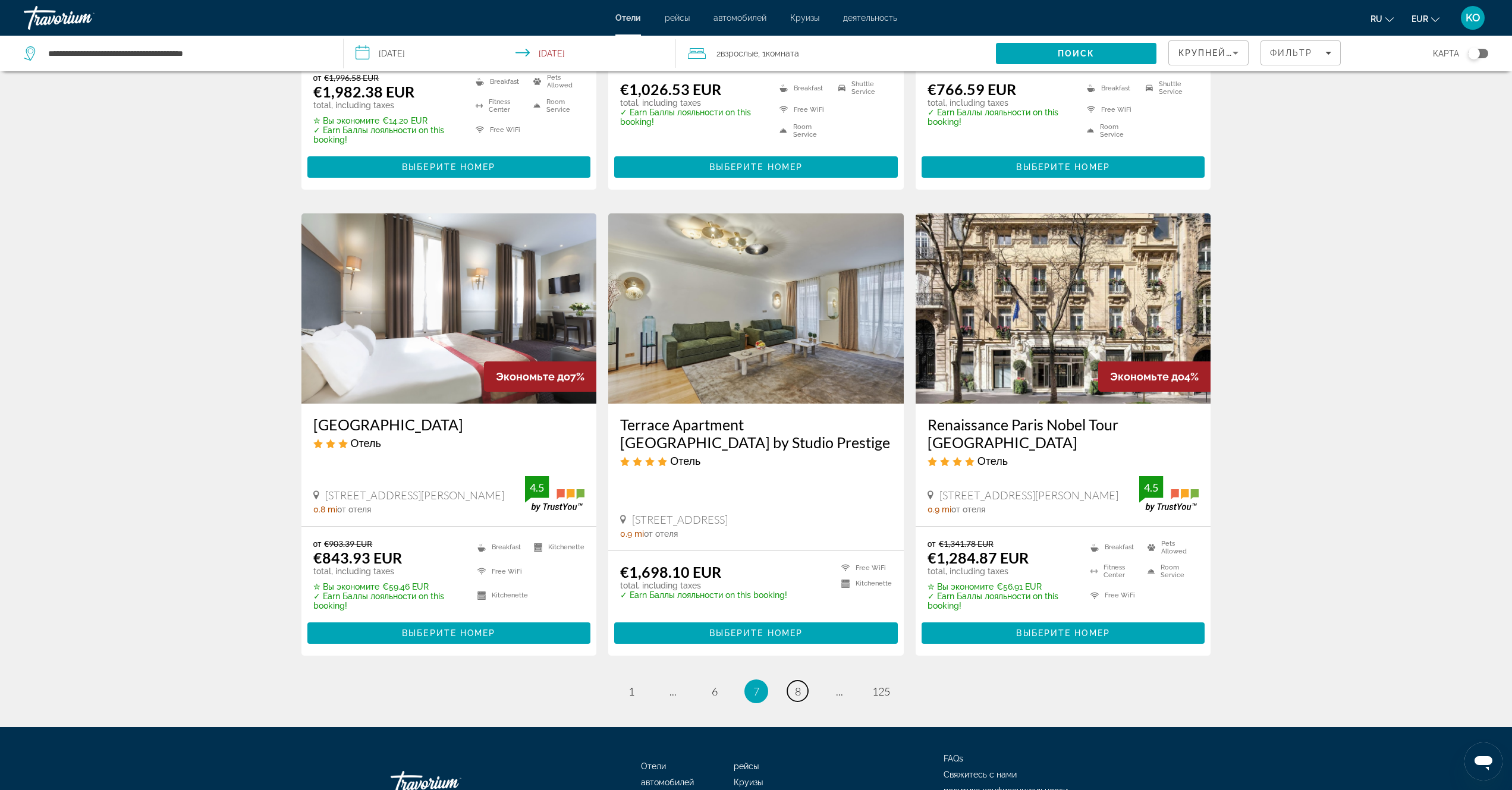
scroll to position [1249, 0]
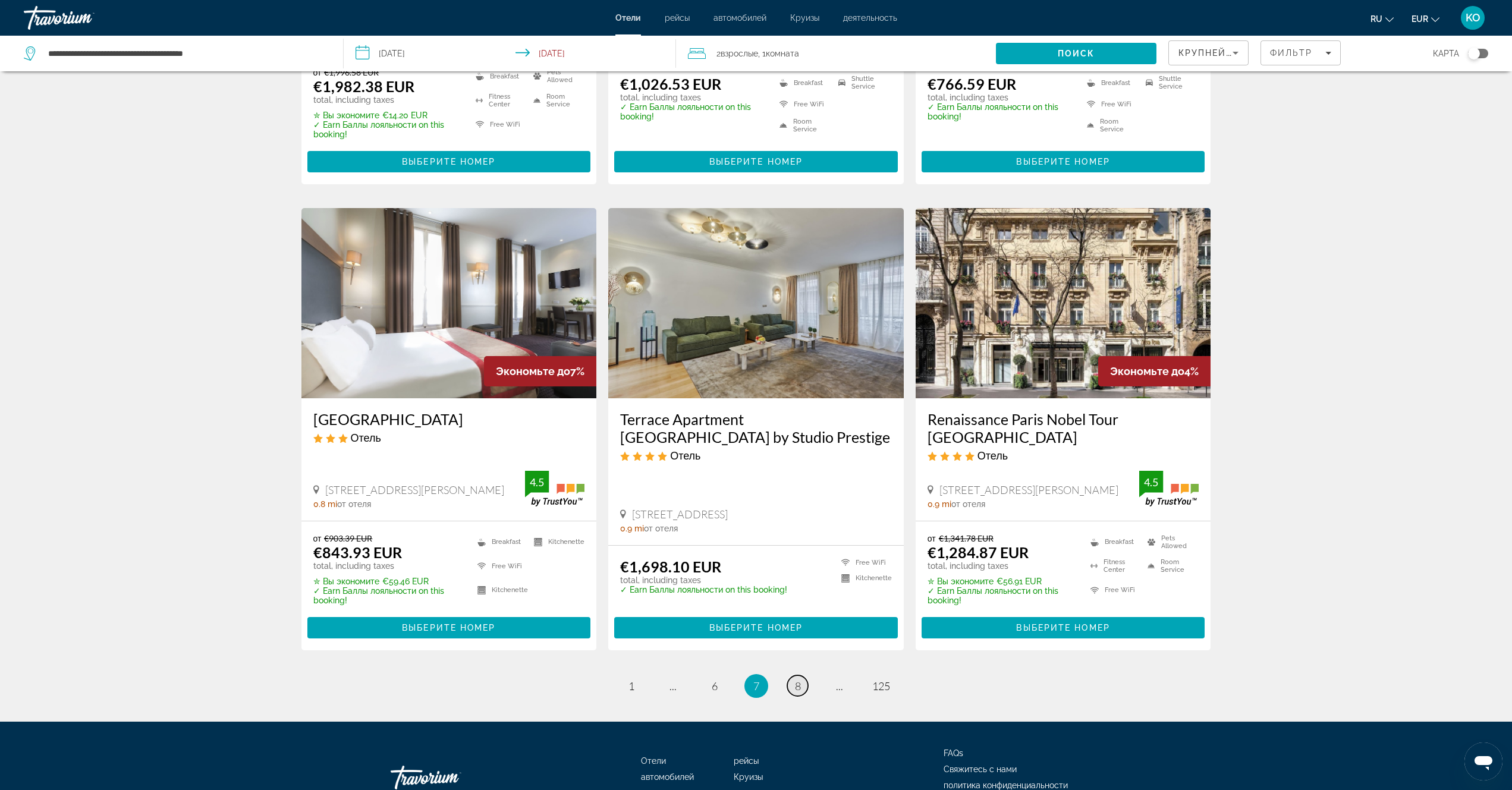
click at [798, 680] on span "8" at bounding box center [798, 686] width 6 height 13
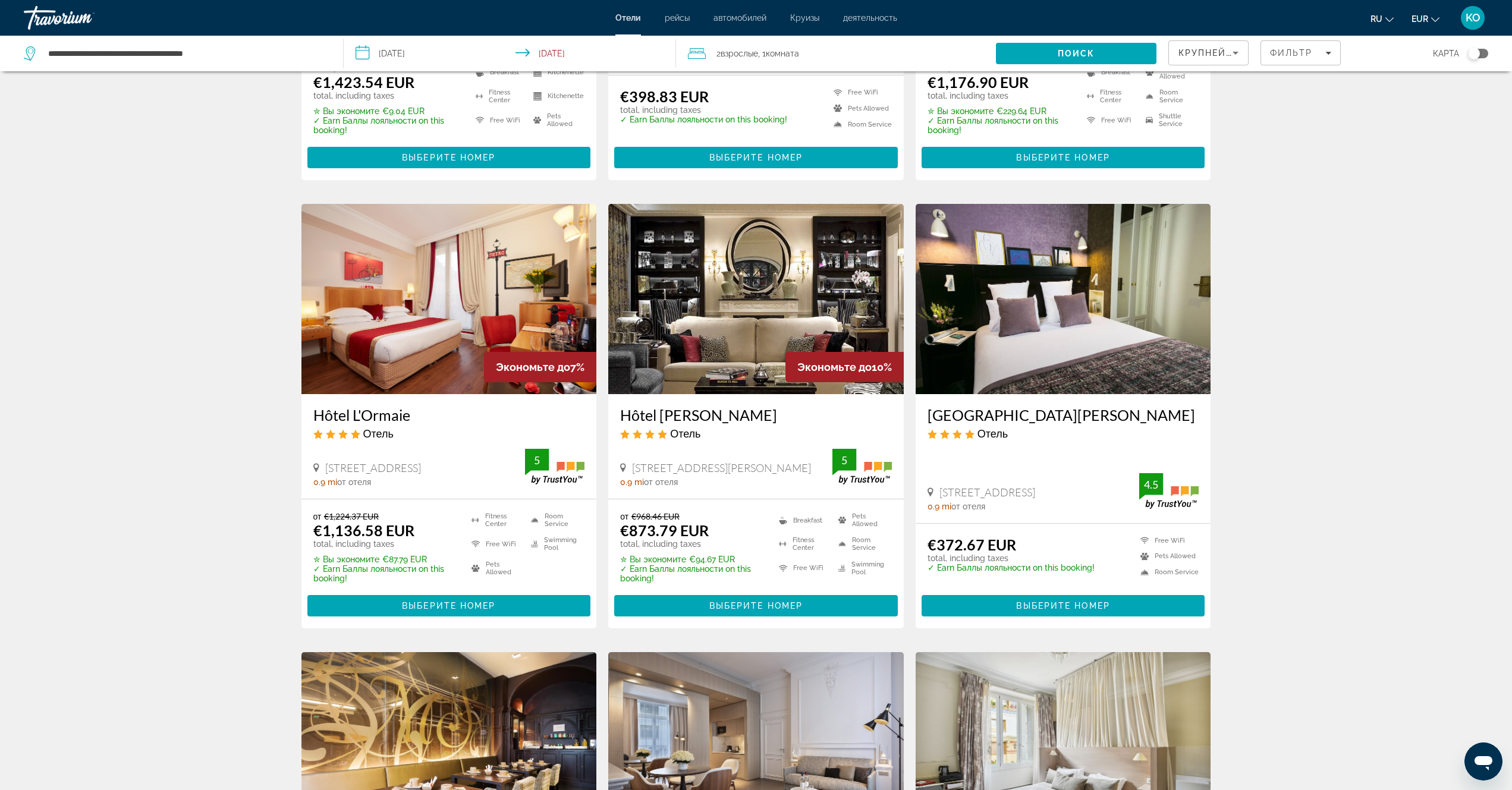
scroll to position [535, 0]
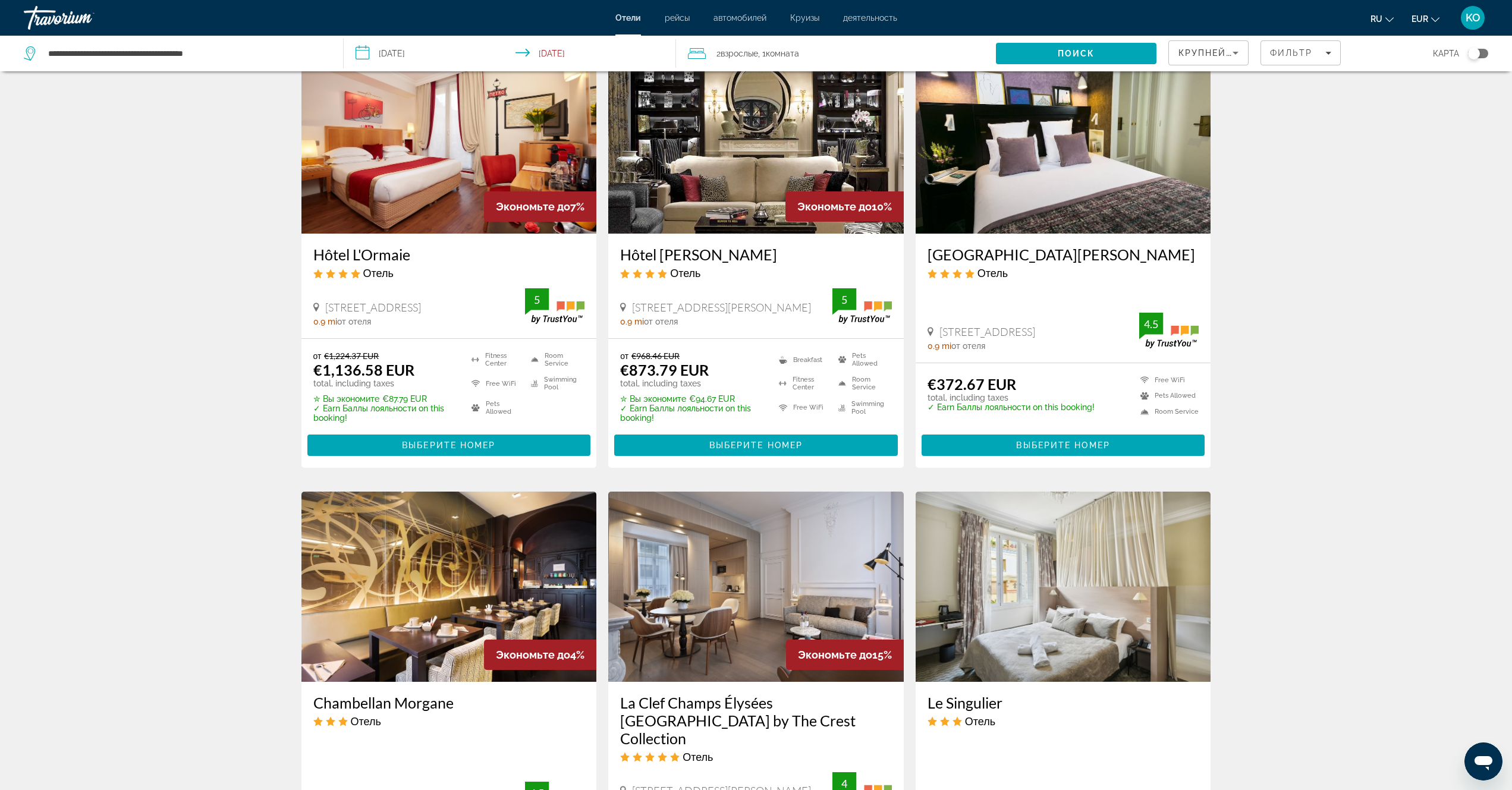
click at [1052, 182] on img "Main content" at bounding box center [1064, 138] width 295 height 190
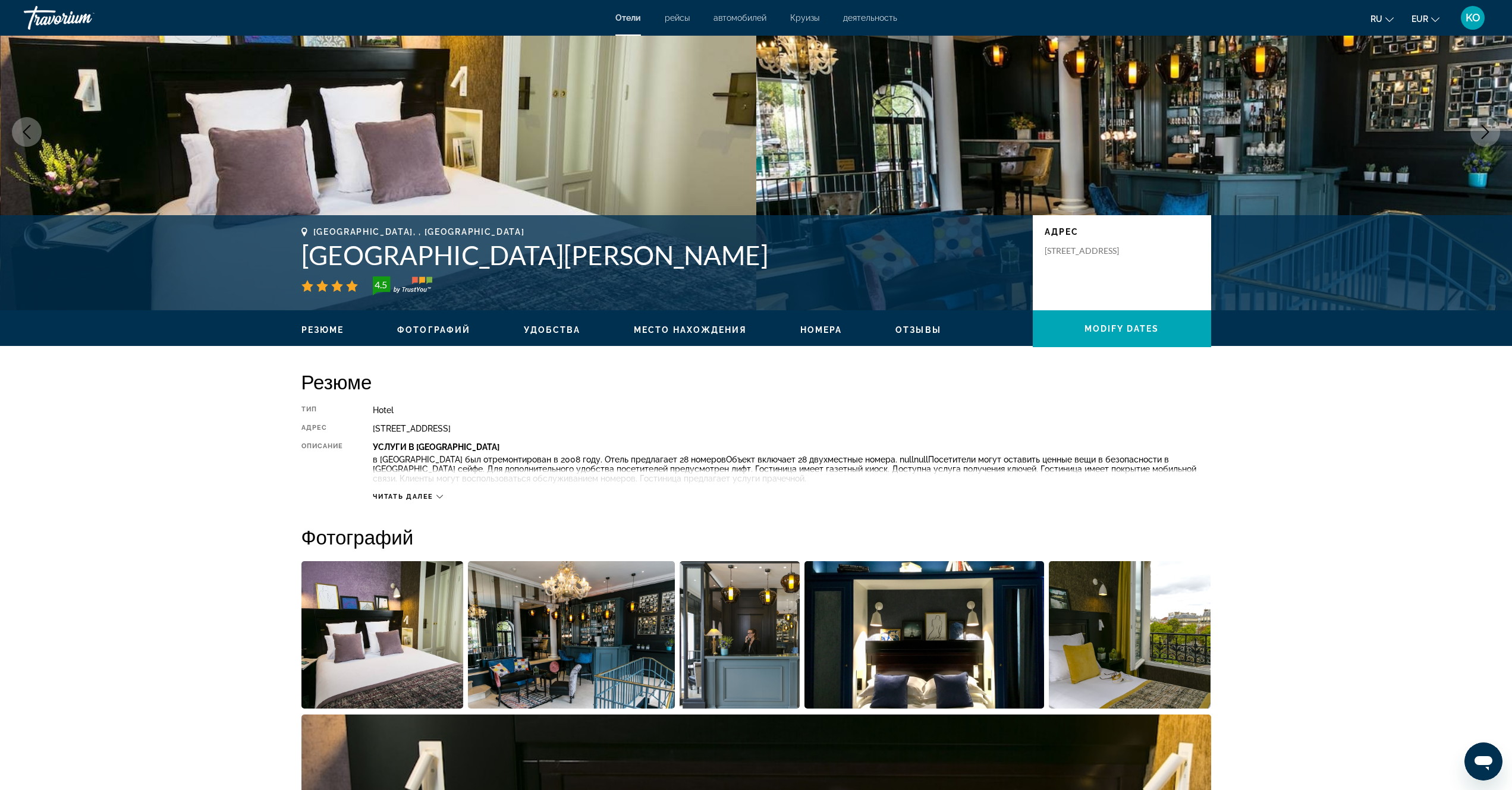
scroll to position [238, 0]
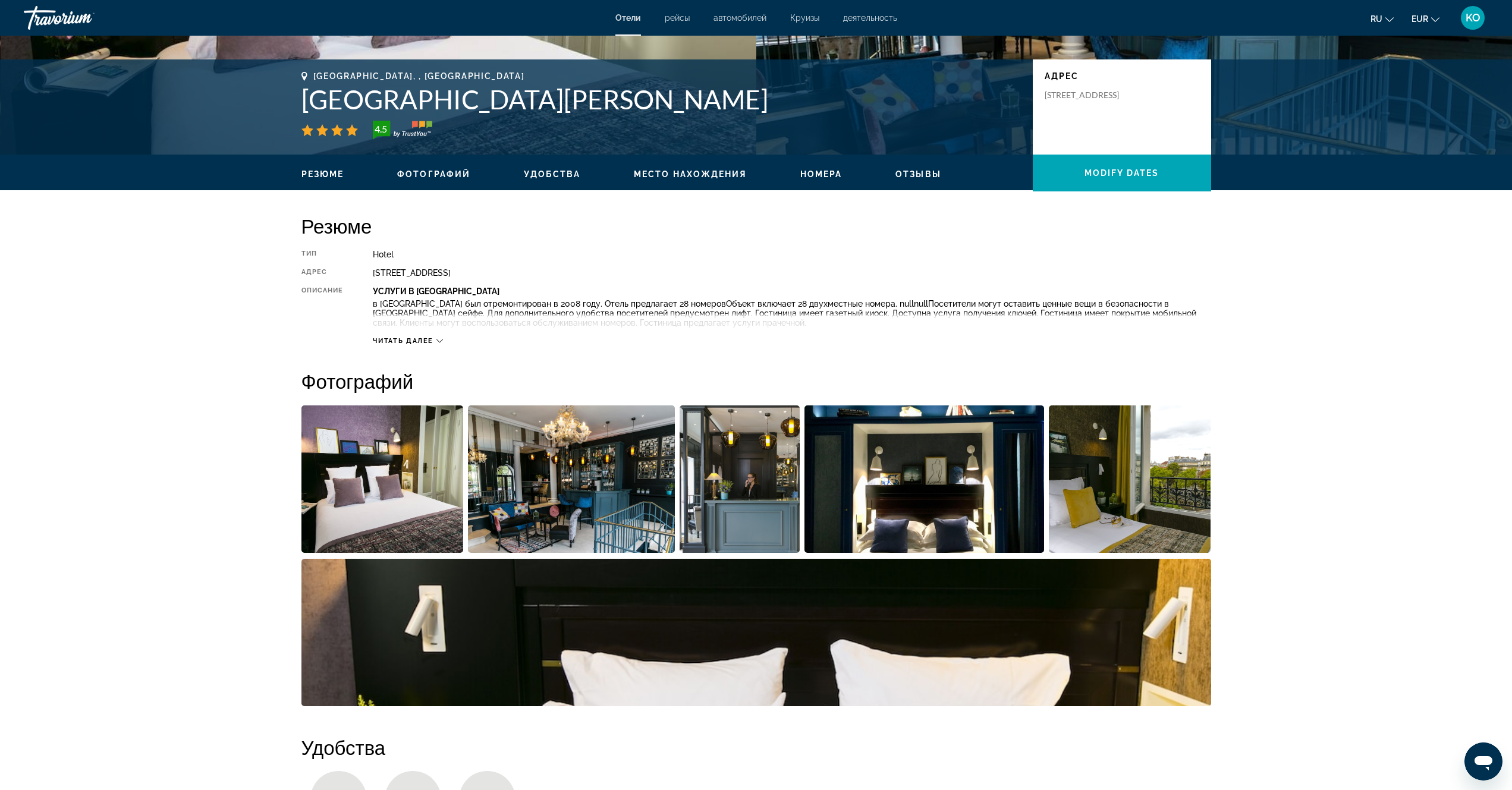
click at [375, 499] on img "Open full-screen image slider" at bounding box center [382, 479] width 162 height 148
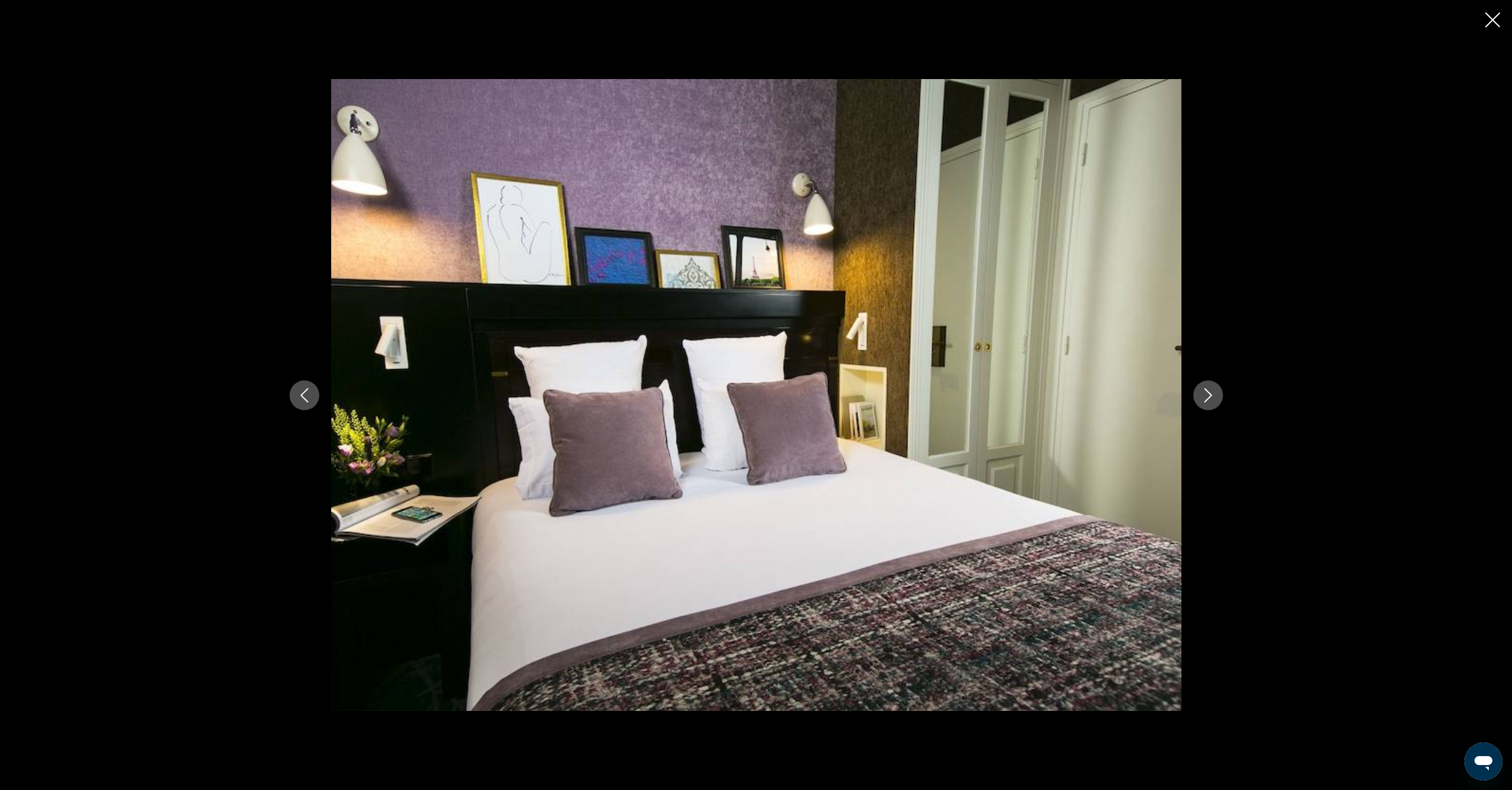
click at [1213, 399] on icon "Next image" at bounding box center [1208, 395] width 14 height 14
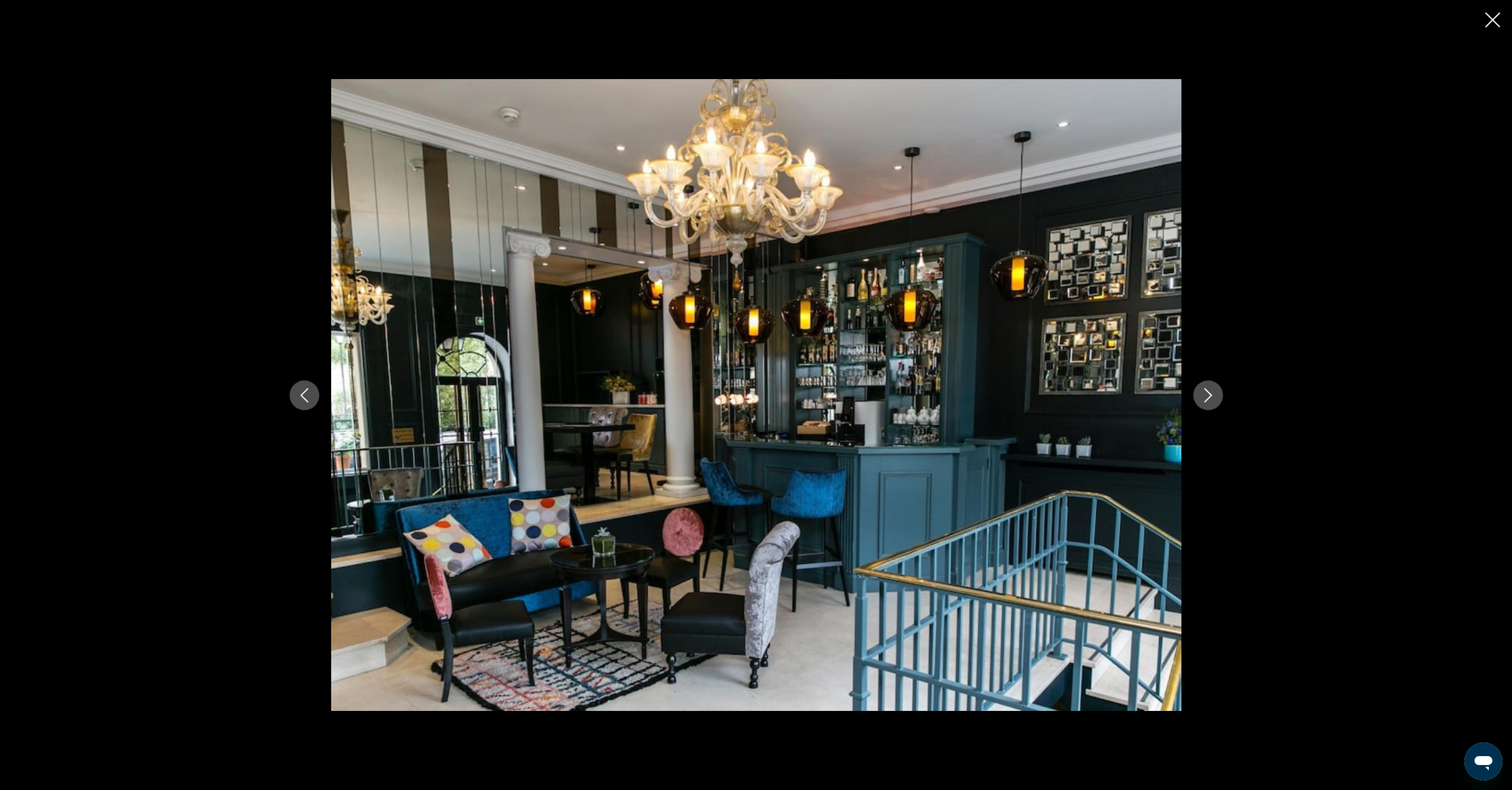
click at [1213, 399] on icon "Next image" at bounding box center [1208, 395] width 14 height 14
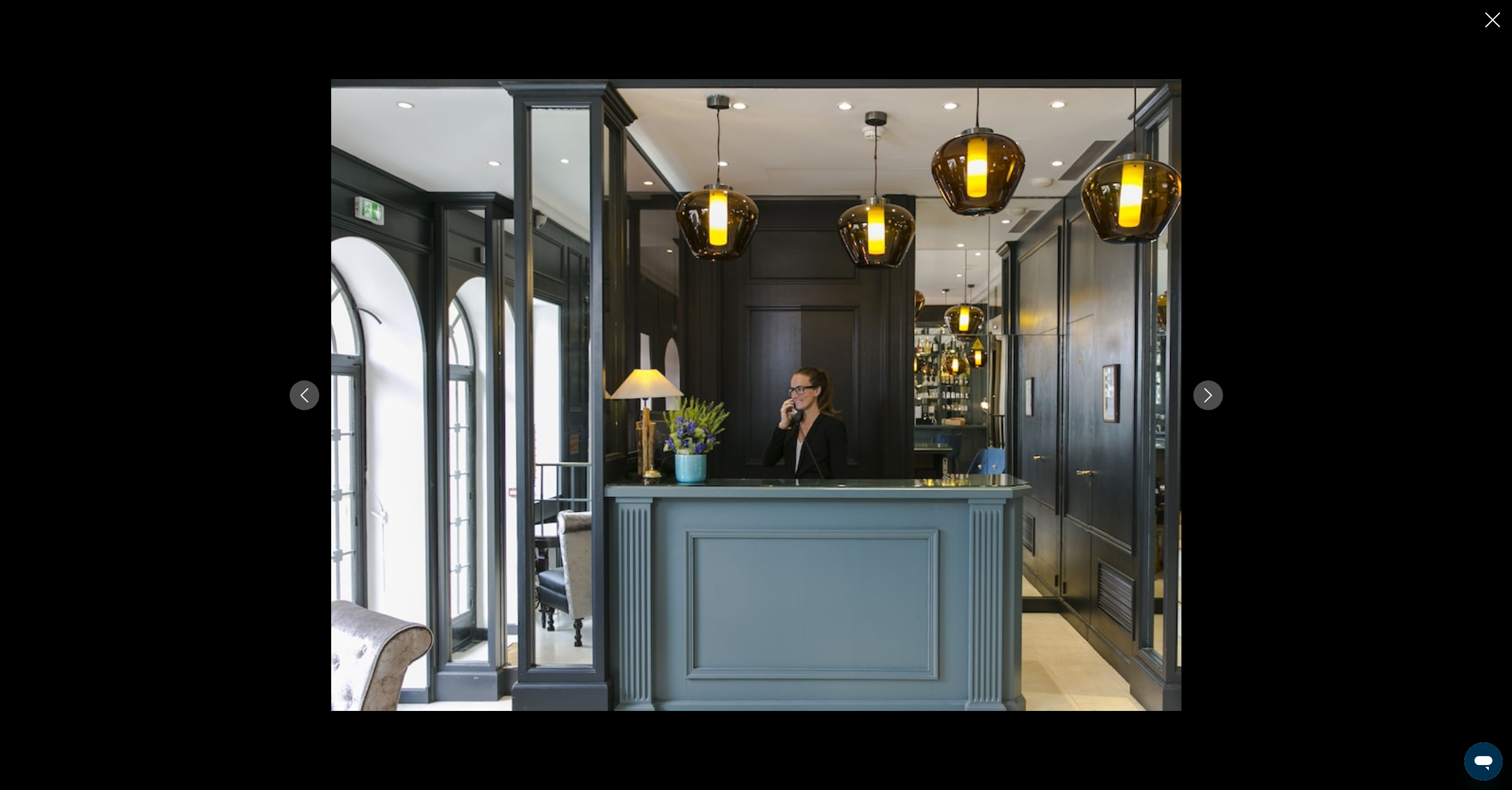
click at [1213, 399] on icon "Next image" at bounding box center [1208, 395] width 14 height 14
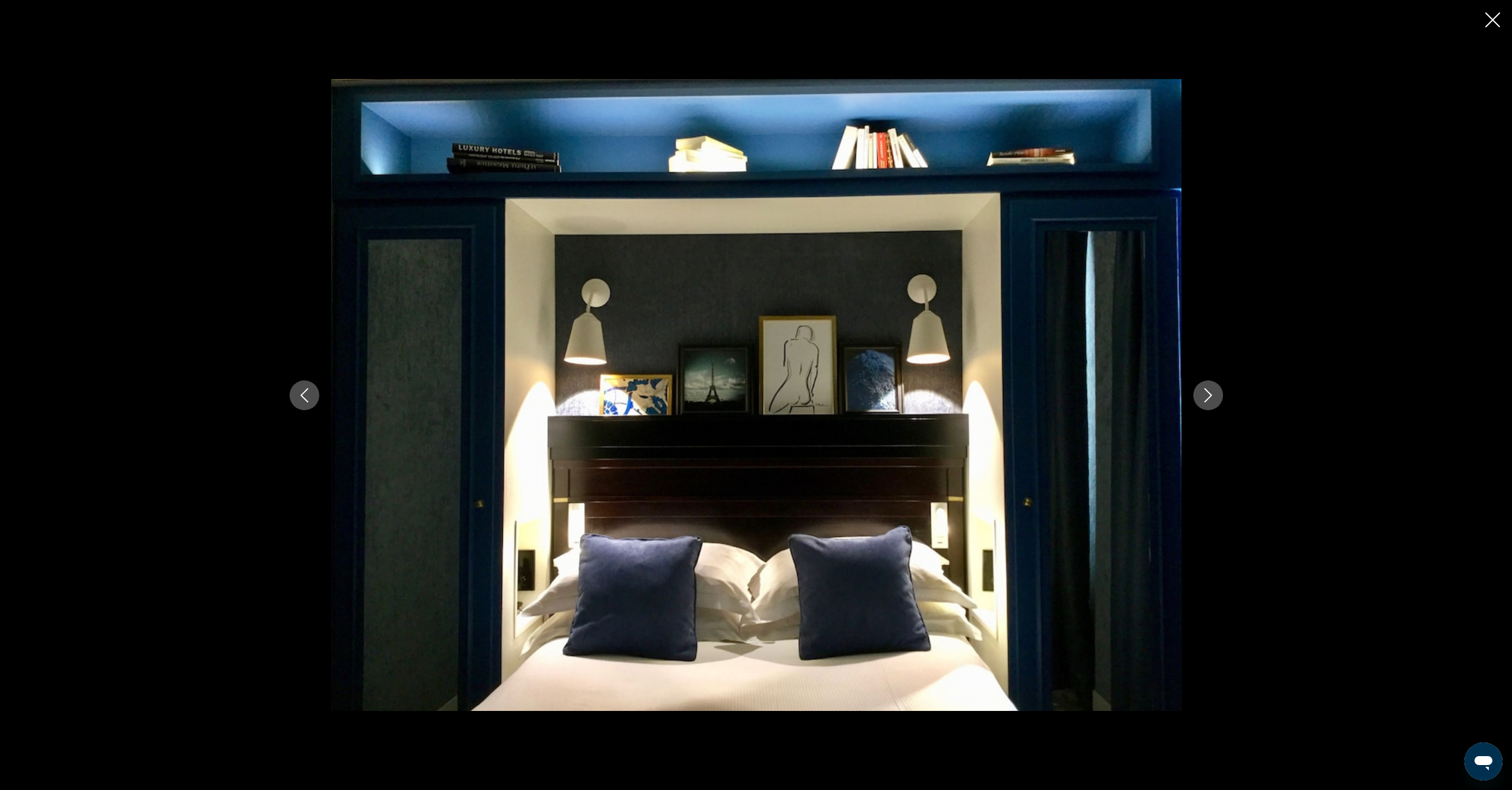
click at [1213, 399] on icon "Next image" at bounding box center [1208, 395] width 14 height 14
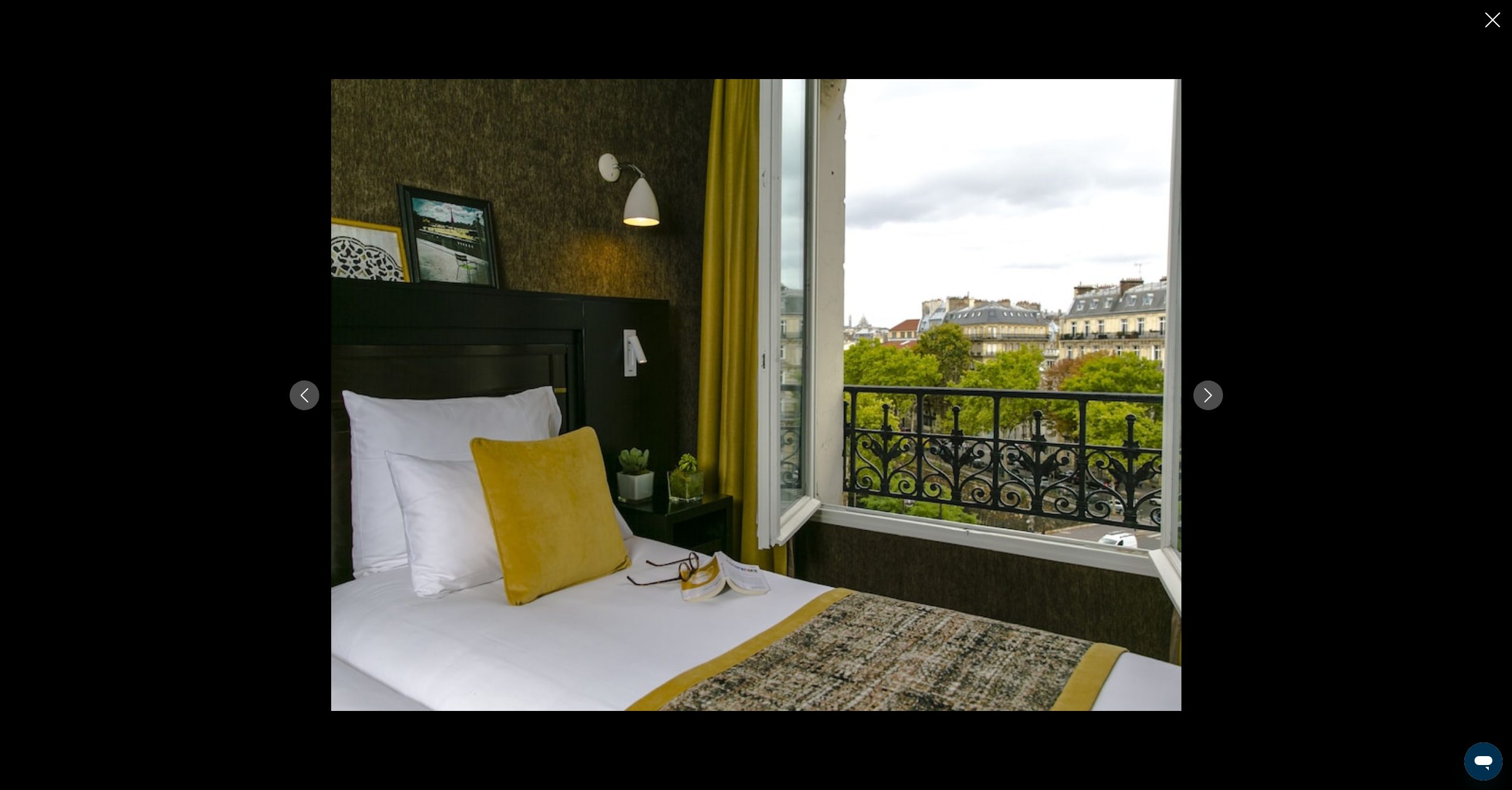
click at [1213, 399] on icon "Next image" at bounding box center [1208, 395] width 14 height 14
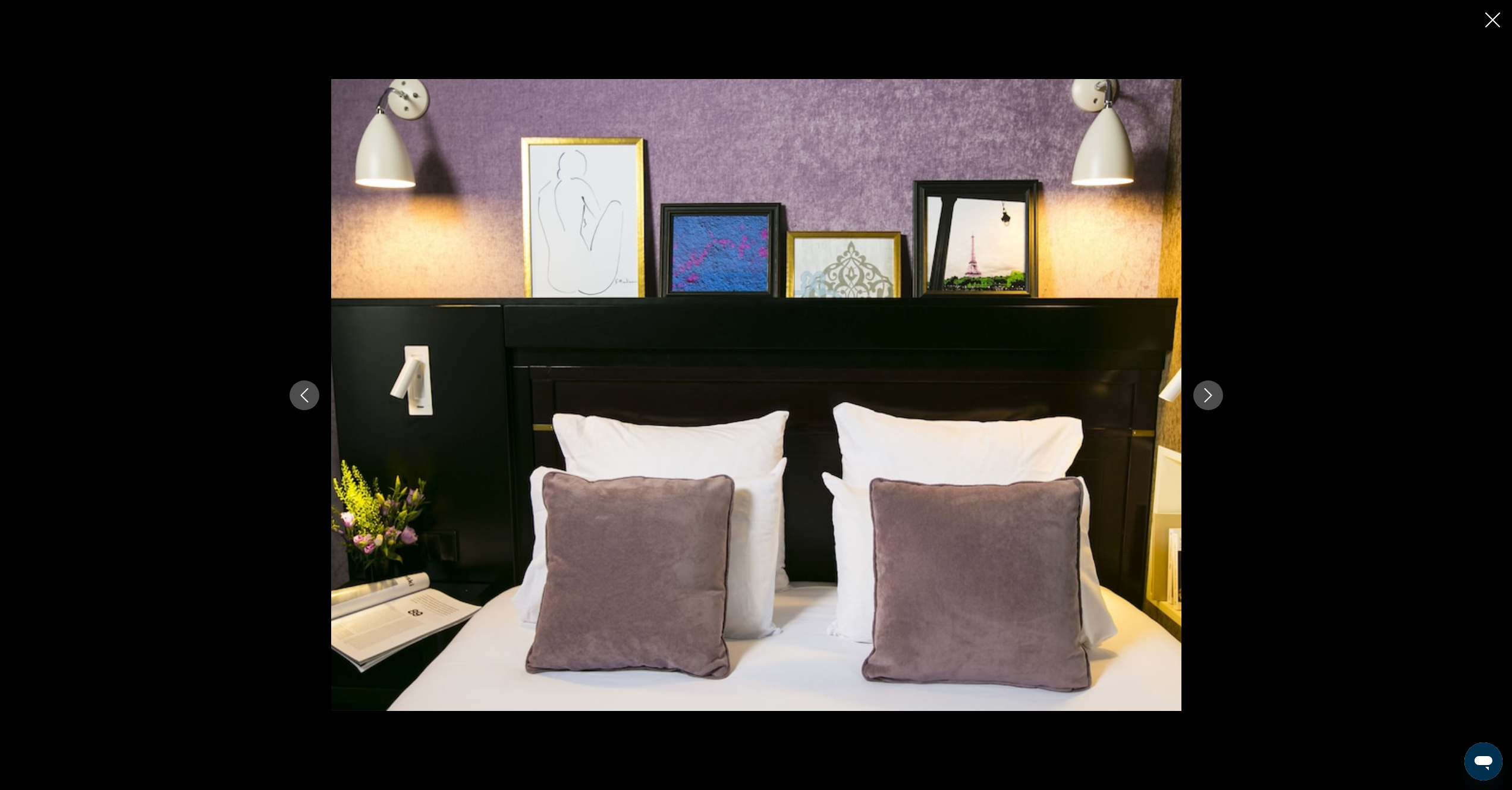
click at [1213, 399] on icon "Next image" at bounding box center [1208, 395] width 14 height 14
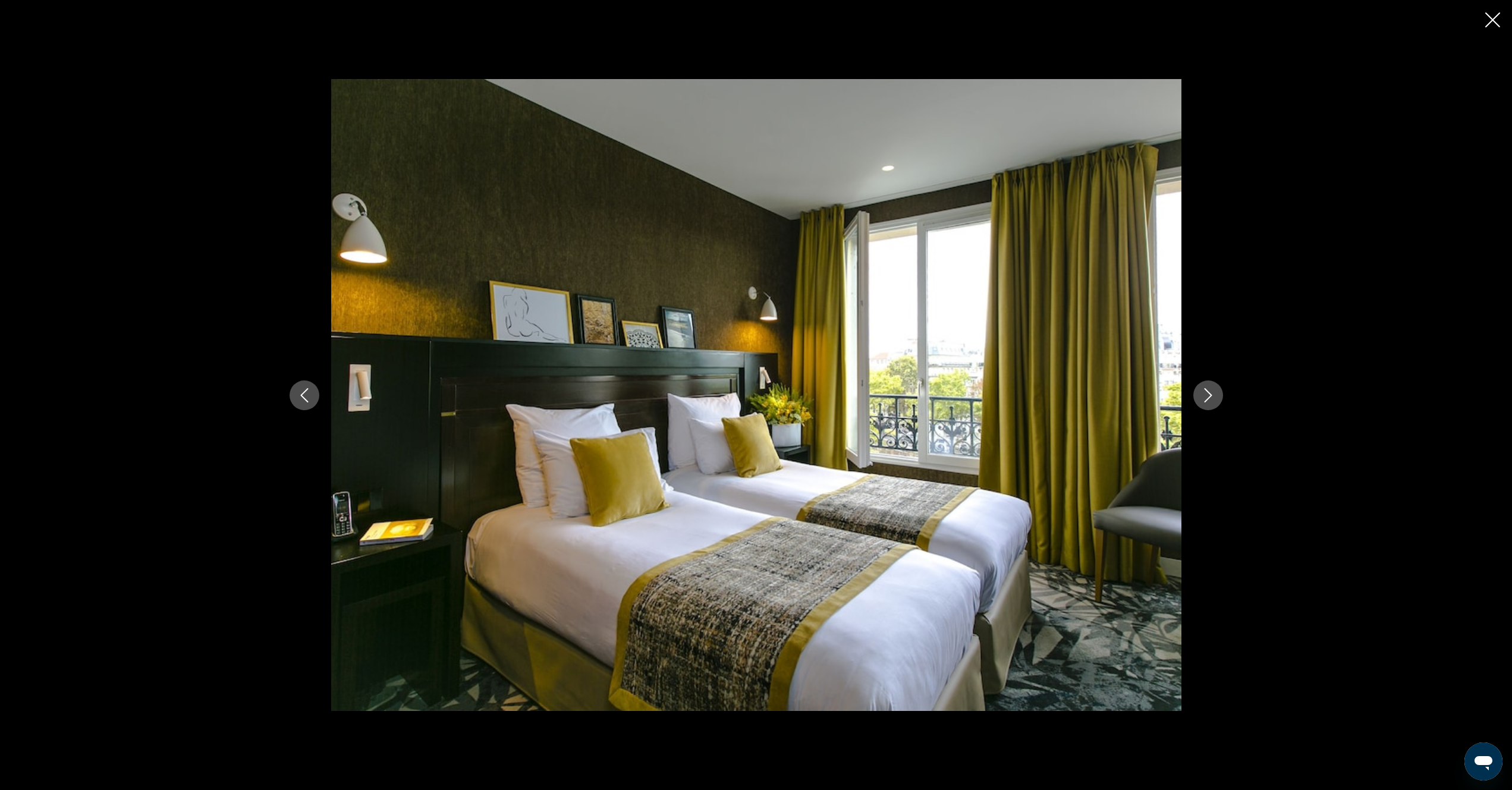
click at [1213, 399] on icon "Next image" at bounding box center [1208, 395] width 14 height 14
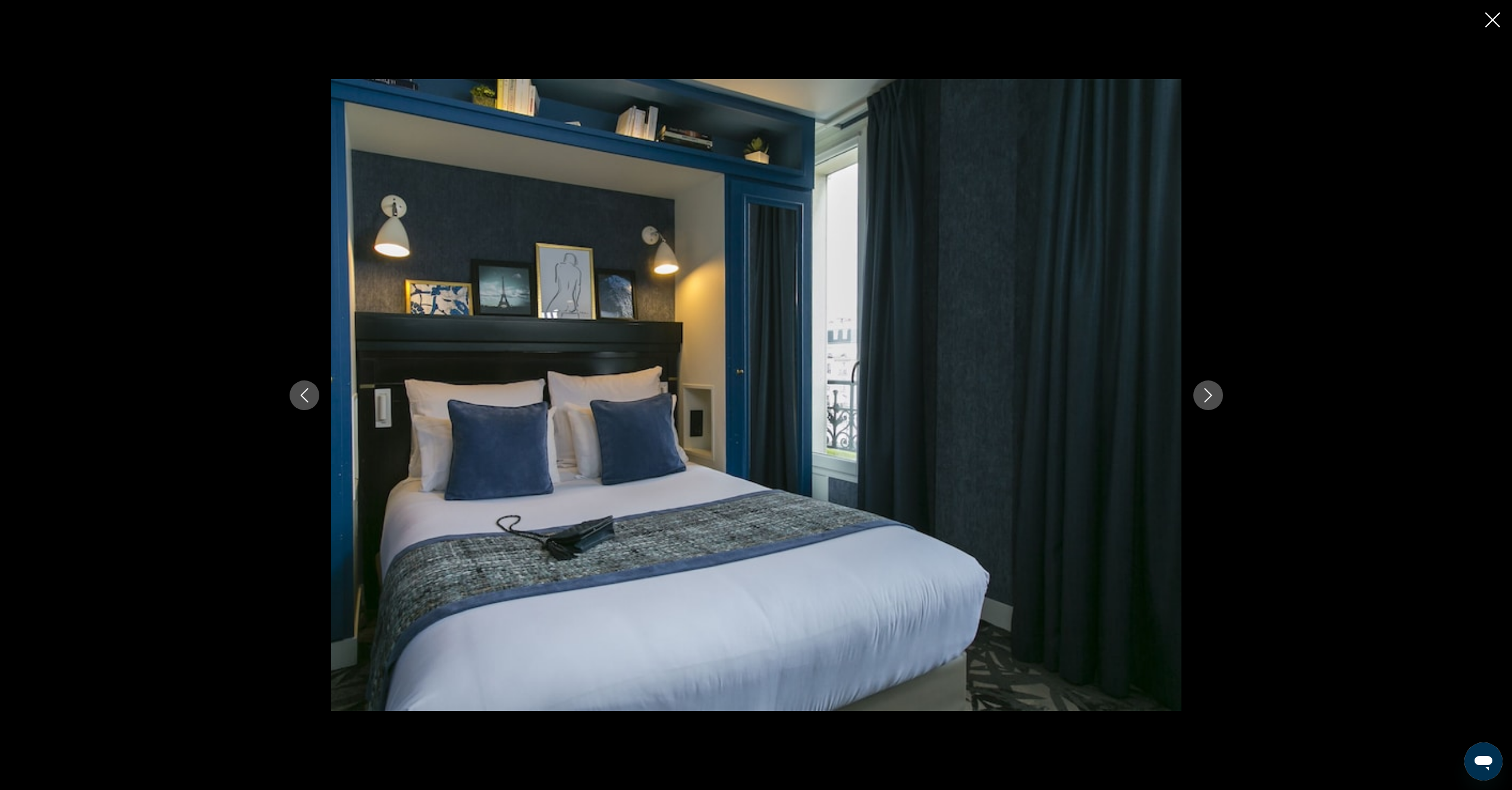
click at [1213, 399] on icon "Next image" at bounding box center [1208, 395] width 14 height 14
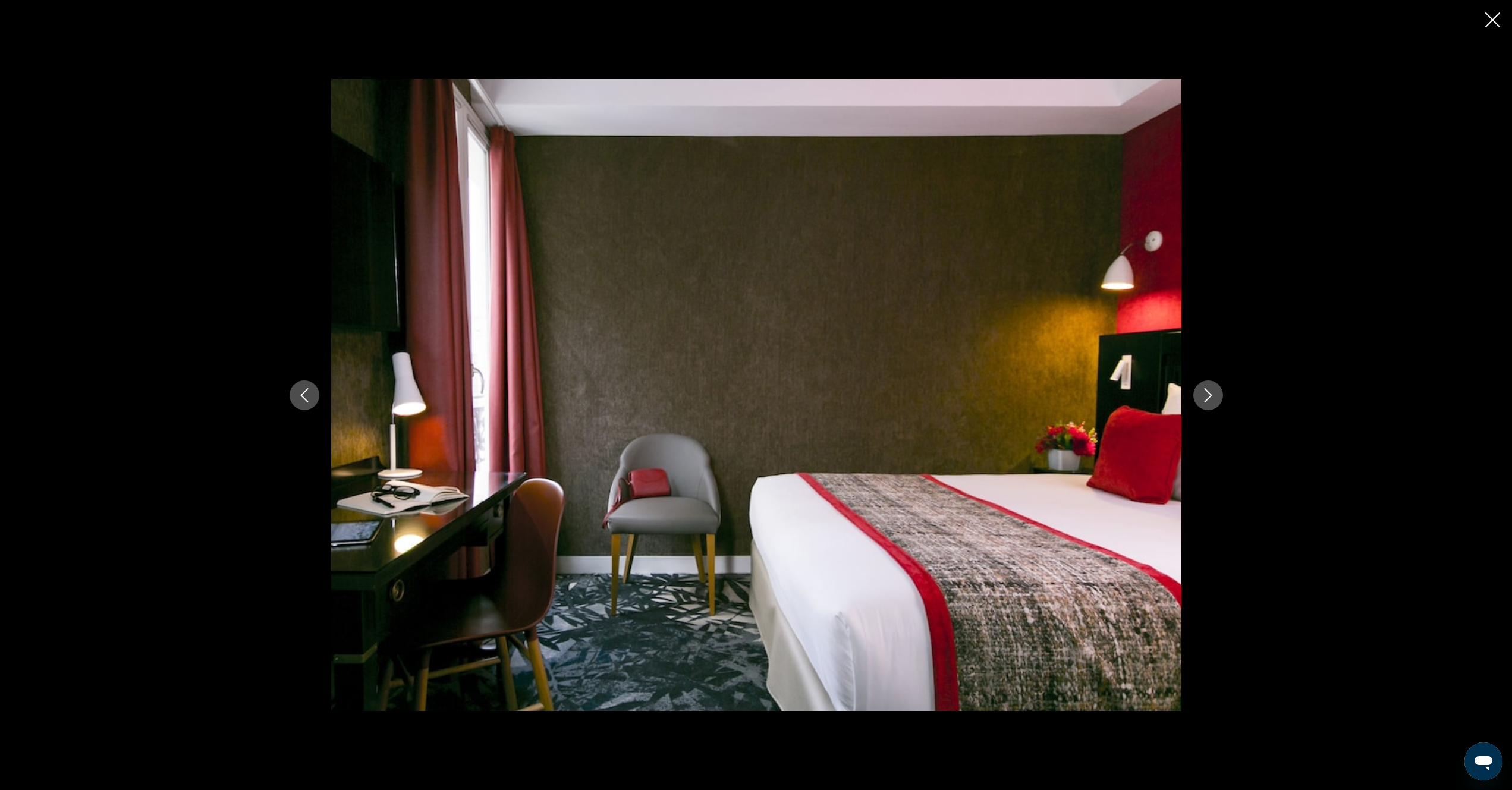
click at [1213, 399] on icon "Next image" at bounding box center [1208, 395] width 14 height 14
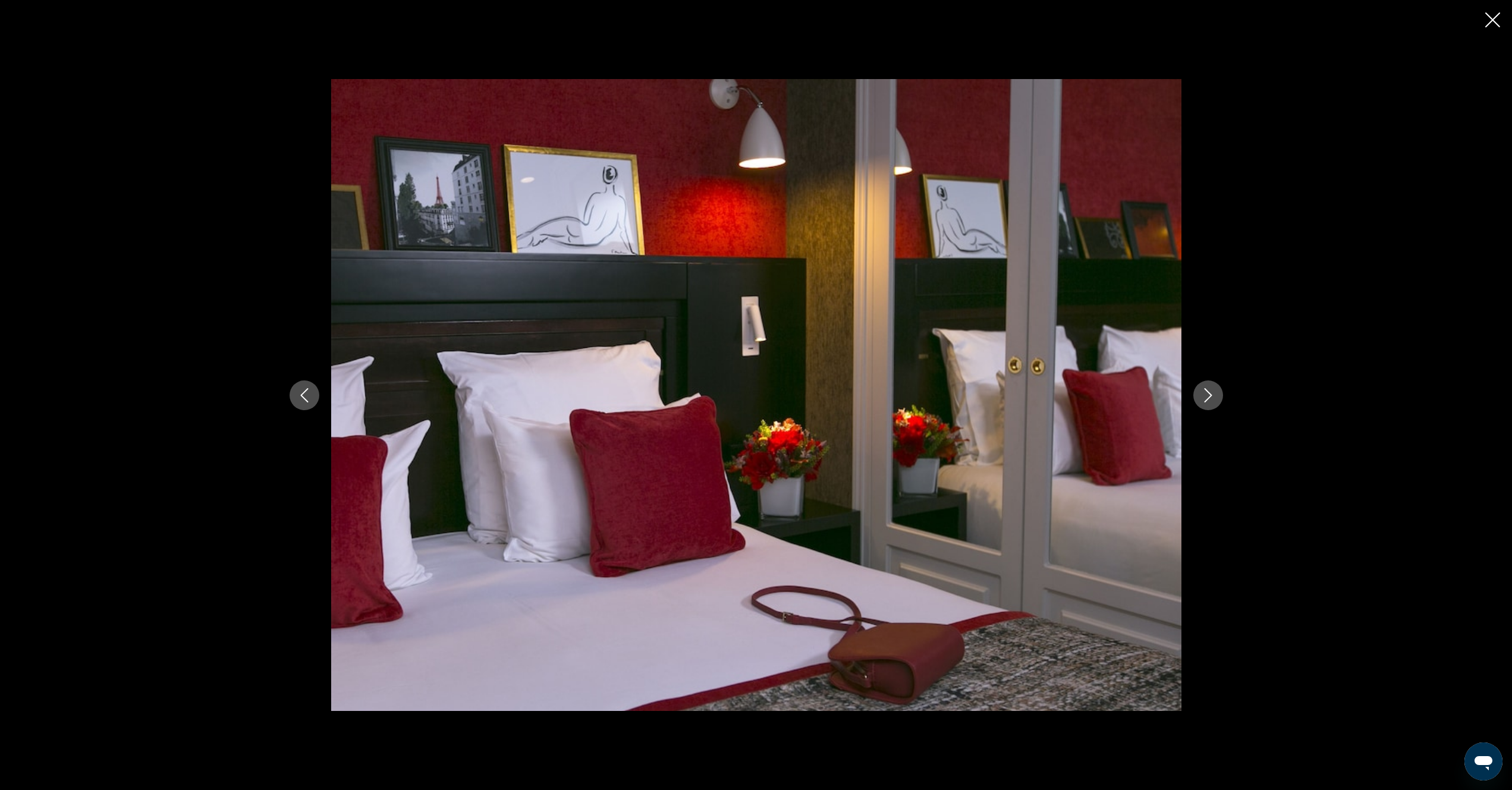
click at [1213, 399] on icon "Next image" at bounding box center [1208, 395] width 14 height 14
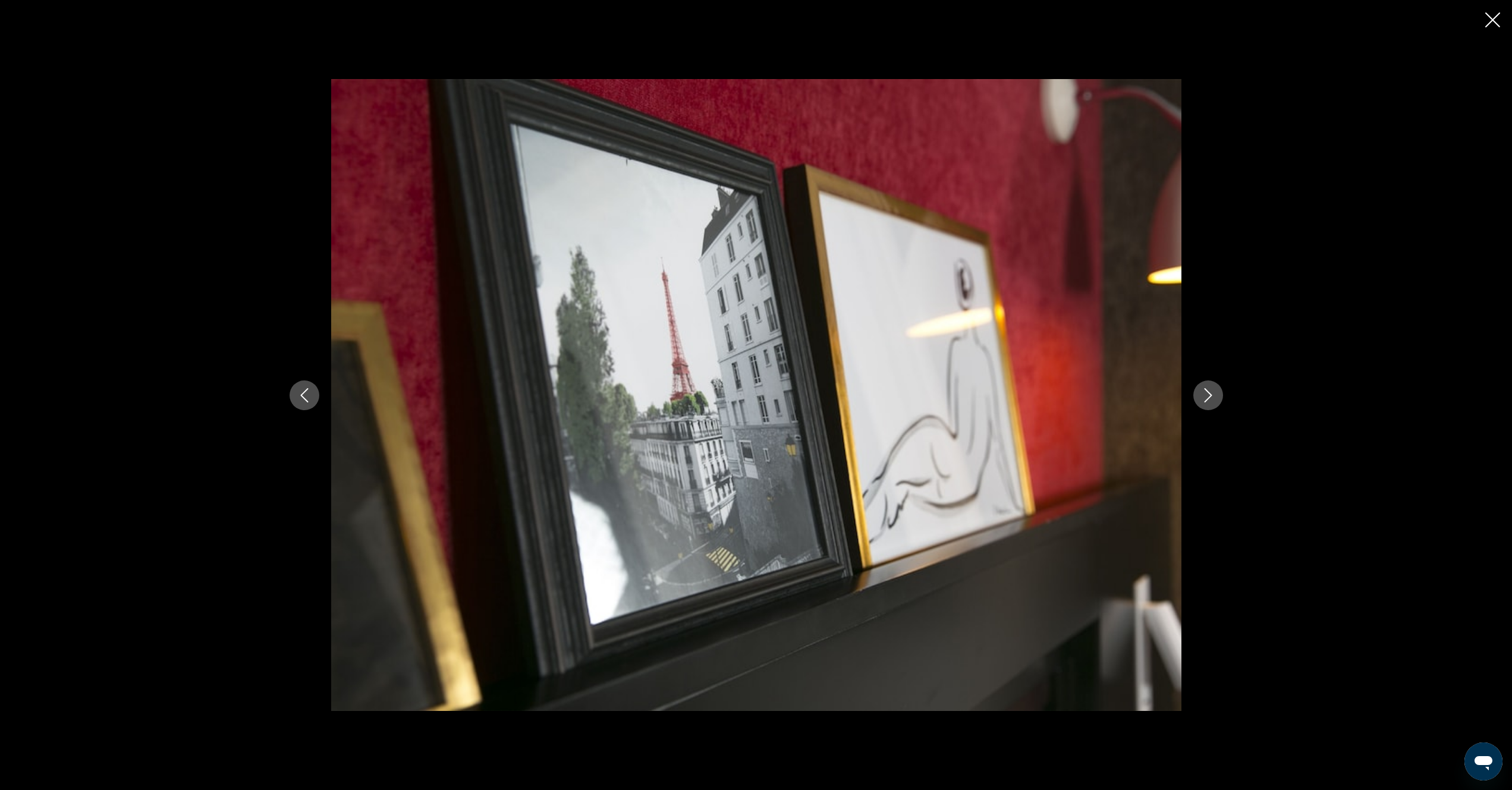
click at [1213, 399] on icon "Next image" at bounding box center [1208, 395] width 14 height 14
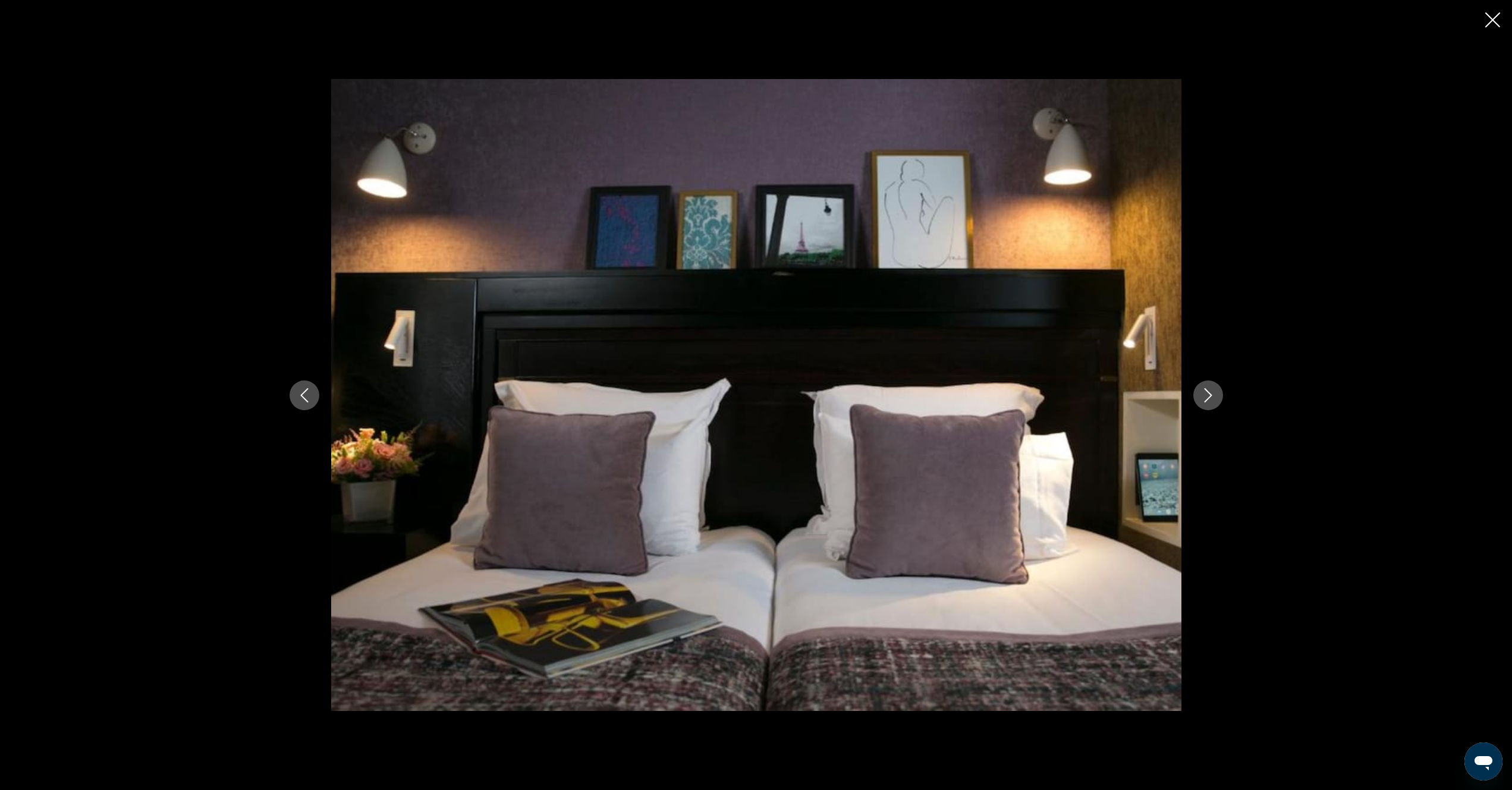
click at [1213, 399] on icon "Next image" at bounding box center [1208, 395] width 14 height 14
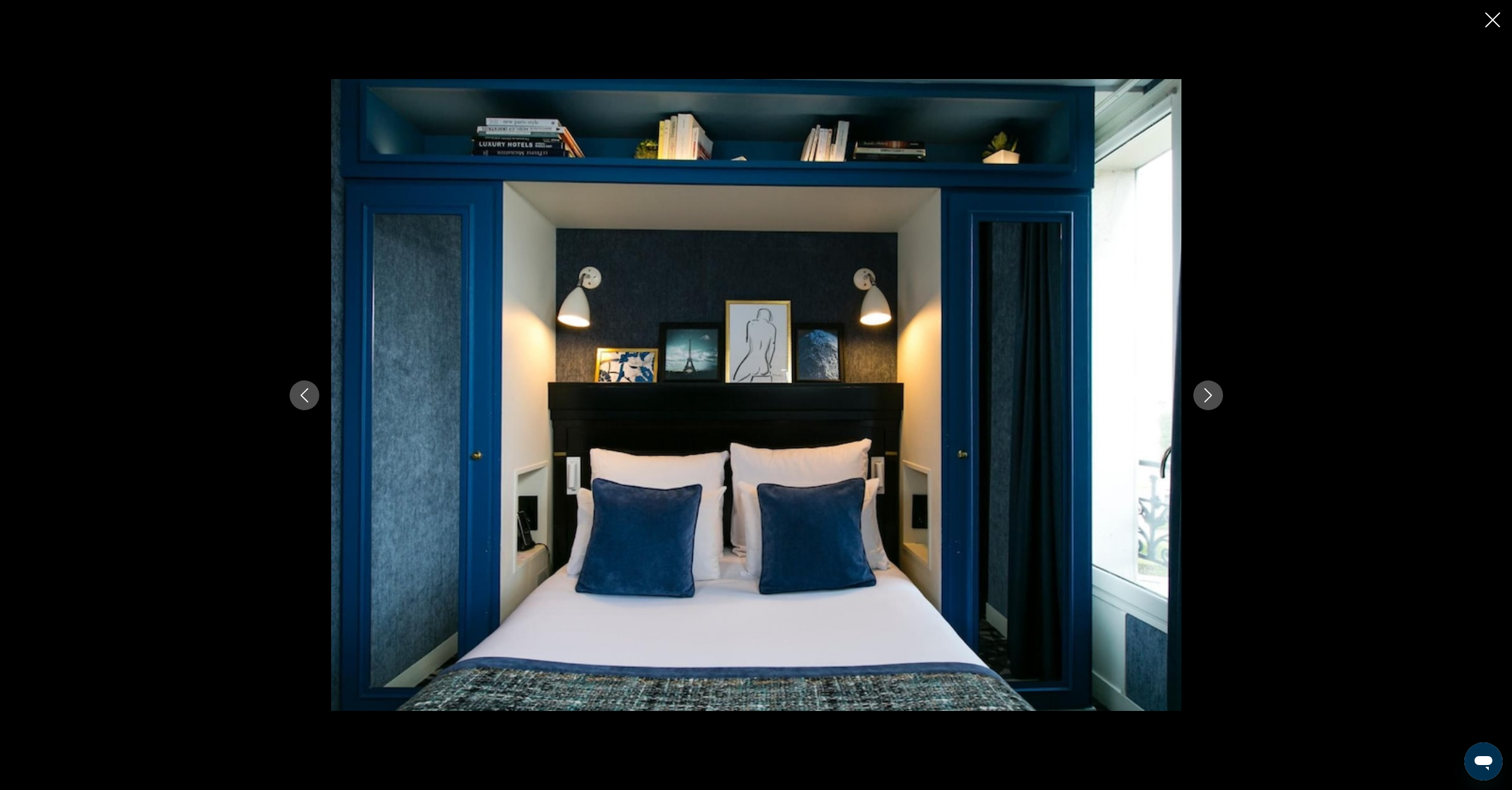
click at [1213, 399] on icon "Next image" at bounding box center [1208, 395] width 14 height 14
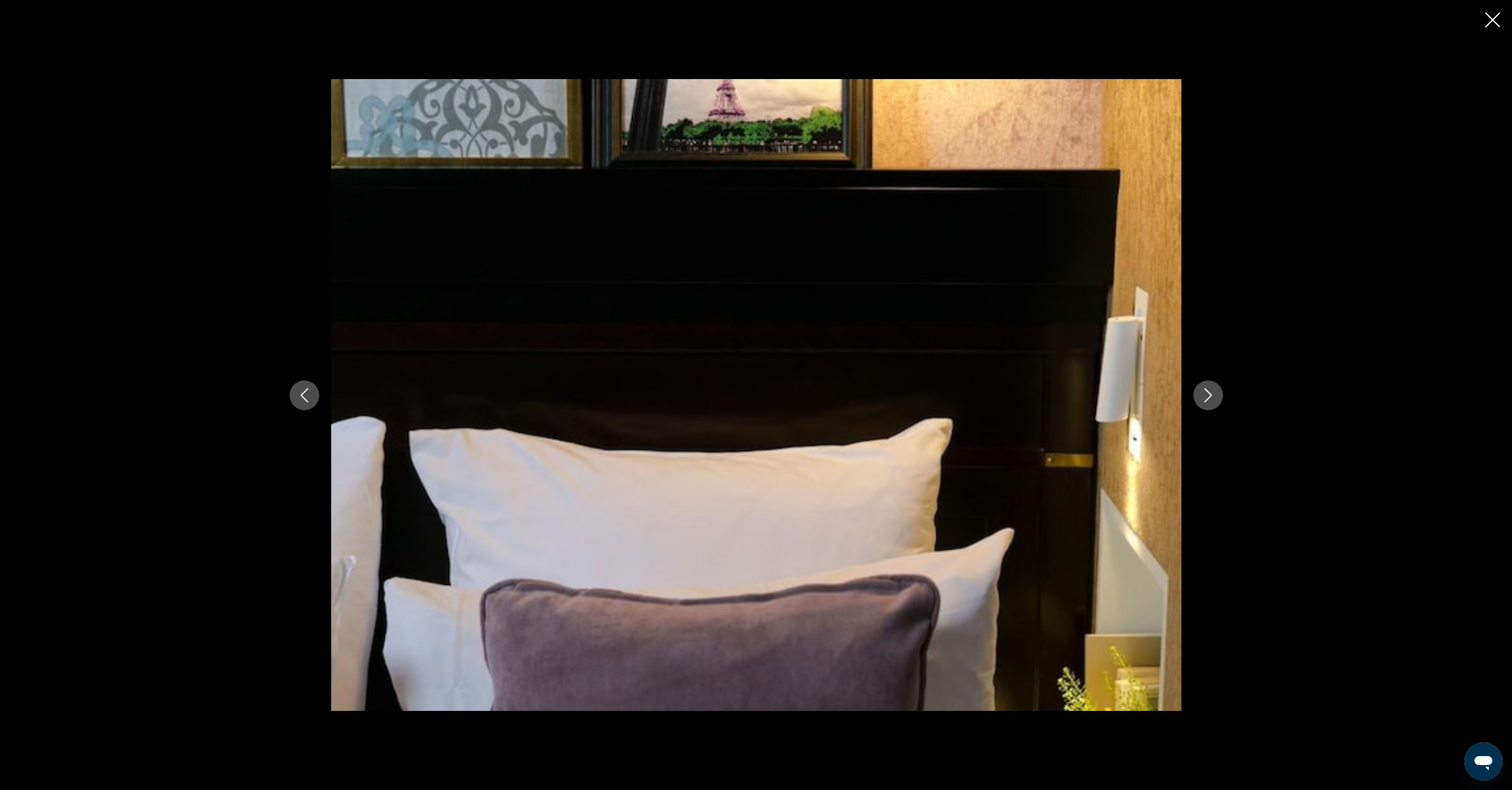
click at [1213, 399] on icon "Next image" at bounding box center [1208, 395] width 14 height 14
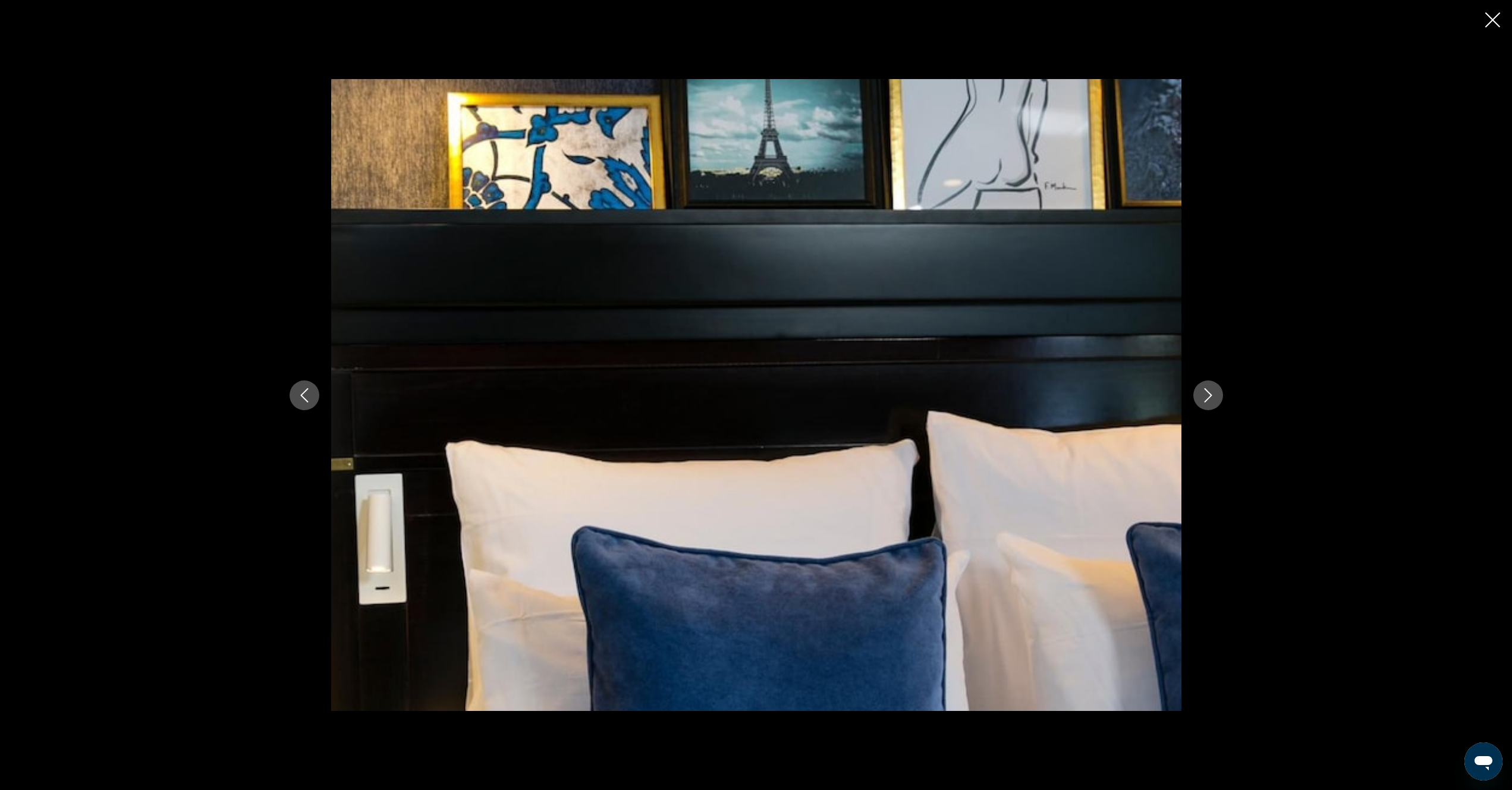
click at [1213, 399] on icon "Next image" at bounding box center [1208, 395] width 14 height 14
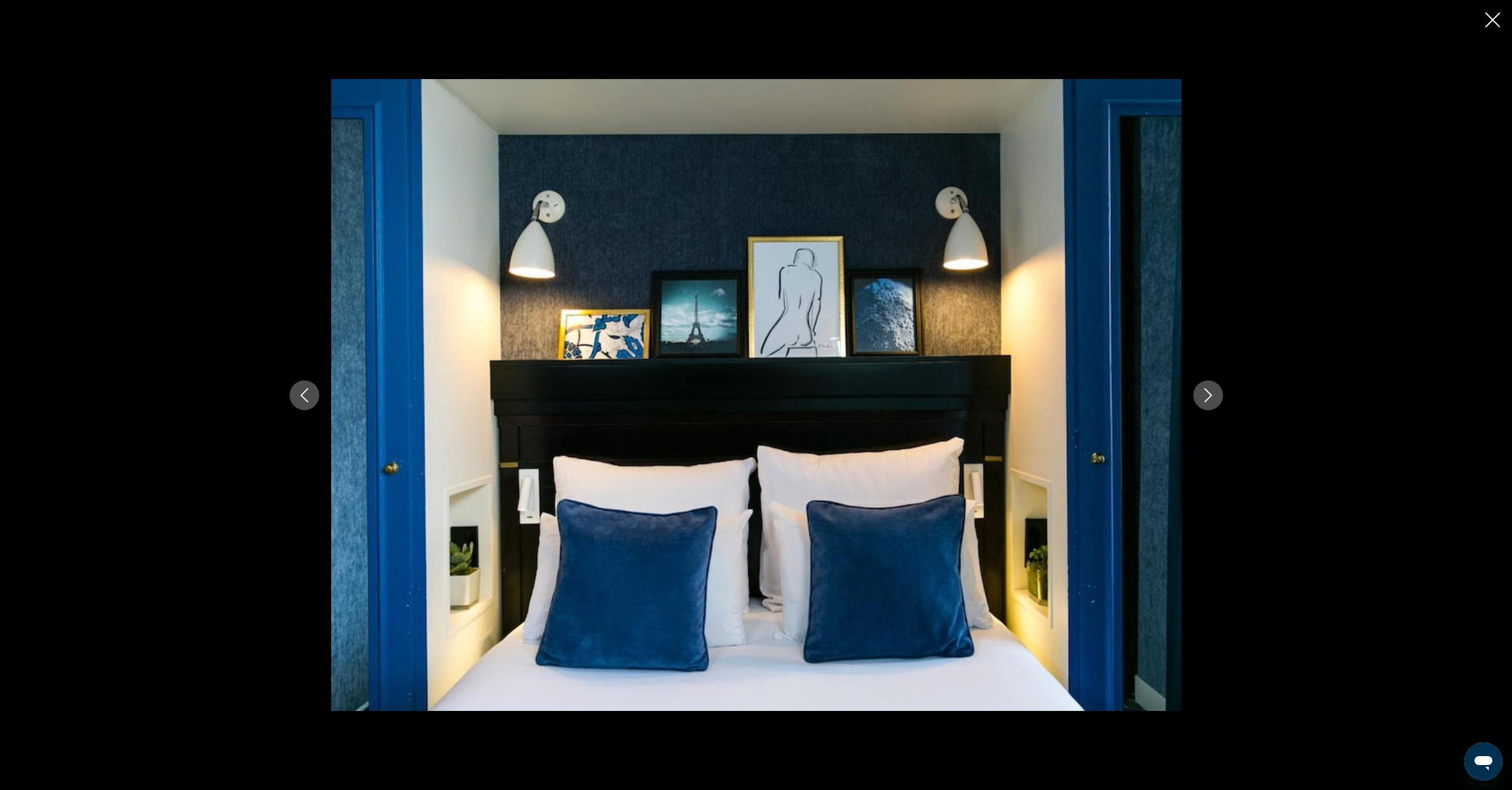
click at [1213, 399] on icon "Next image" at bounding box center [1208, 395] width 14 height 14
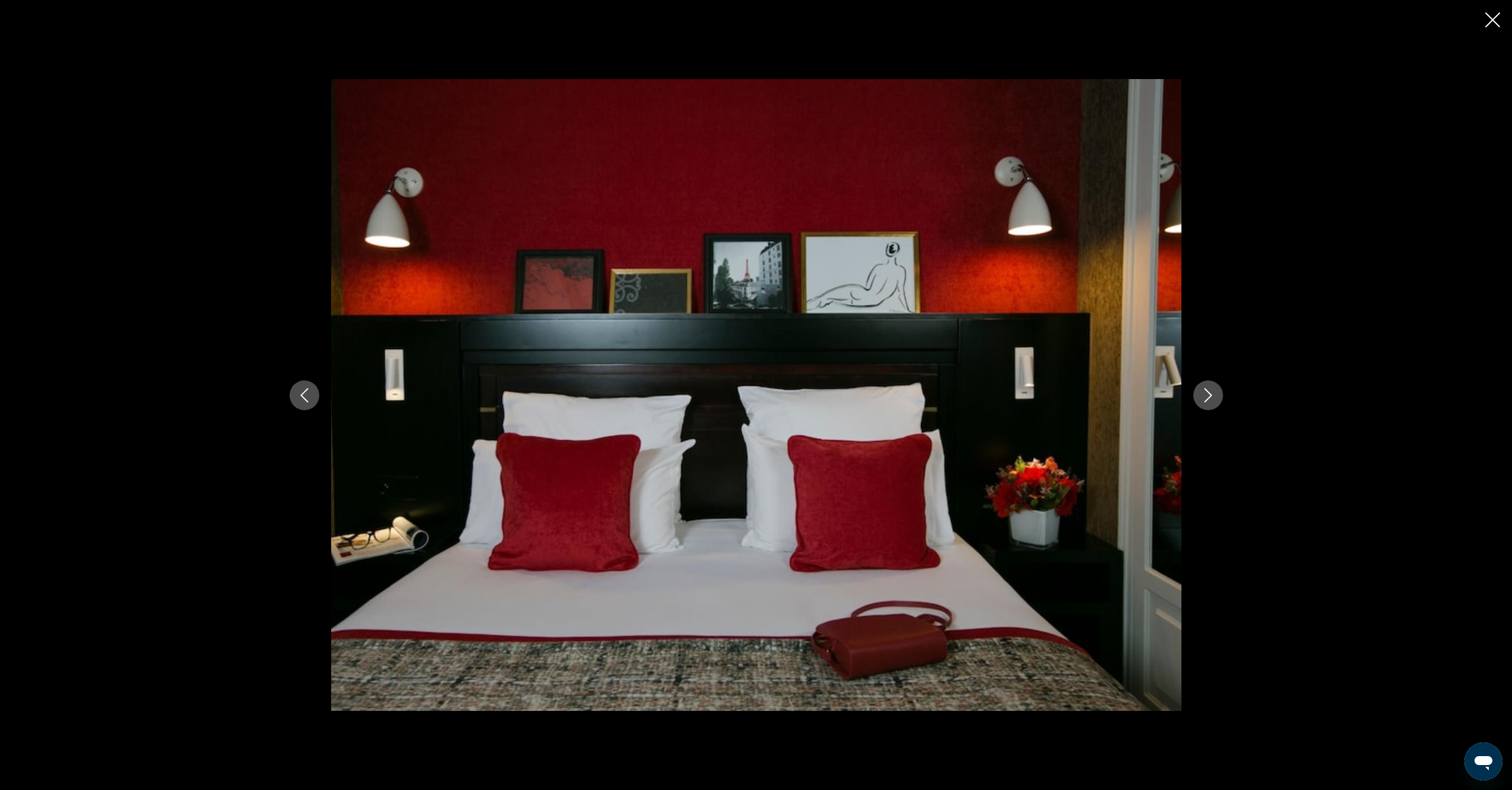
click at [1212, 399] on icon "Next image" at bounding box center [1208, 395] width 14 height 14
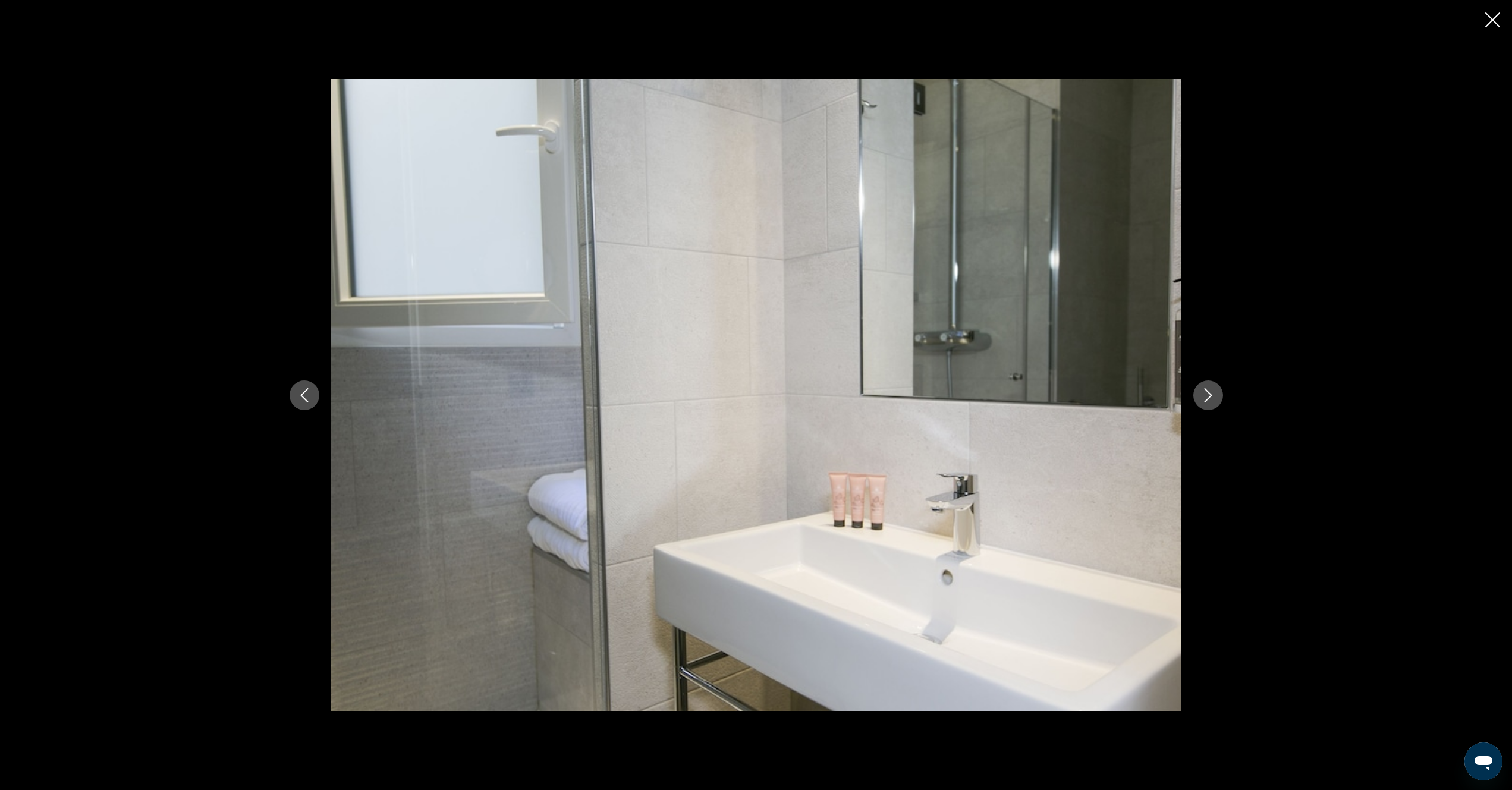
click at [1212, 399] on icon "Next image" at bounding box center [1208, 395] width 14 height 14
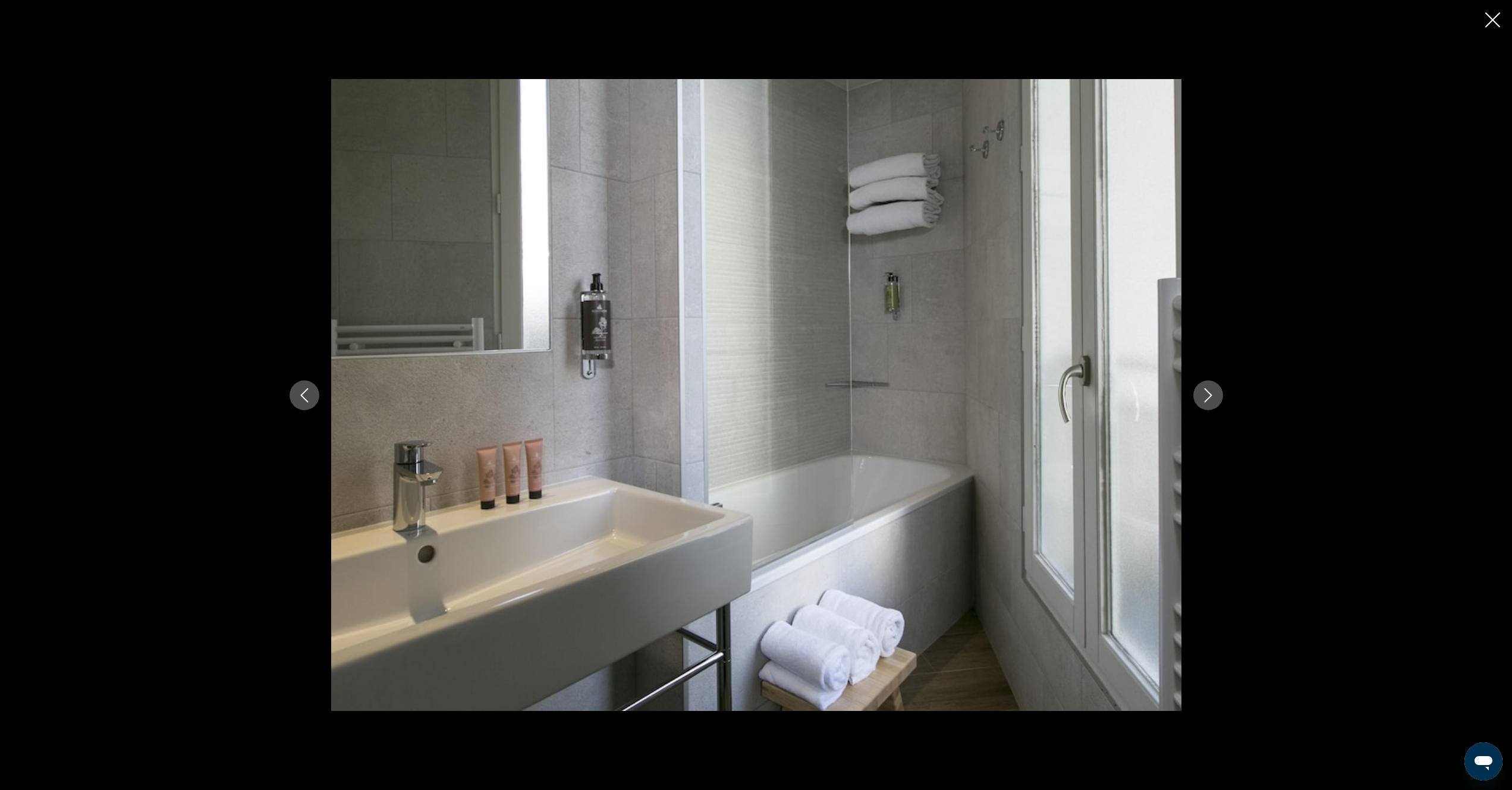
click at [1212, 399] on icon "Next image" at bounding box center [1208, 395] width 14 height 14
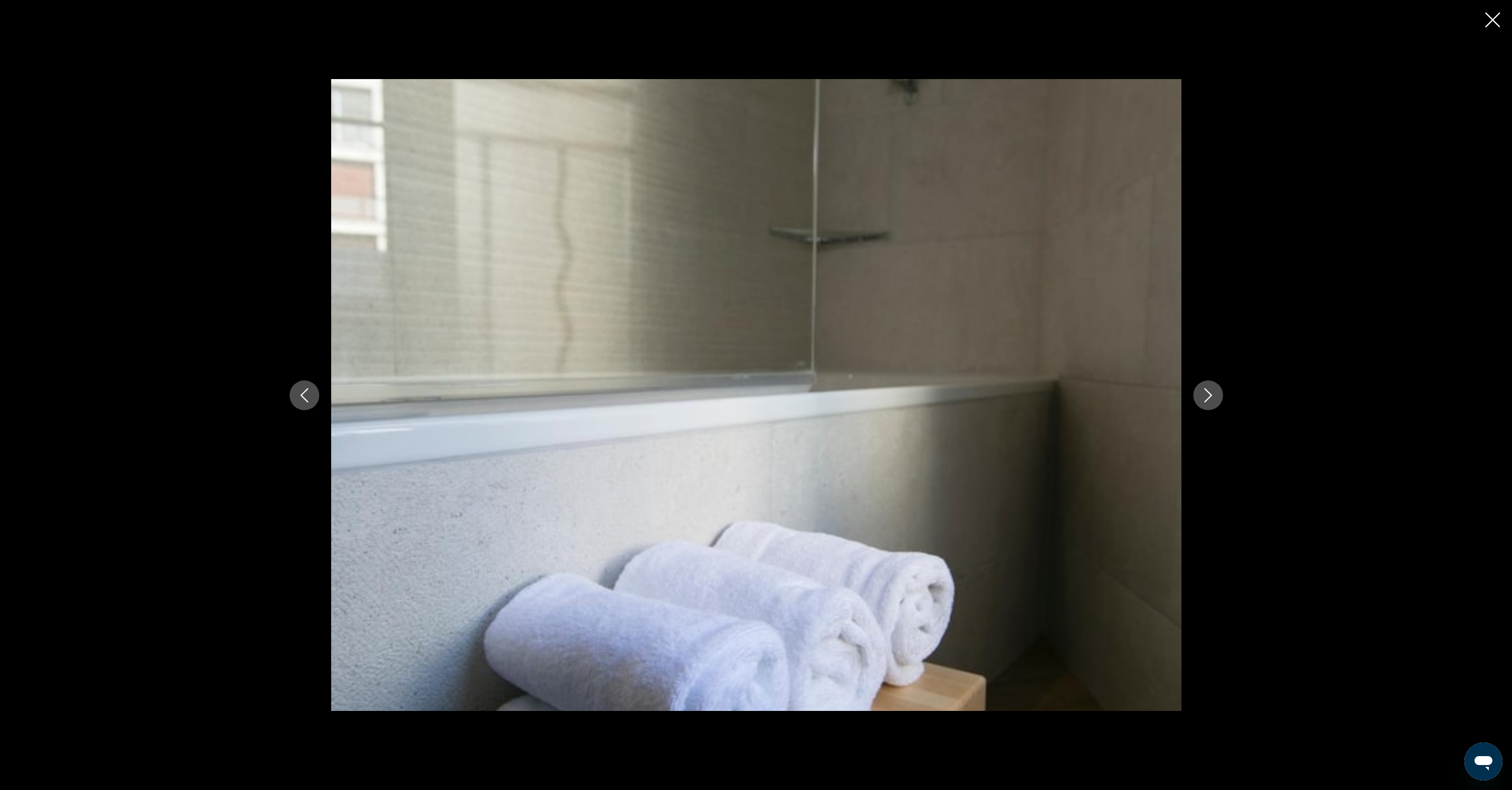
click at [1212, 399] on icon "Next image" at bounding box center [1208, 395] width 14 height 14
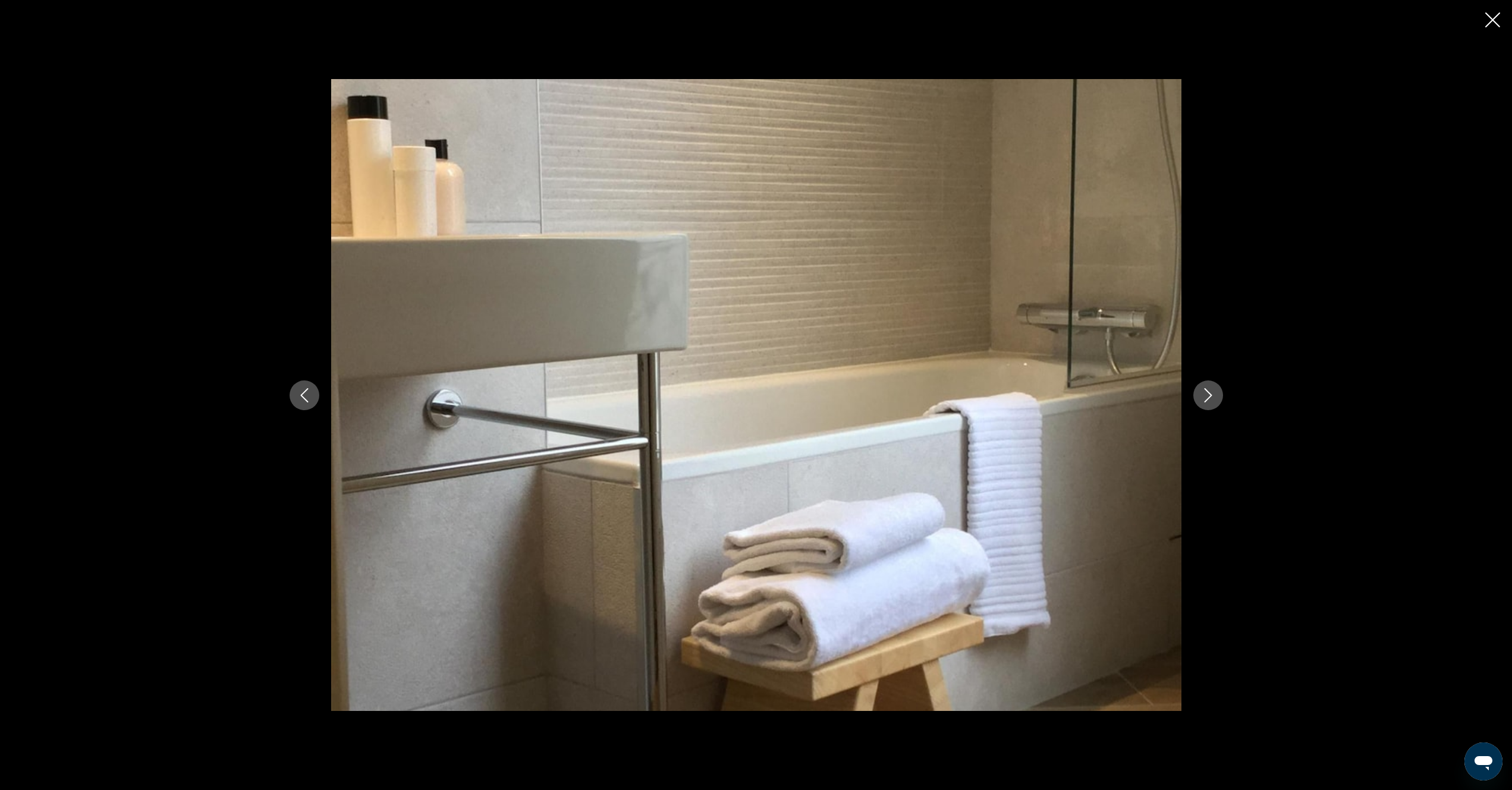
click at [1212, 399] on icon "Next image" at bounding box center [1208, 395] width 14 height 14
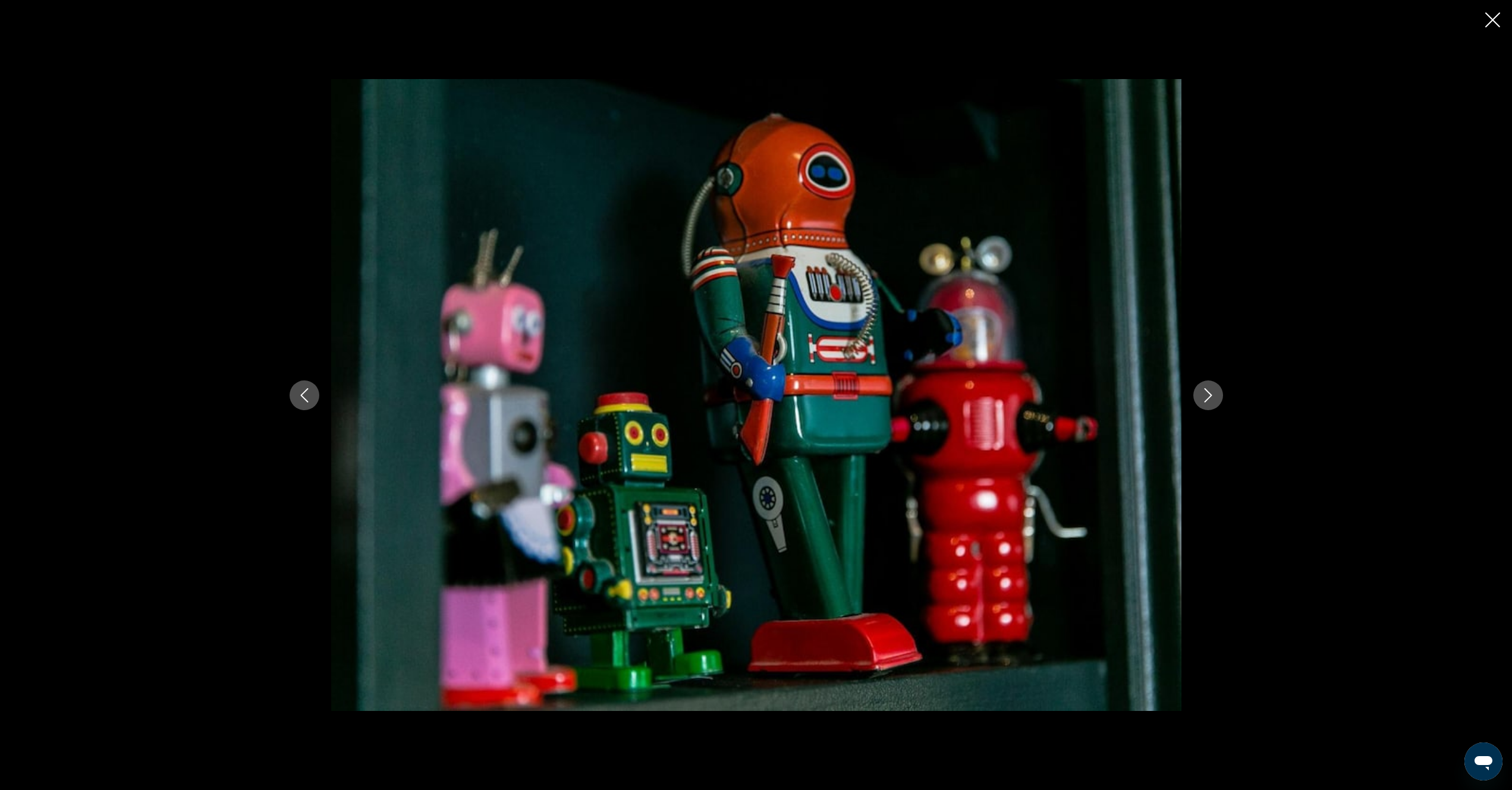
click at [1212, 399] on icon "Next image" at bounding box center [1208, 395] width 14 height 14
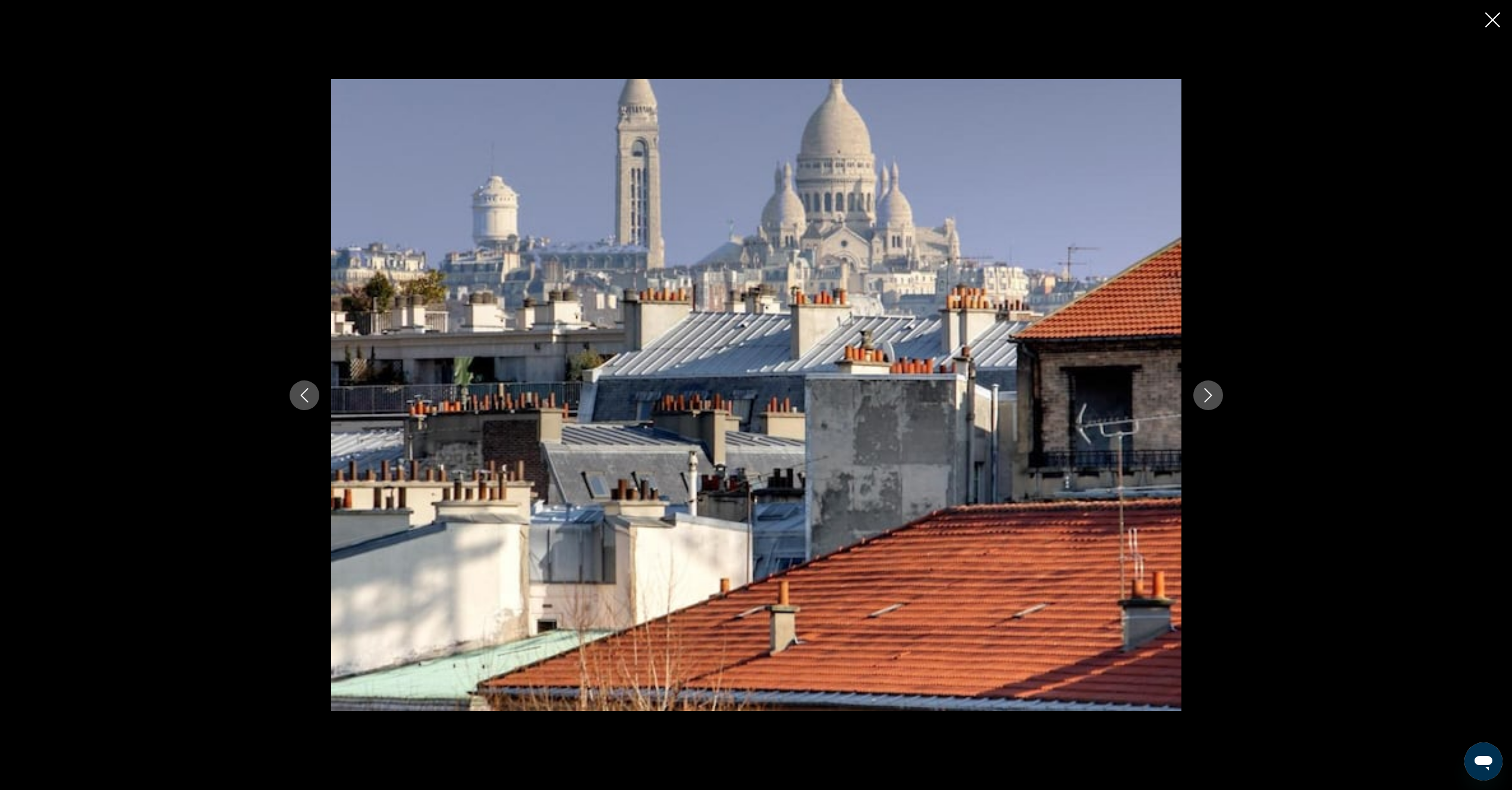
click at [1212, 399] on icon "Next image" at bounding box center [1208, 395] width 14 height 14
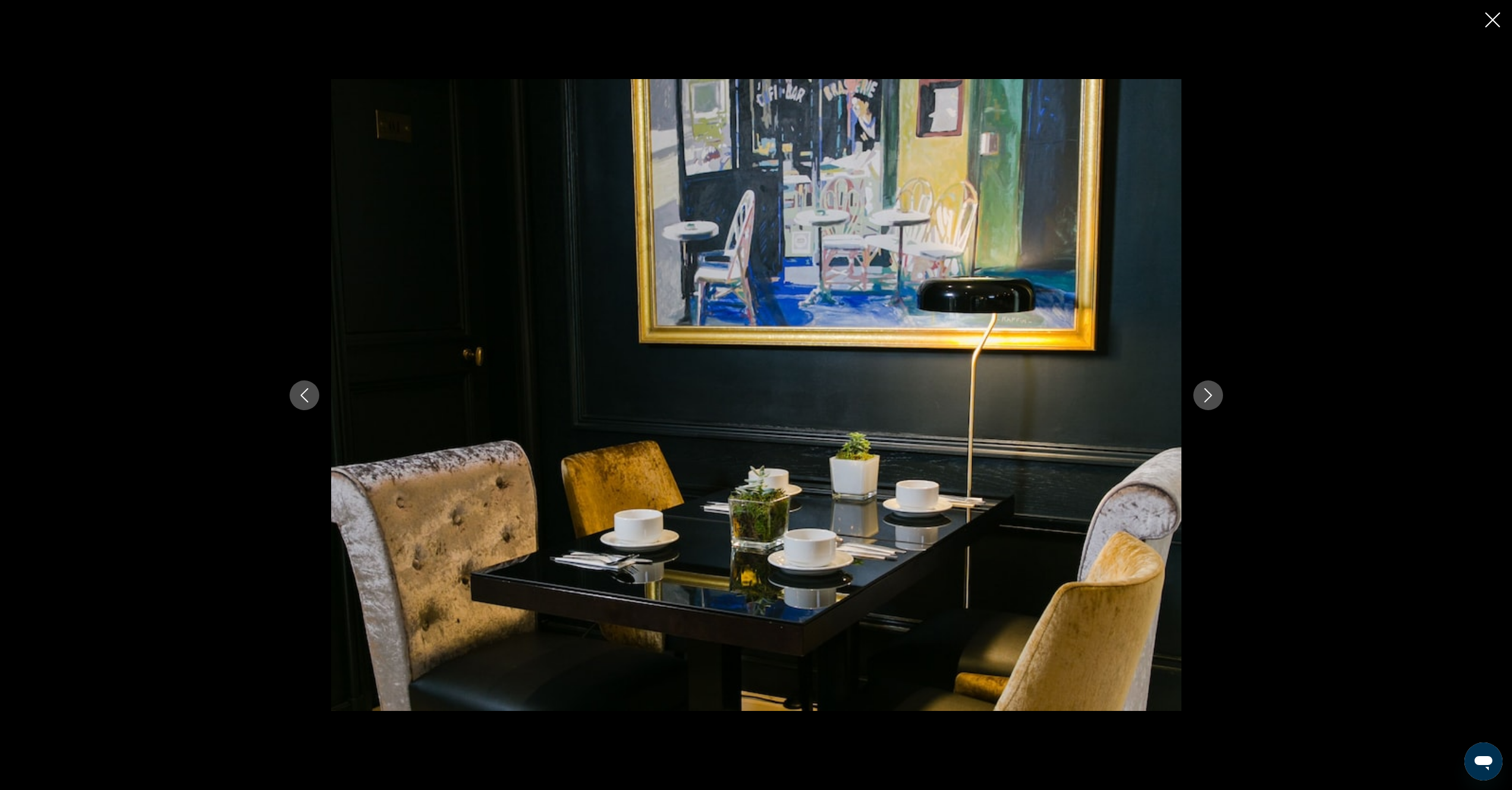
click at [1212, 399] on icon "Next image" at bounding box center [1208, 395] width 14 height 14
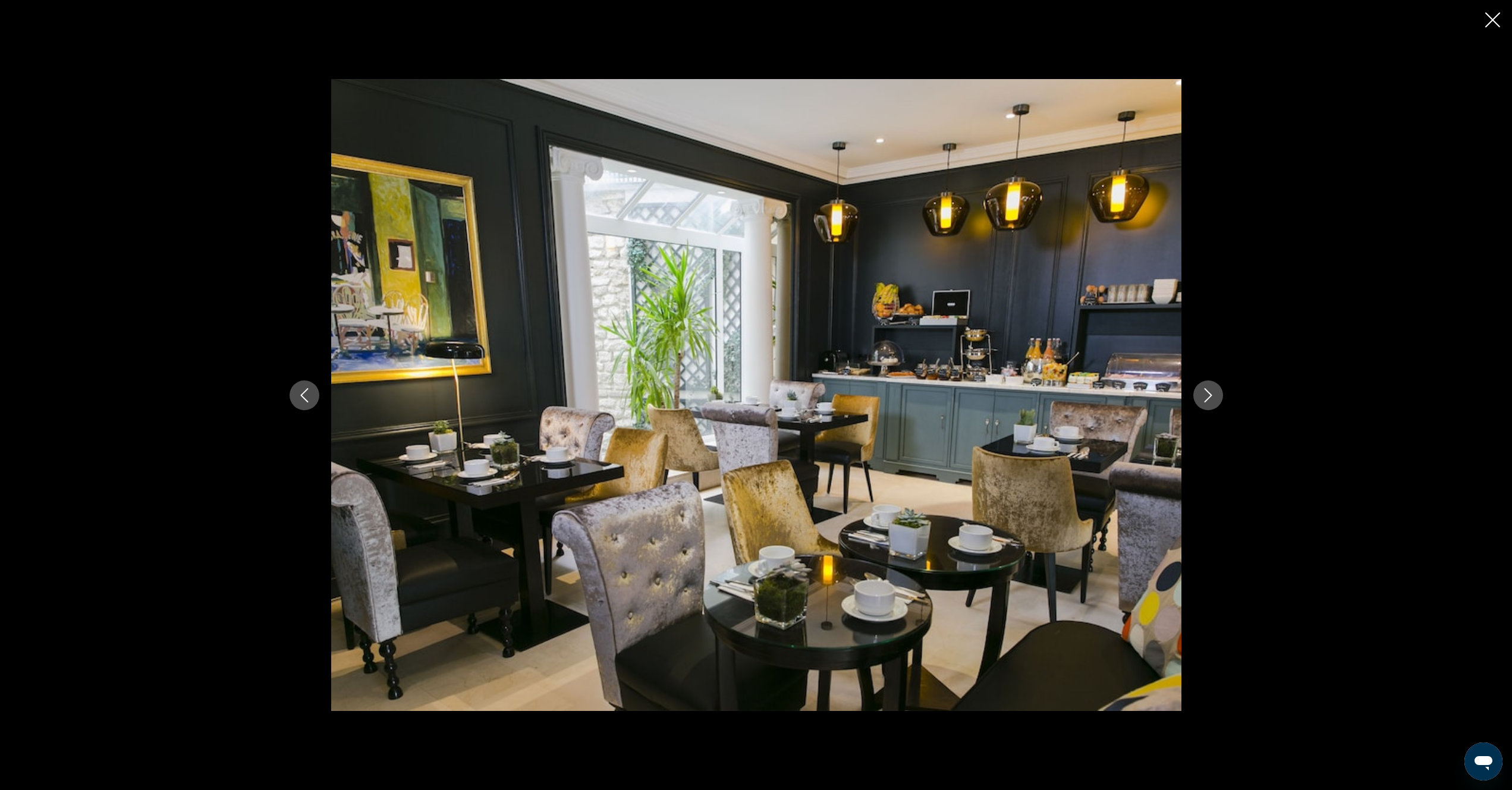
click at [1212, 399] on icon "Next image" at bounding box center [1208, 395] width 14 height 14
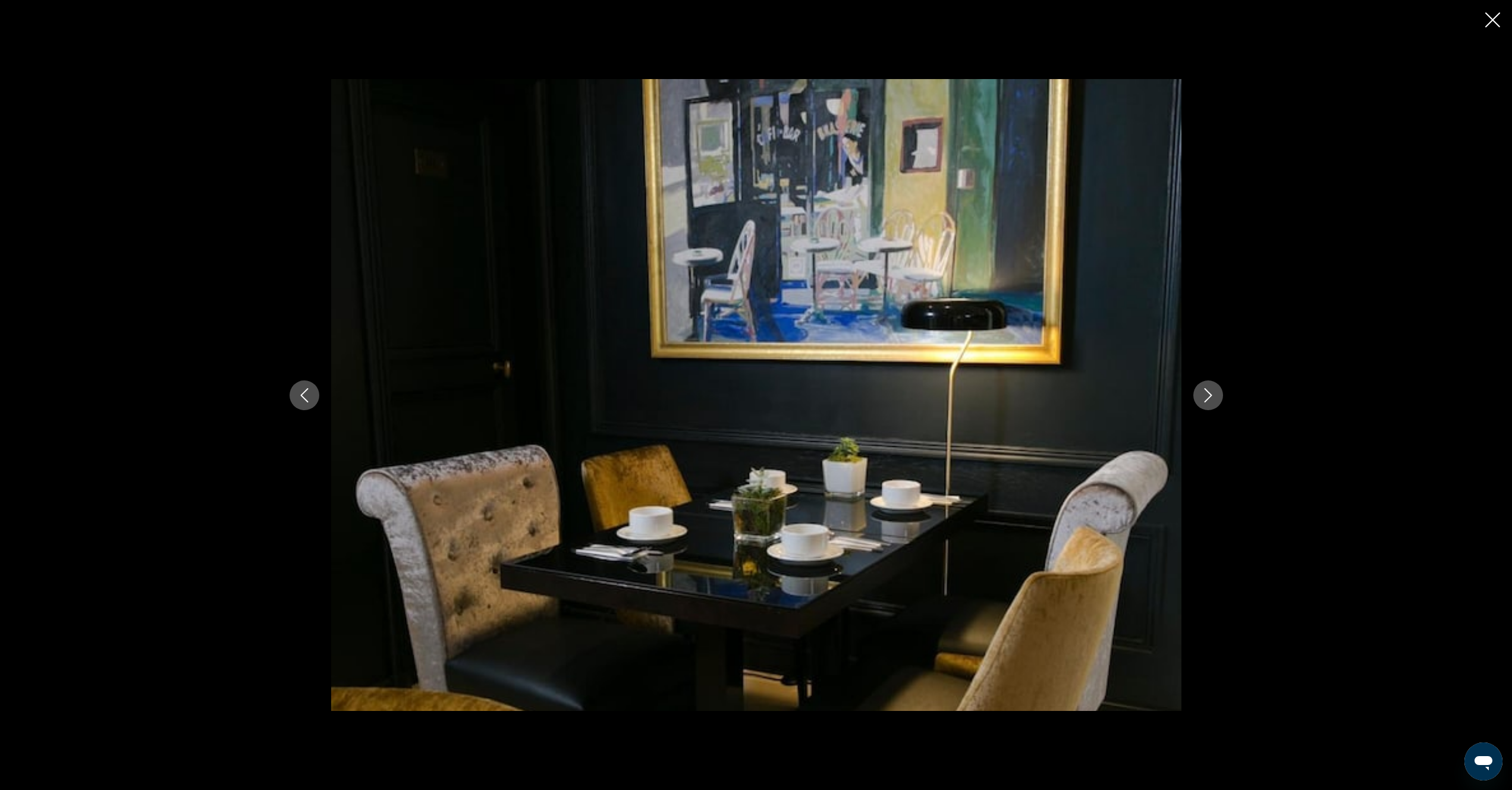
click at [1212, 399] on icon "Next image" at bounding box center [1208, 395] width 14 height 14
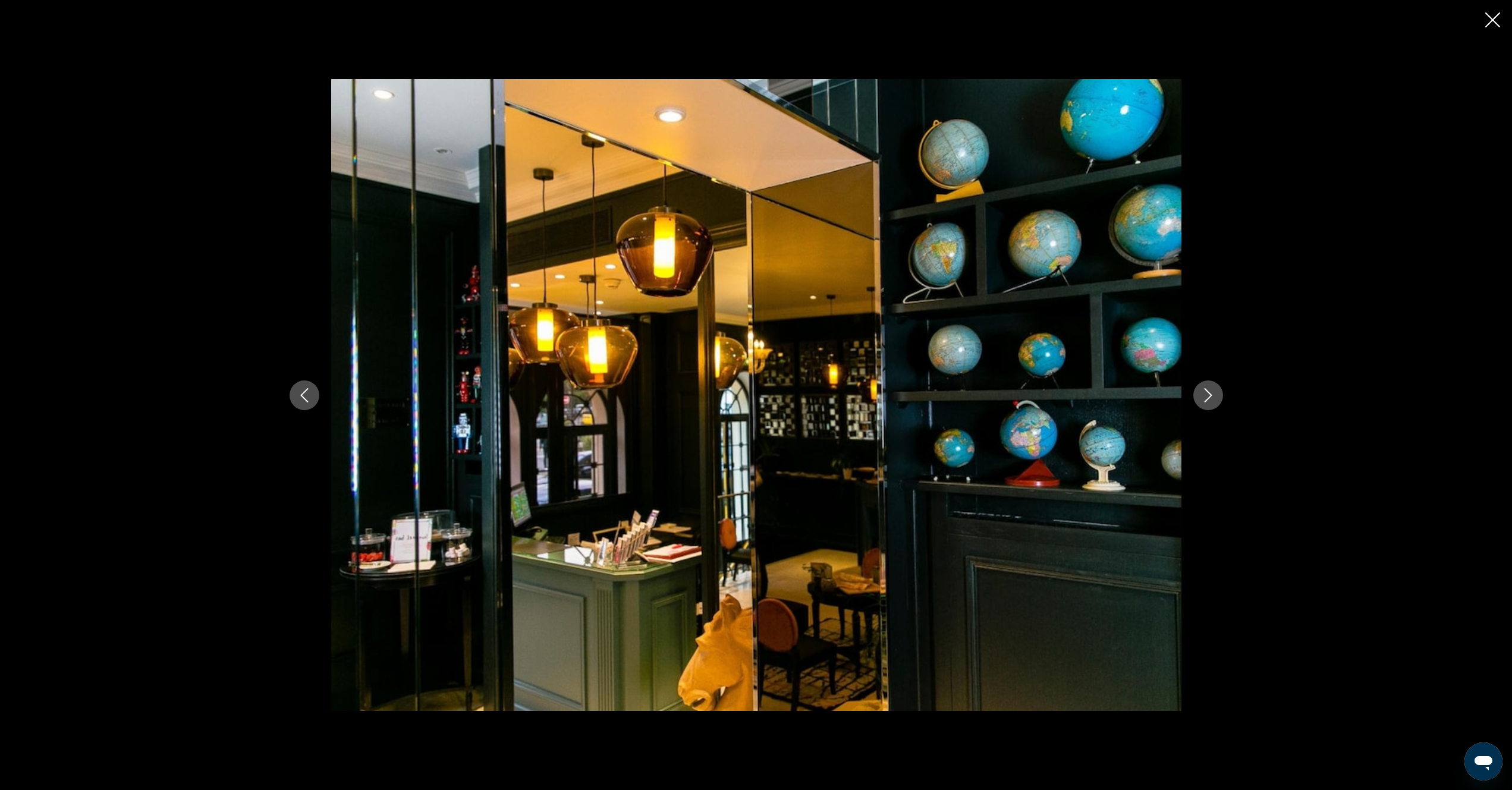
drag, startPoint x: 1492, startPoint y: 24, endPoint x: 1483, endPoint y: 29, distance: 10.3
click at [1492, 26] on icon "Close slideshow" at bounding box center [1492, 20] width 15 height 15
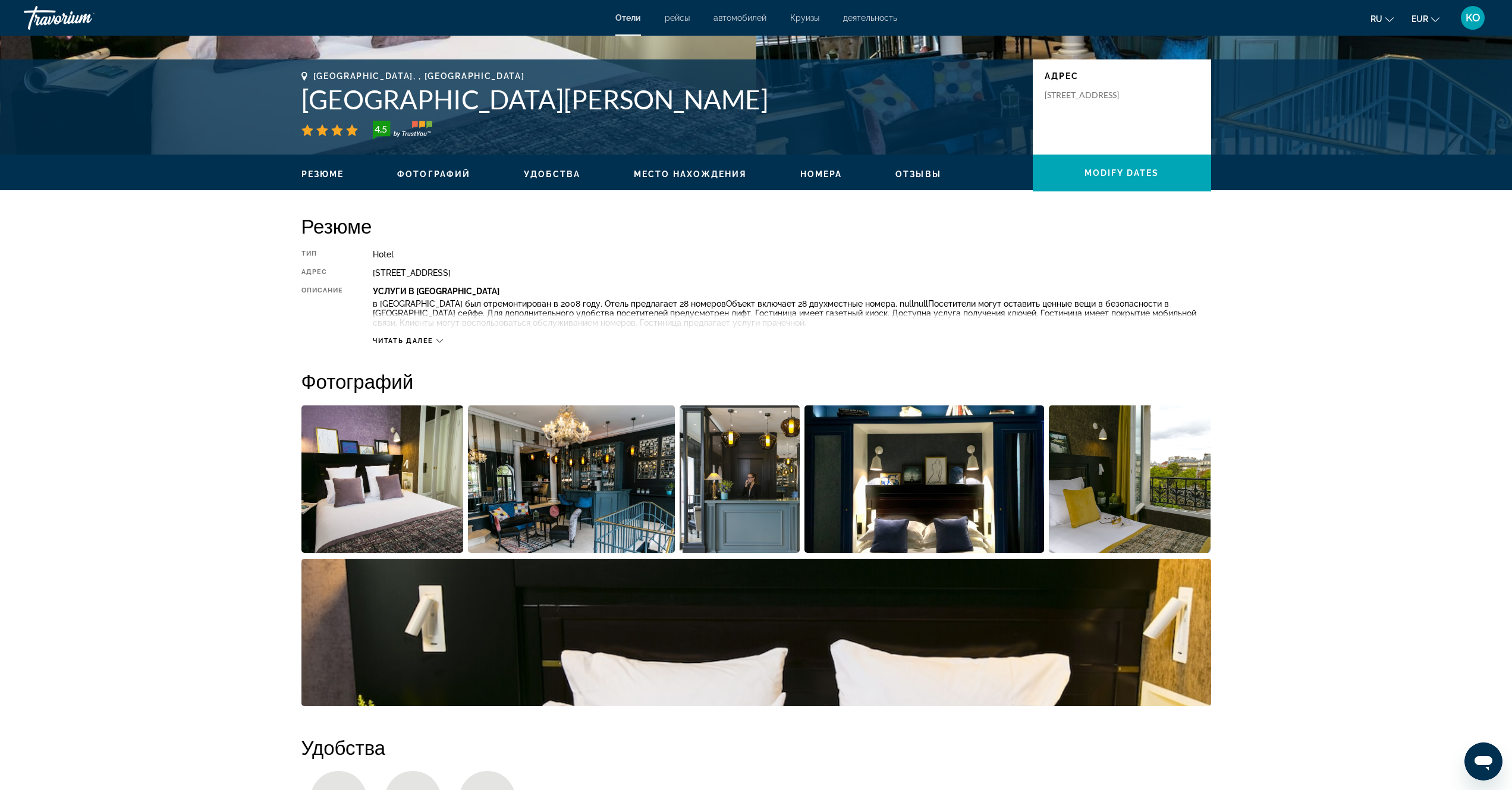
click at [437, 341] on icon "Main content" at bounding box center [439, 341] width 6 height 6
click at [447, 341] on icon "Main content" at bounding box center [448, 342] width 6 height 4
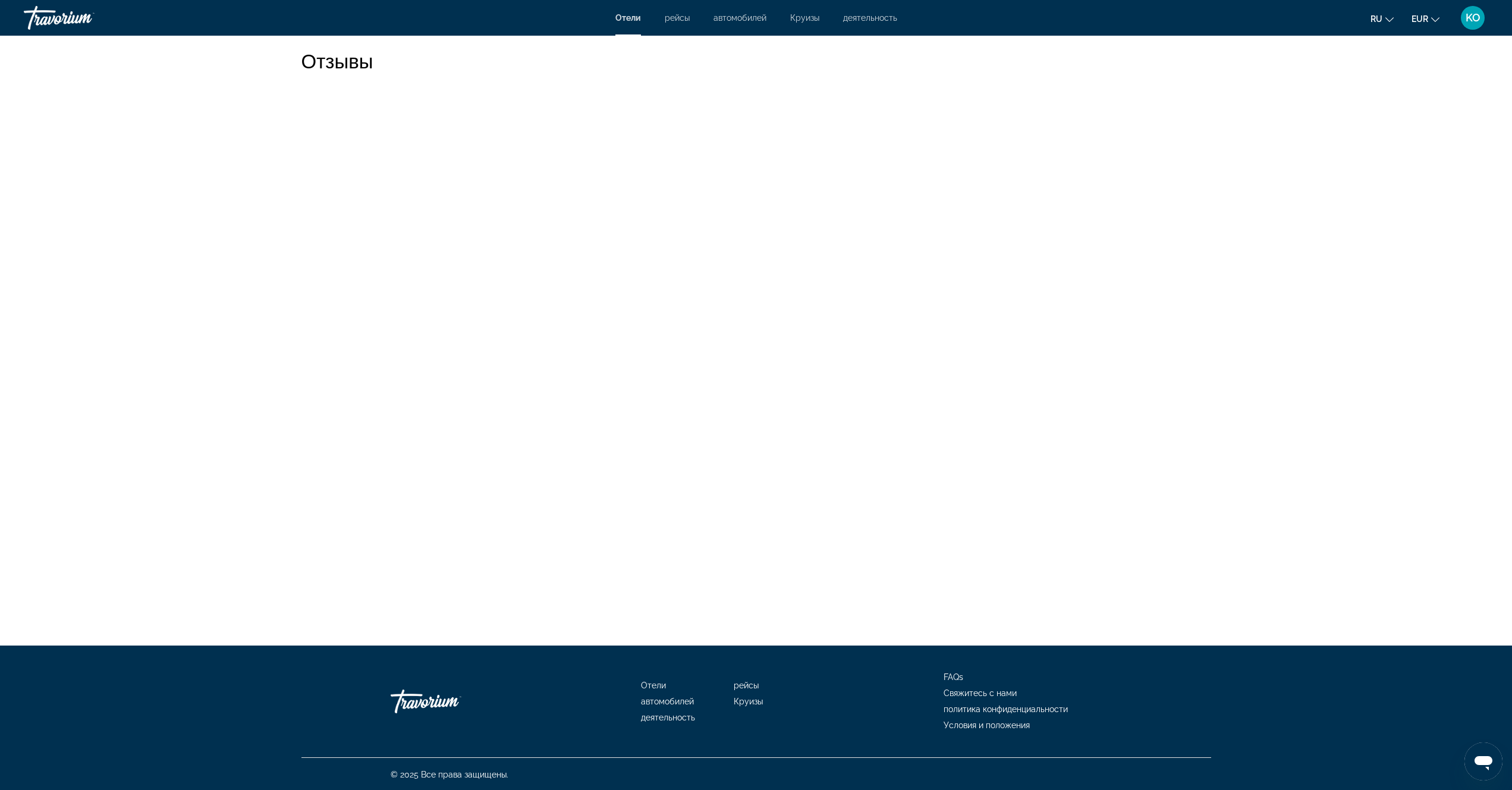
scroll to position [2016, 0]
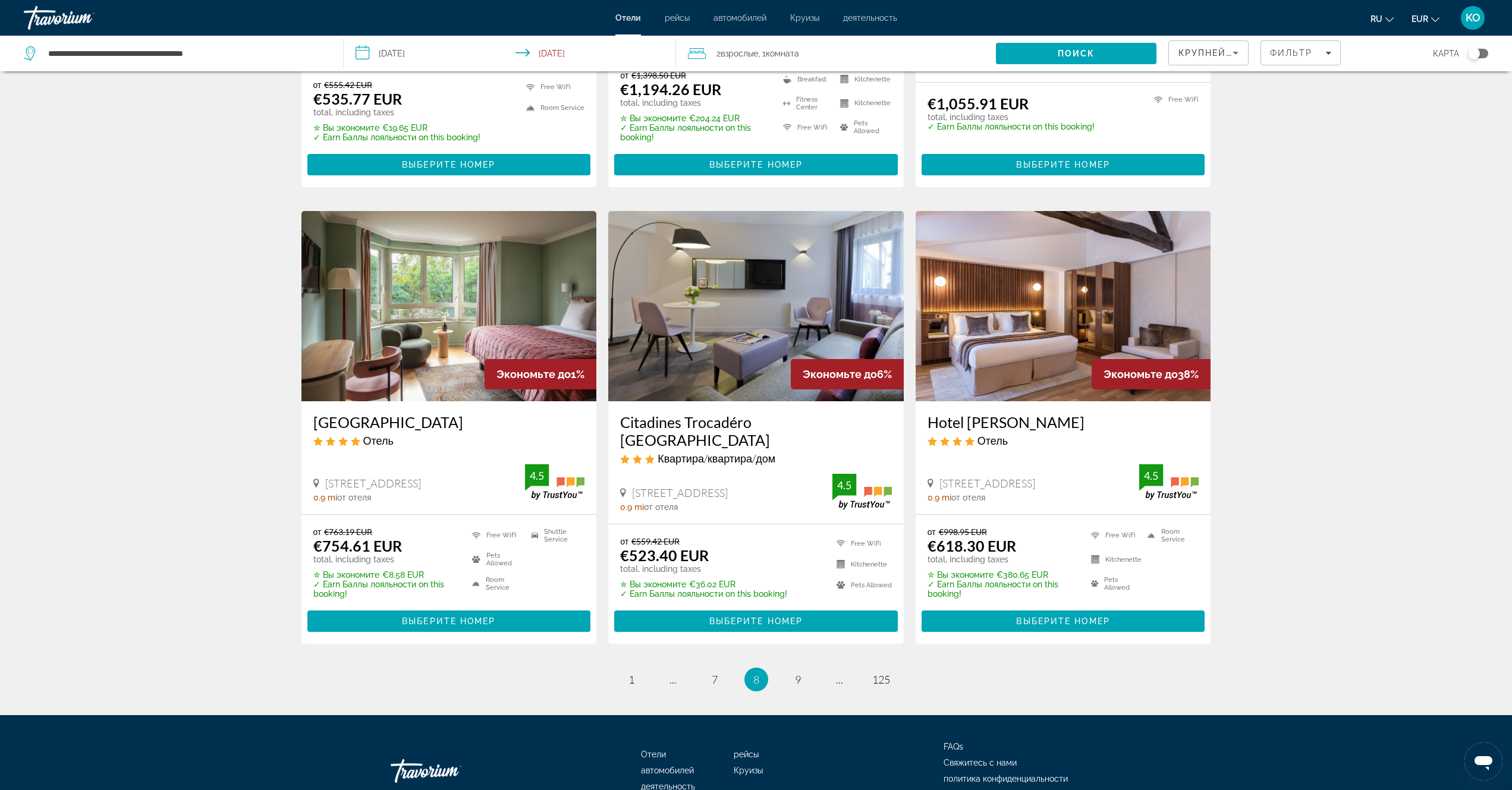
scroll to position [1345, 0]
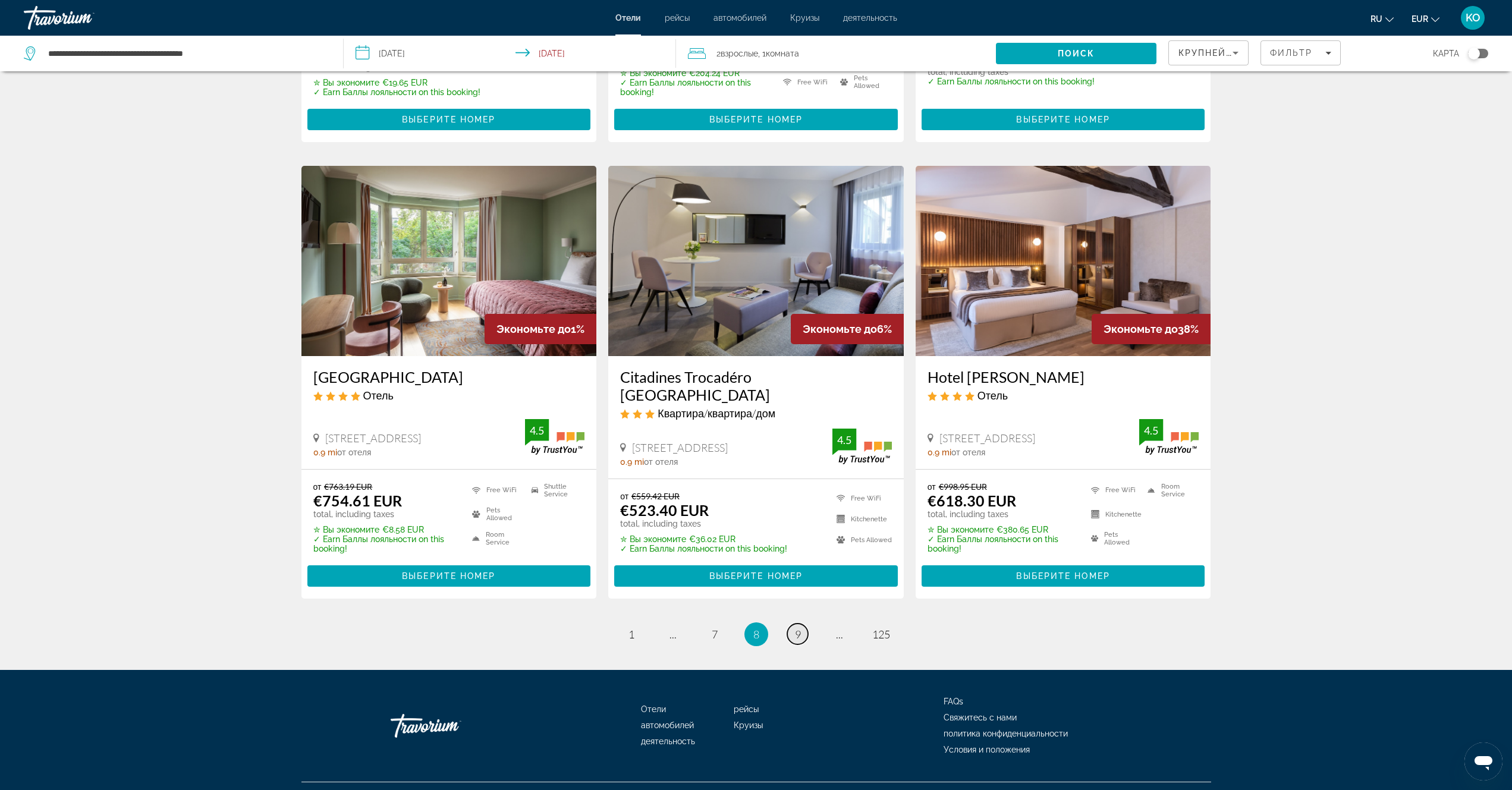
click at [801, 624] on link "page 9" at bounding box center [798, 634] width 21 height 21
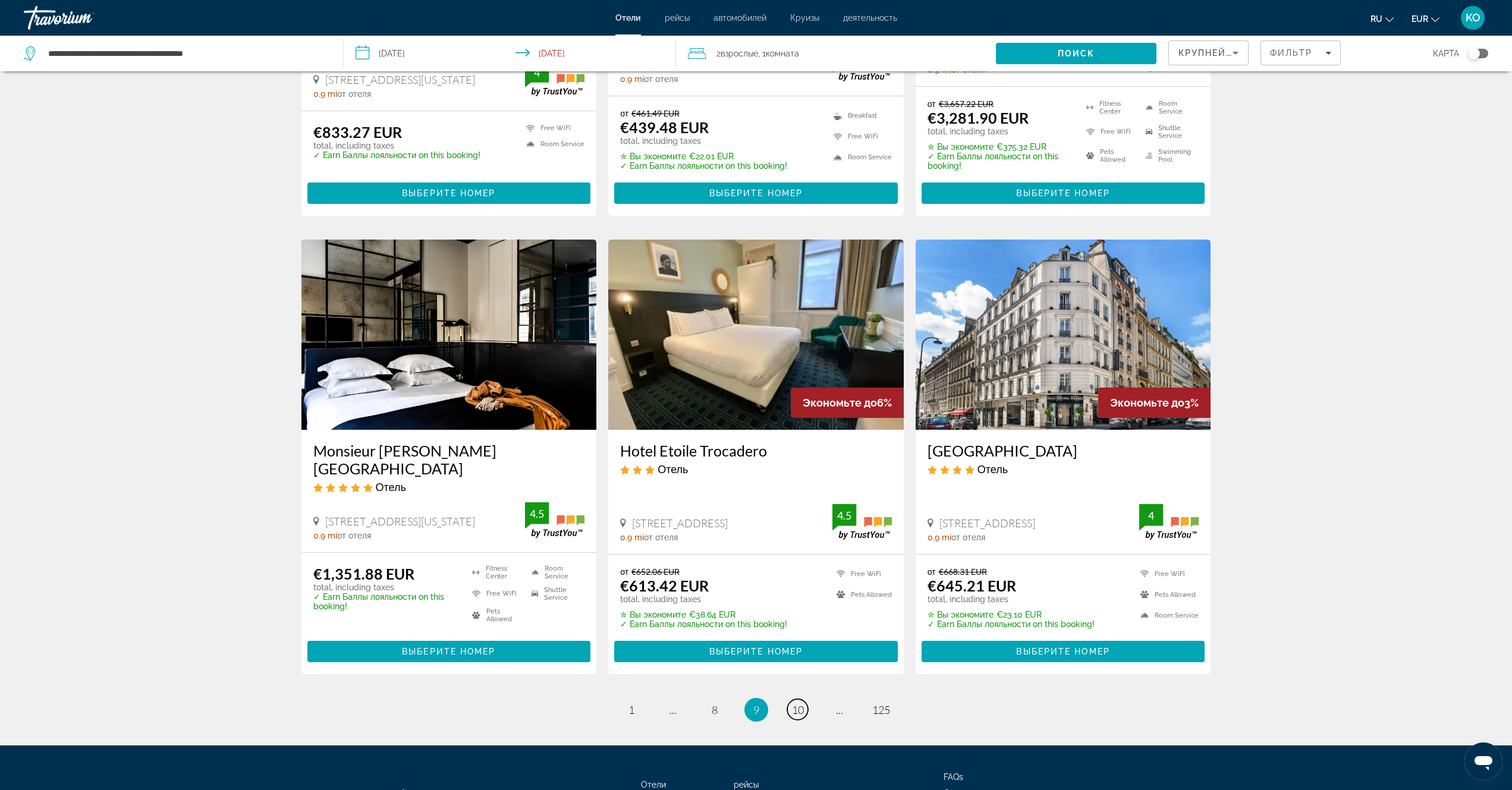
scroll to position [1336, 0]
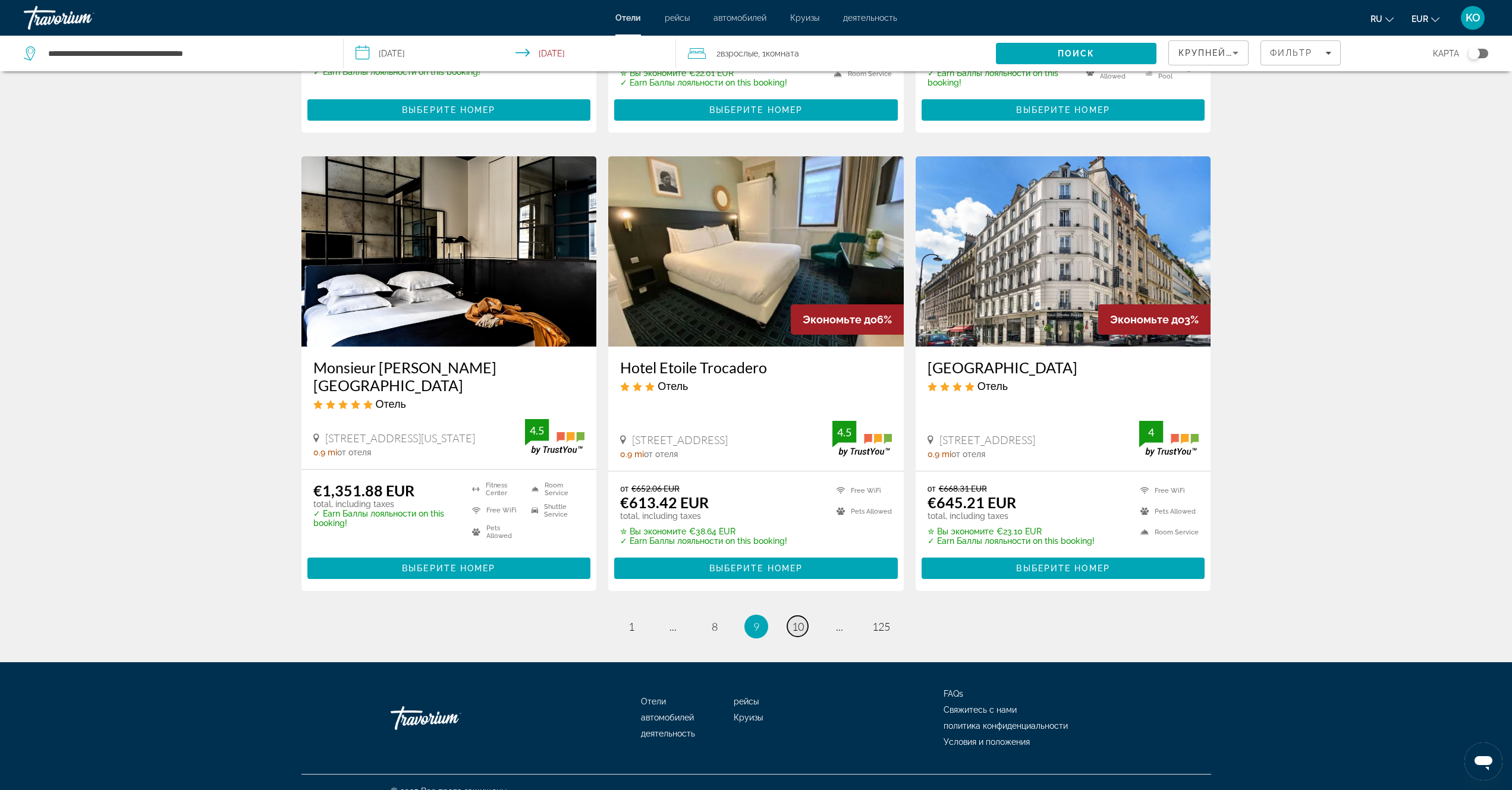
click at [799, 620] on span "10" at bounding box center [798, 627] width 12 height 13
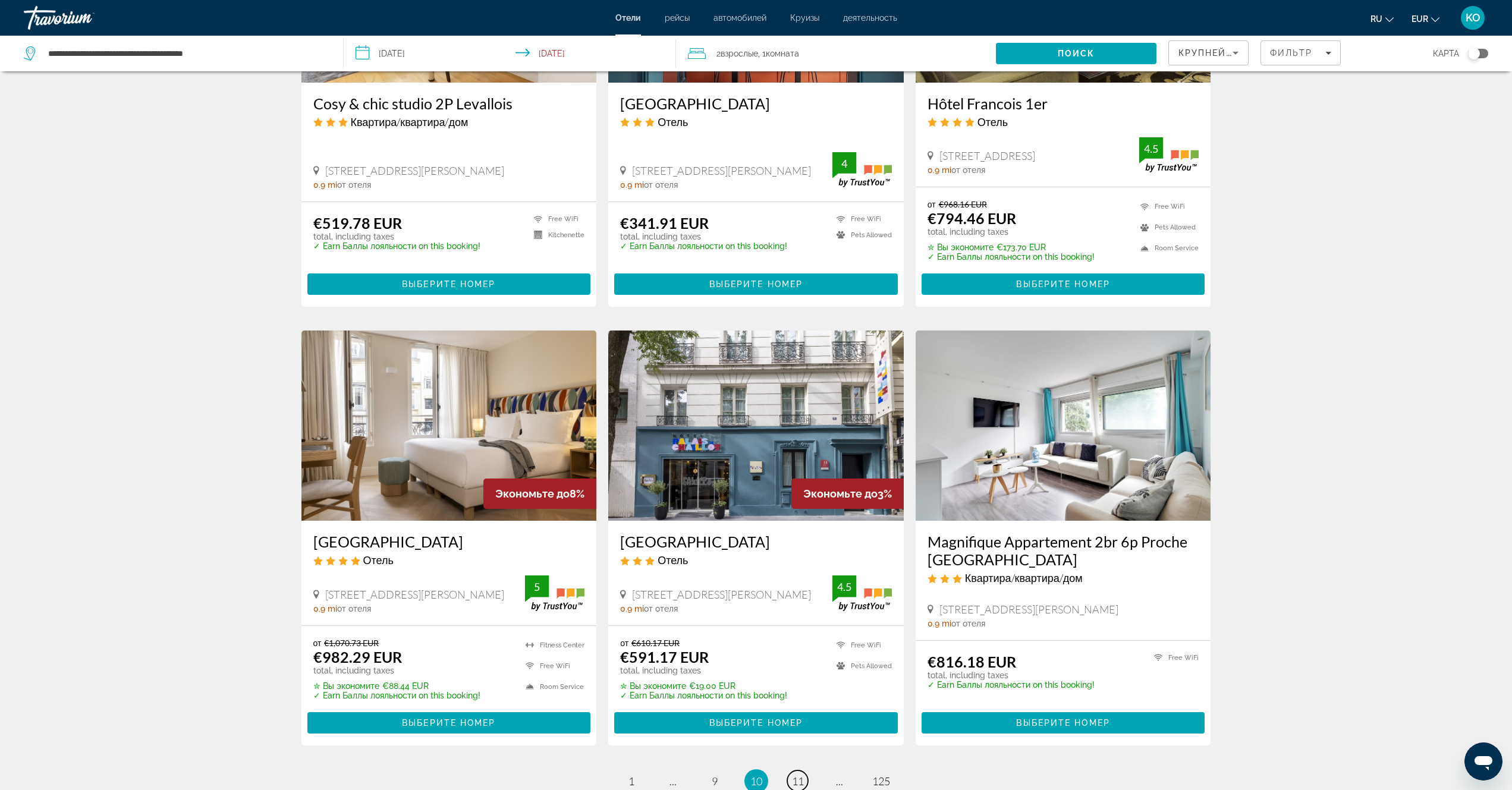
scroll to position [1189, 0]
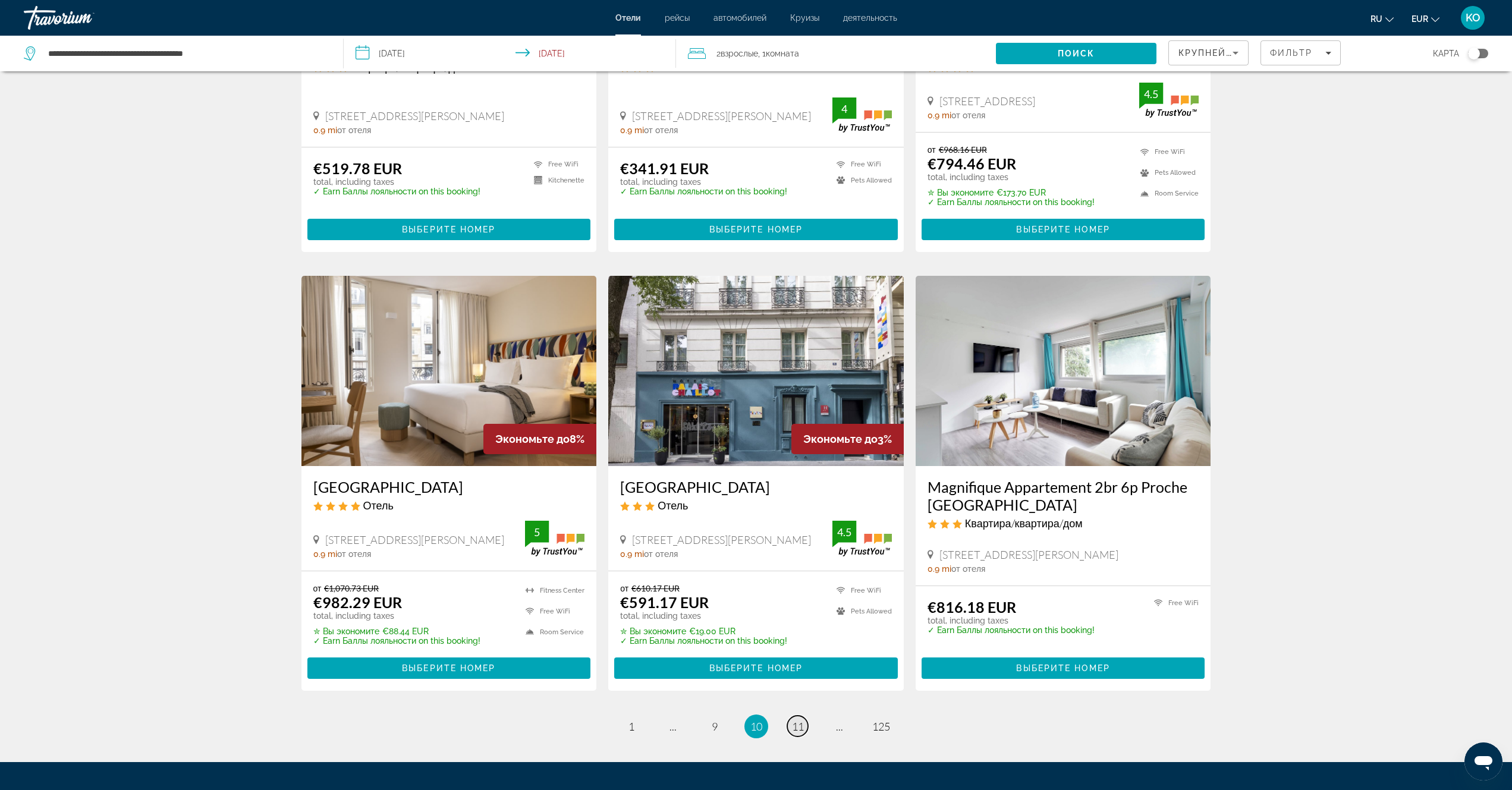
click at [798, 720] on span "11" at bounding box center [798, 727] width 12 height 13
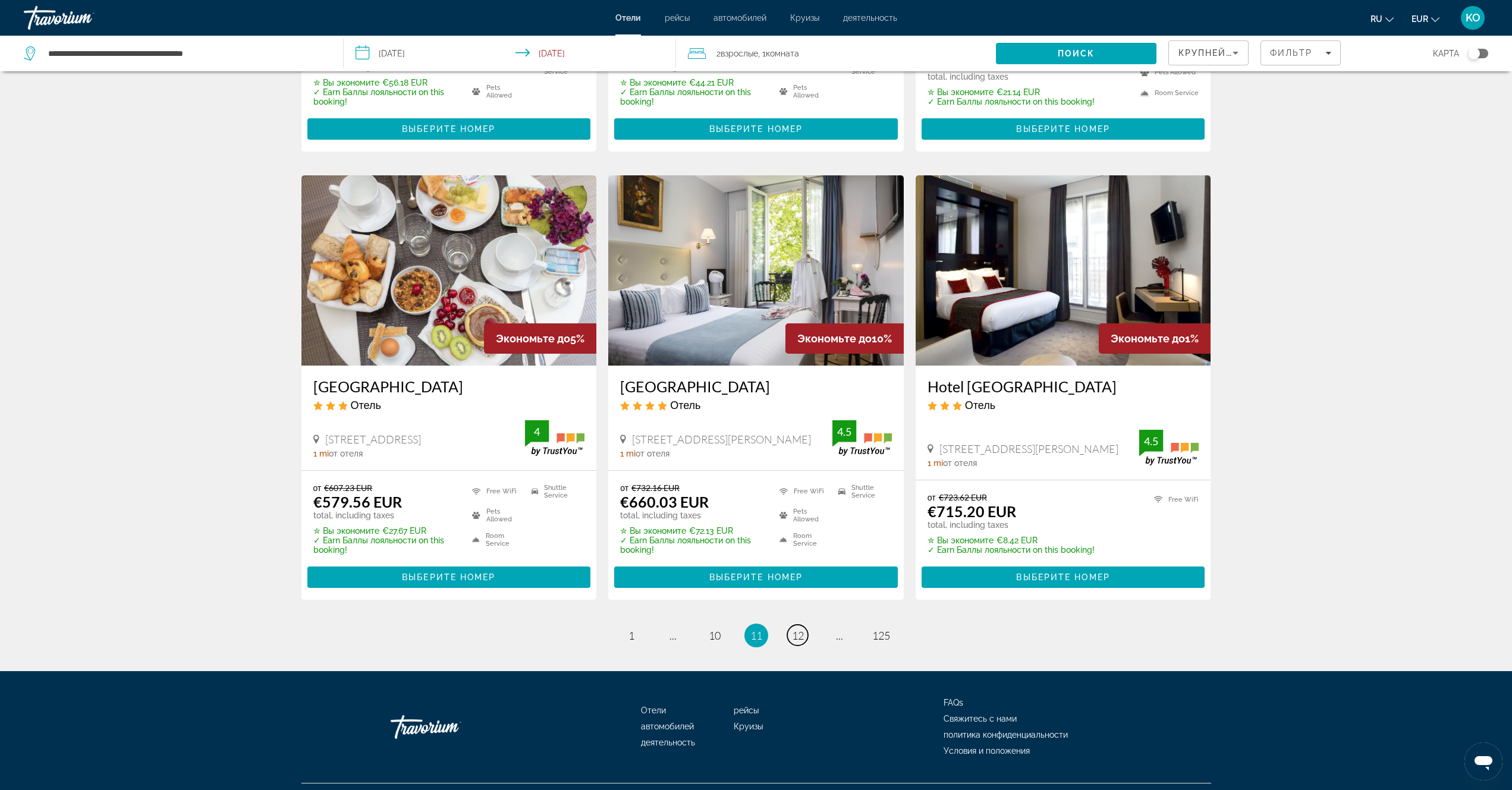
scroll to position [1334, 0]
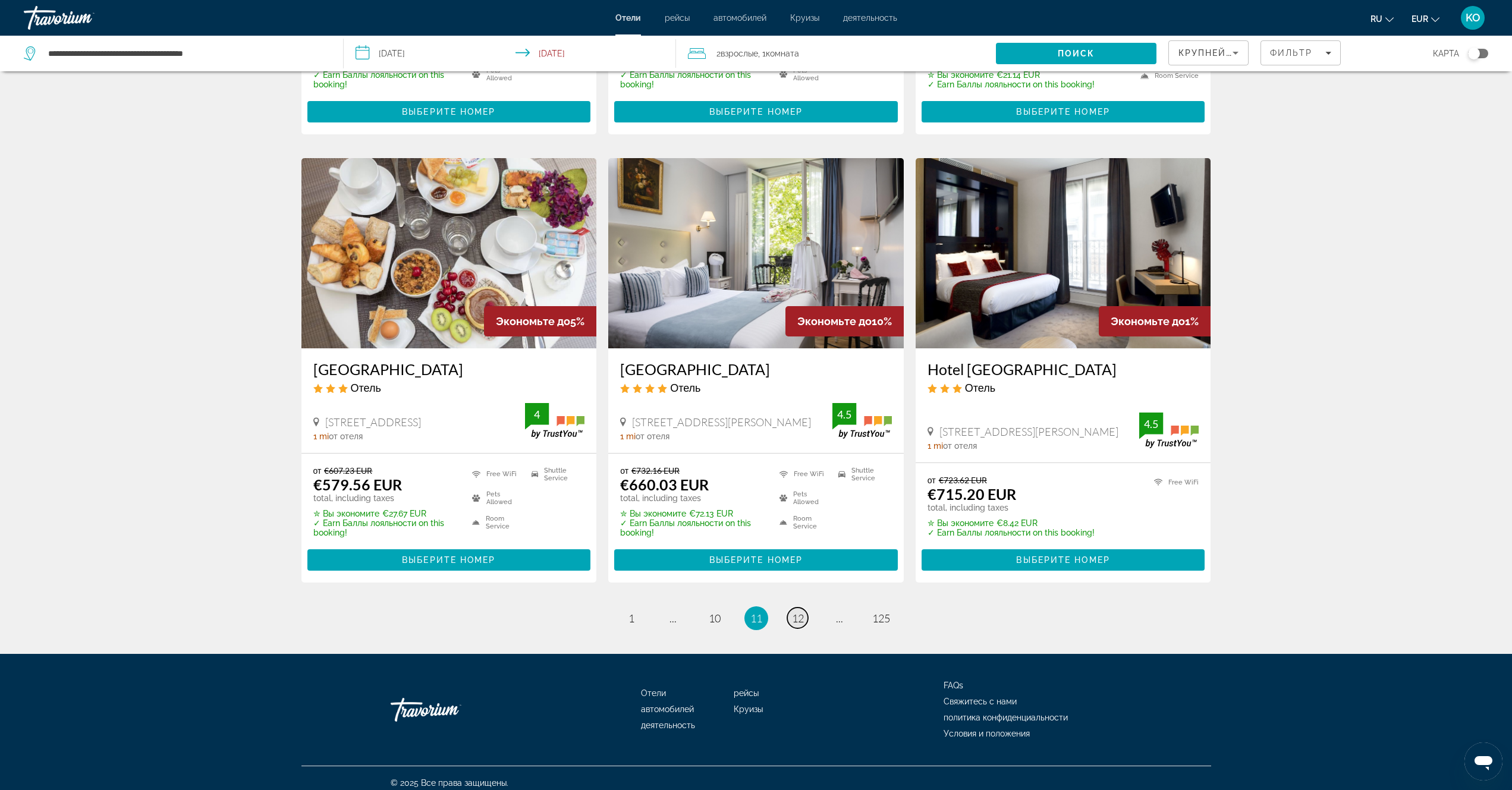
click at [798, 612] on span "12" at bounding box center [798, 619] width 12 height 13
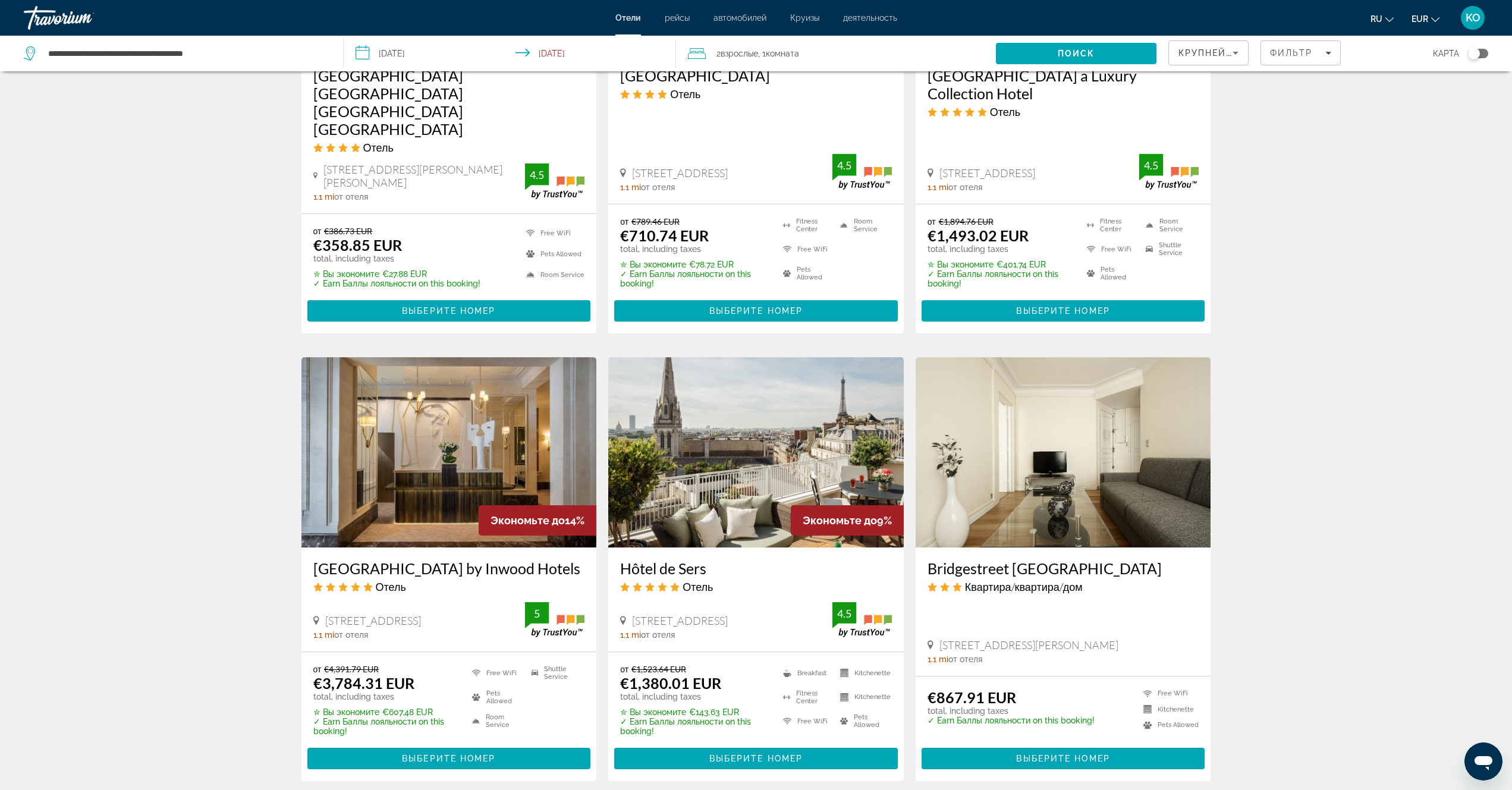
scroll to position [1362, 0]
